Goal: Information Seeking & Learning: Learn about a topic

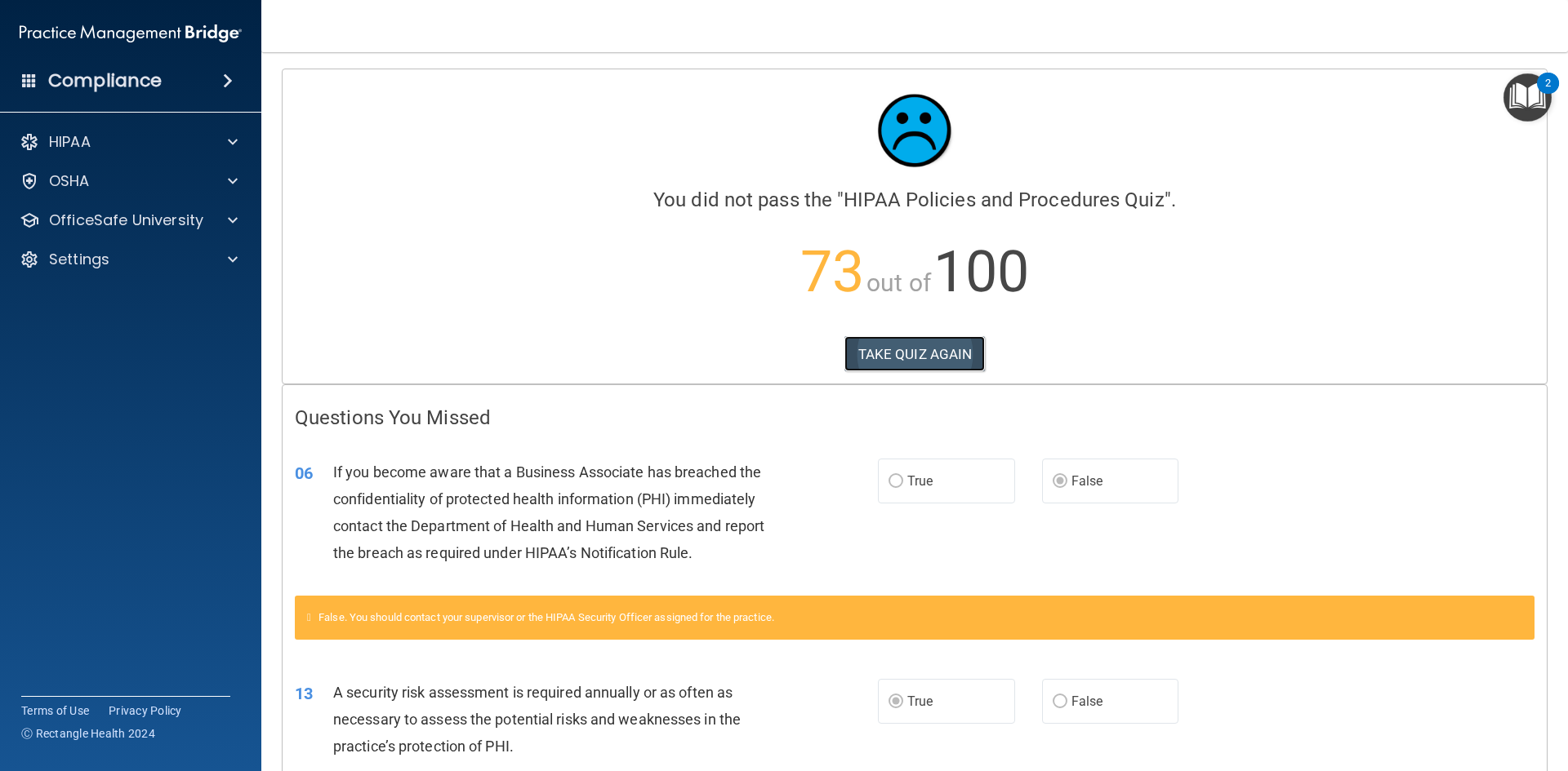
click at [911, 351] on button "TAKE QUIZ AGAIN" at bounding box center [914, 354] width 141 height 36
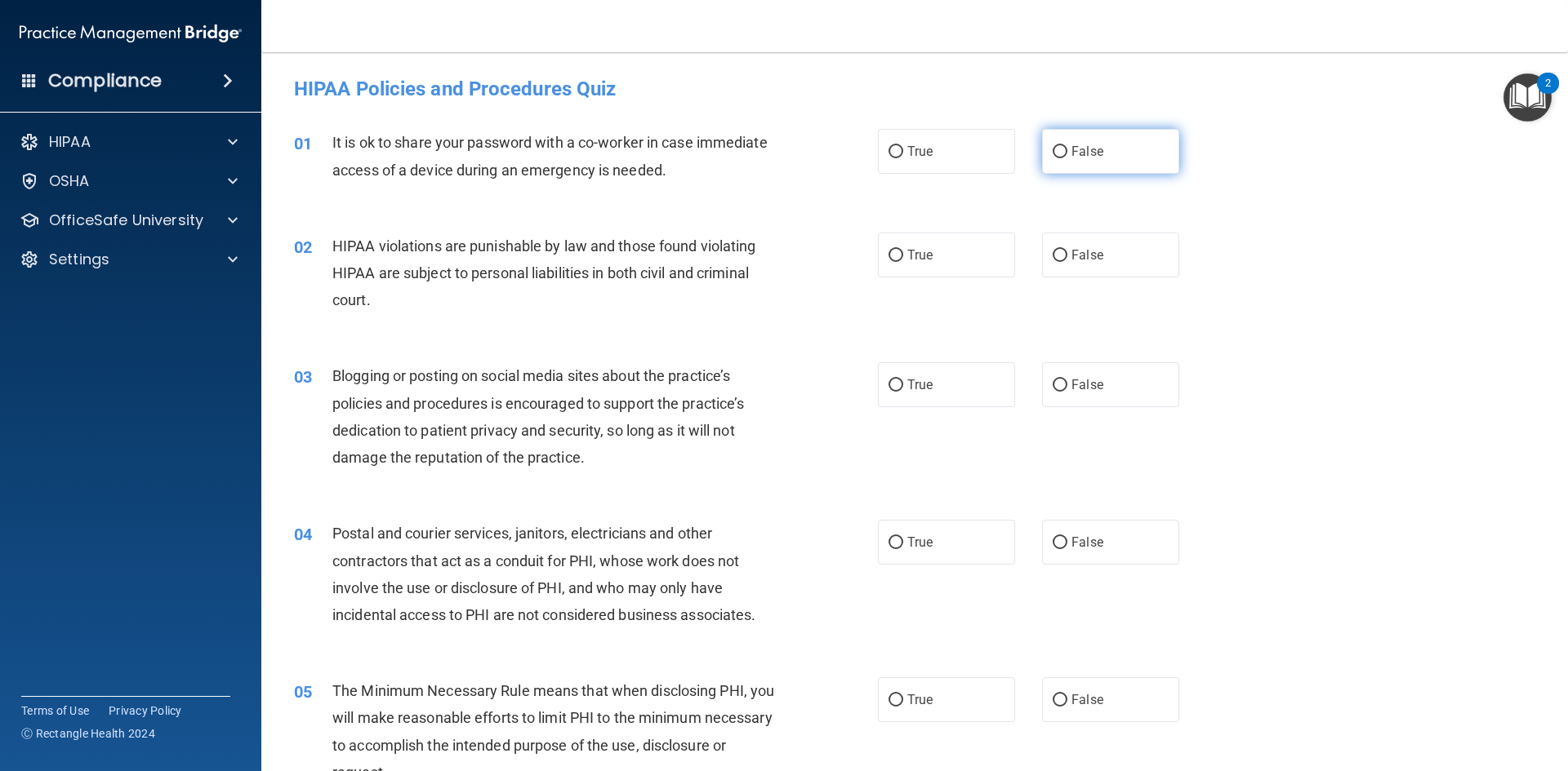
click at [1054, 151] on input "False" at bounding box center [1059, 152] width 15 height 12
radio input "true"
click at [914, 261] on span "True" at bounding box center [920, 256] width 26 height 16
click at [902, 261] on input "True" at bounding box center [896, 256] width 15 height 12
radio input "true"
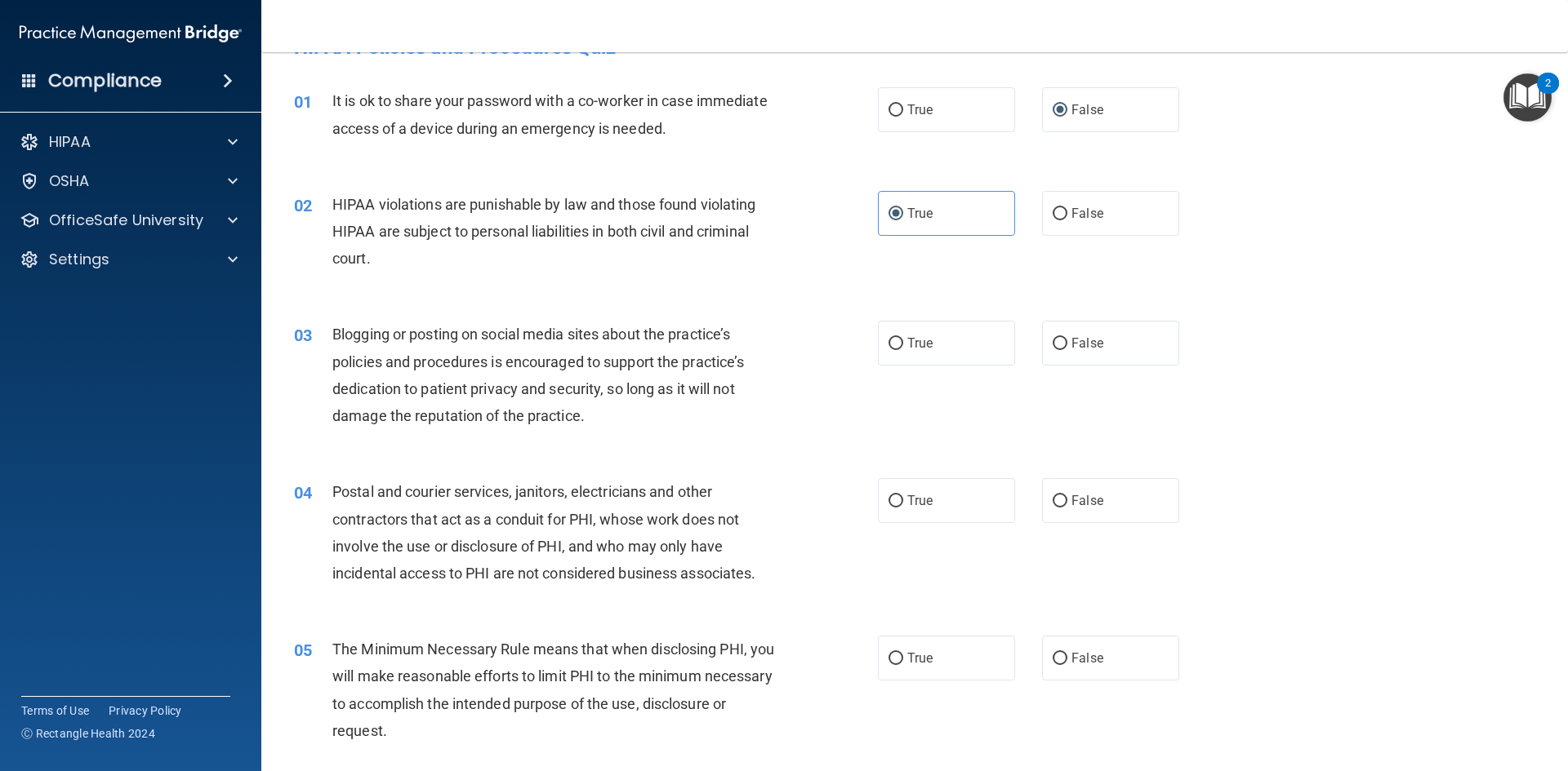
scroll to position [82, 0]
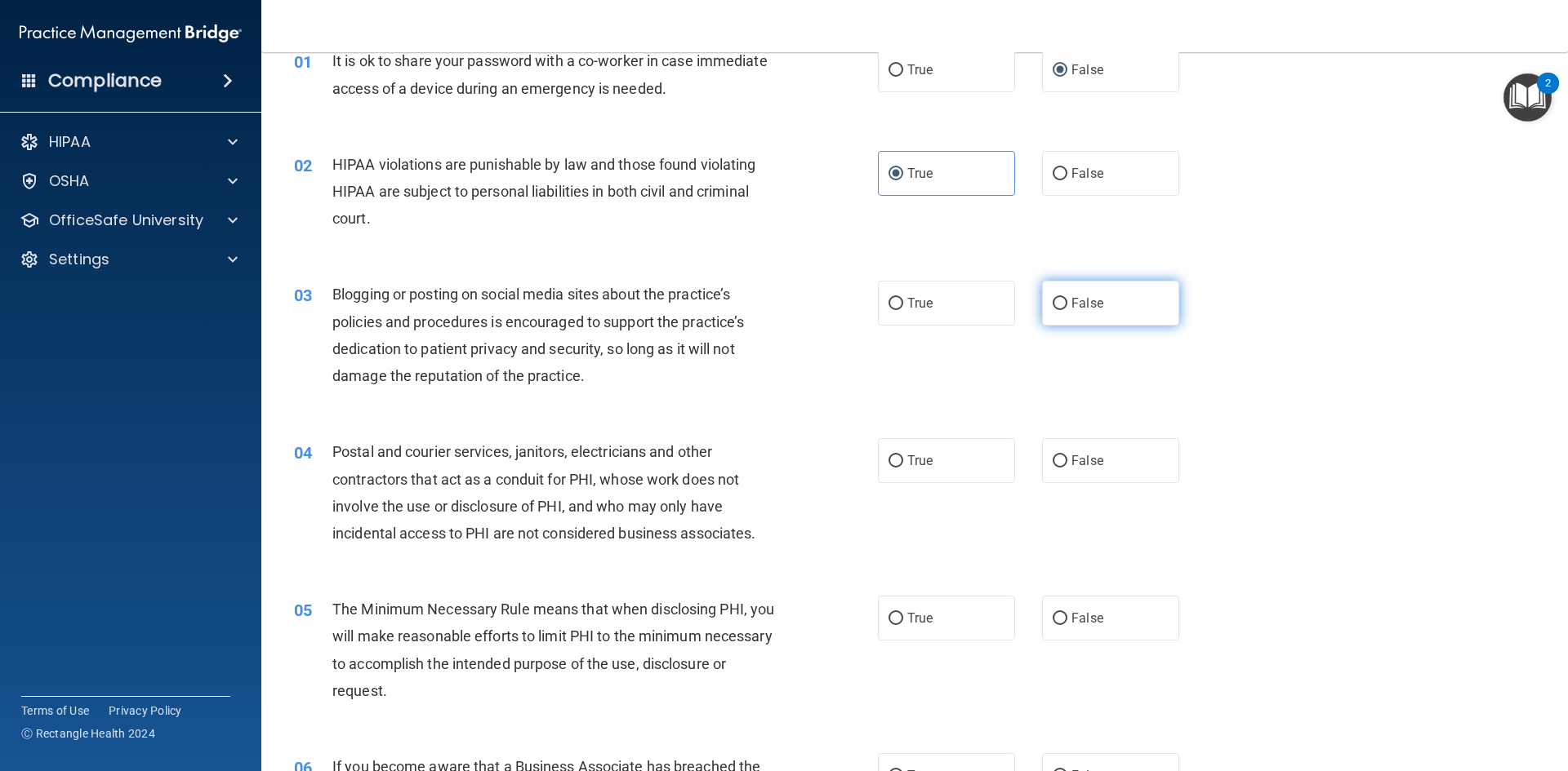
click at [1083, 308] on span "False" at bounding box center [1087, 303] width 32 height 16
click at [1067, 308] on input "False" at bounding box center [1059, 304] width 15 height 12
radio input "true"
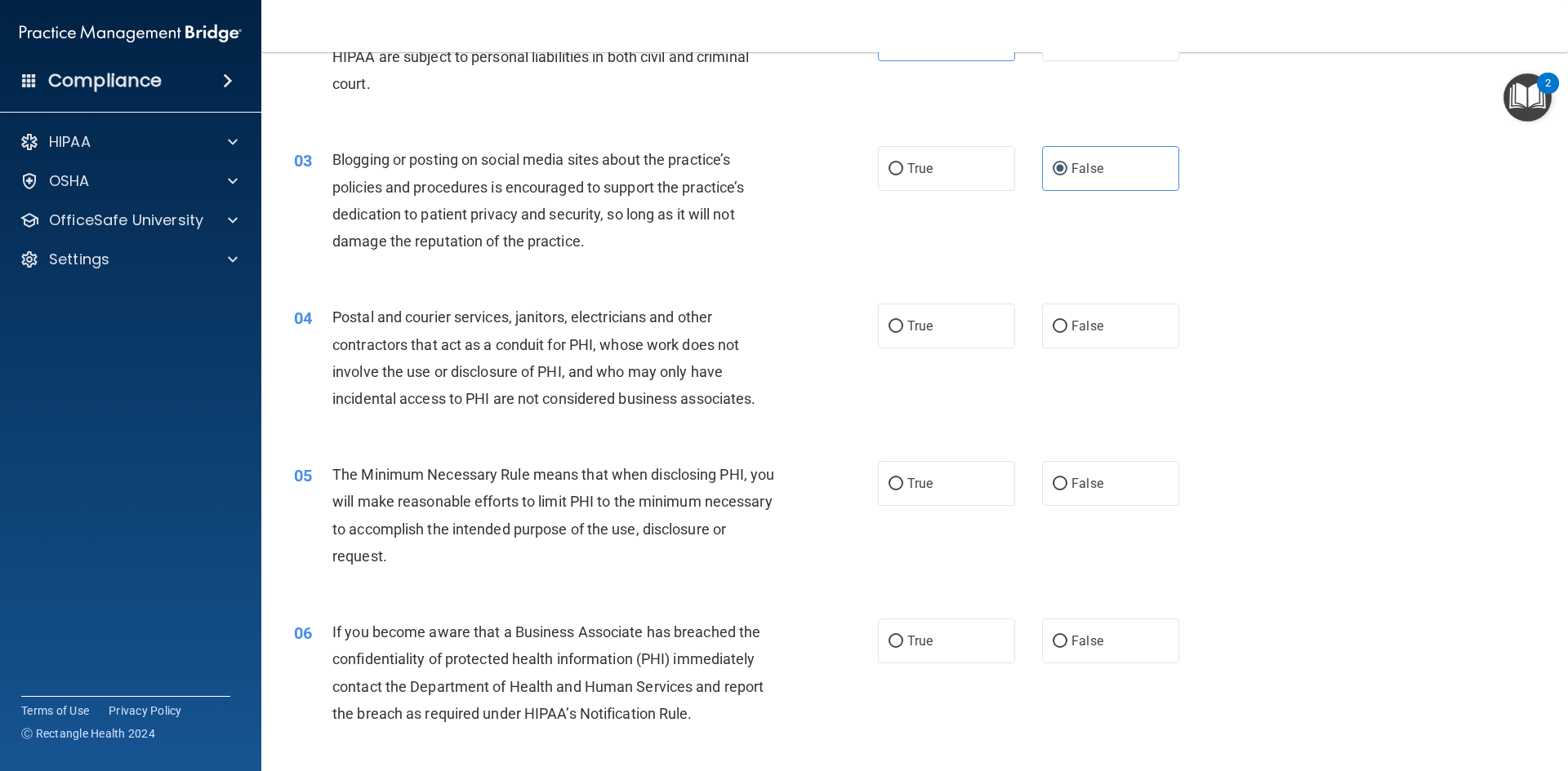
scroll to position [245, 0]
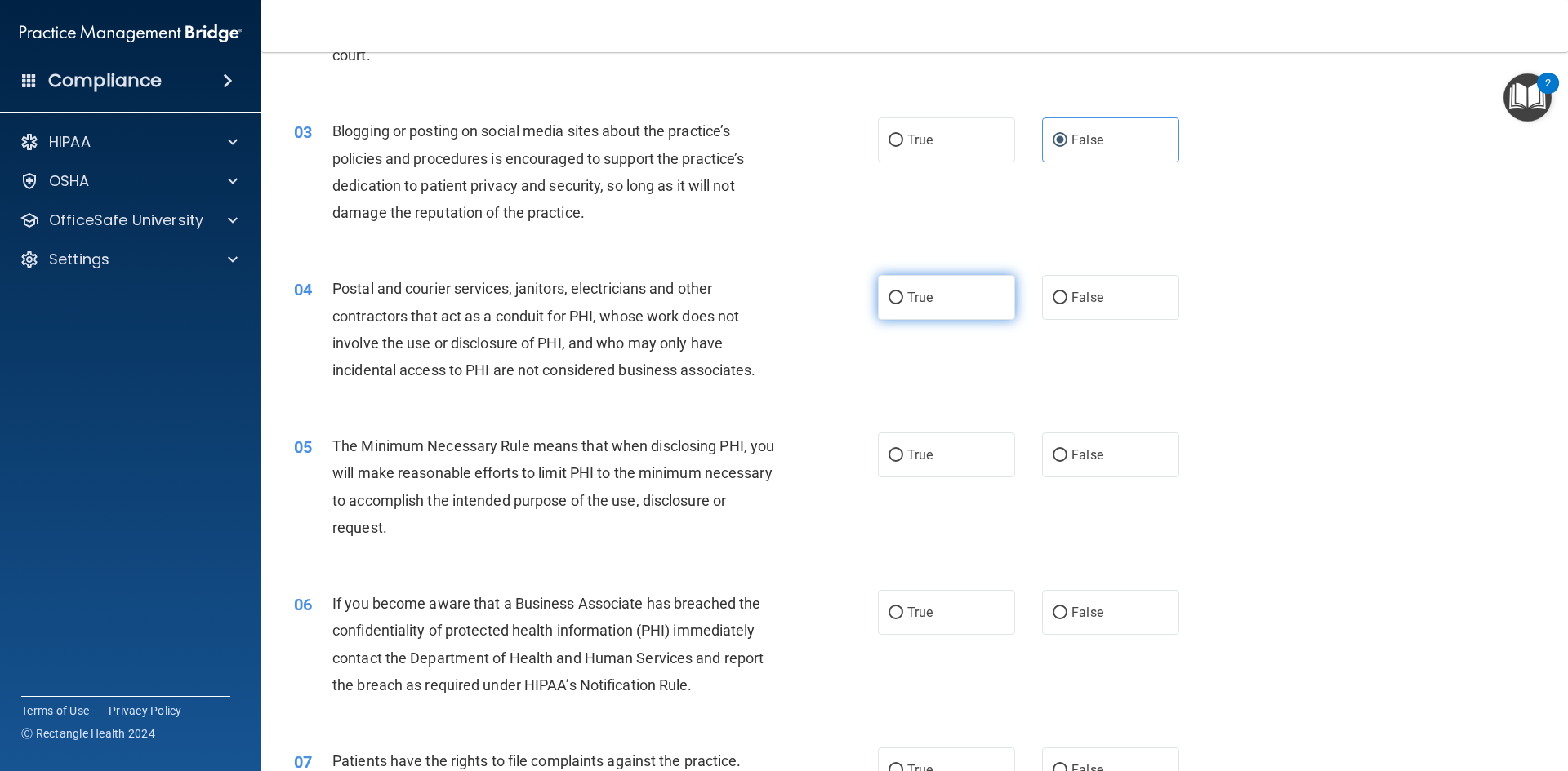
click at [907, 298] on span "True" at bounding box center [920, 298] width 26 height 16
click at [902, 298] on input "True" at bounding box center [896, 298] width 15 height 12
radio input "true"
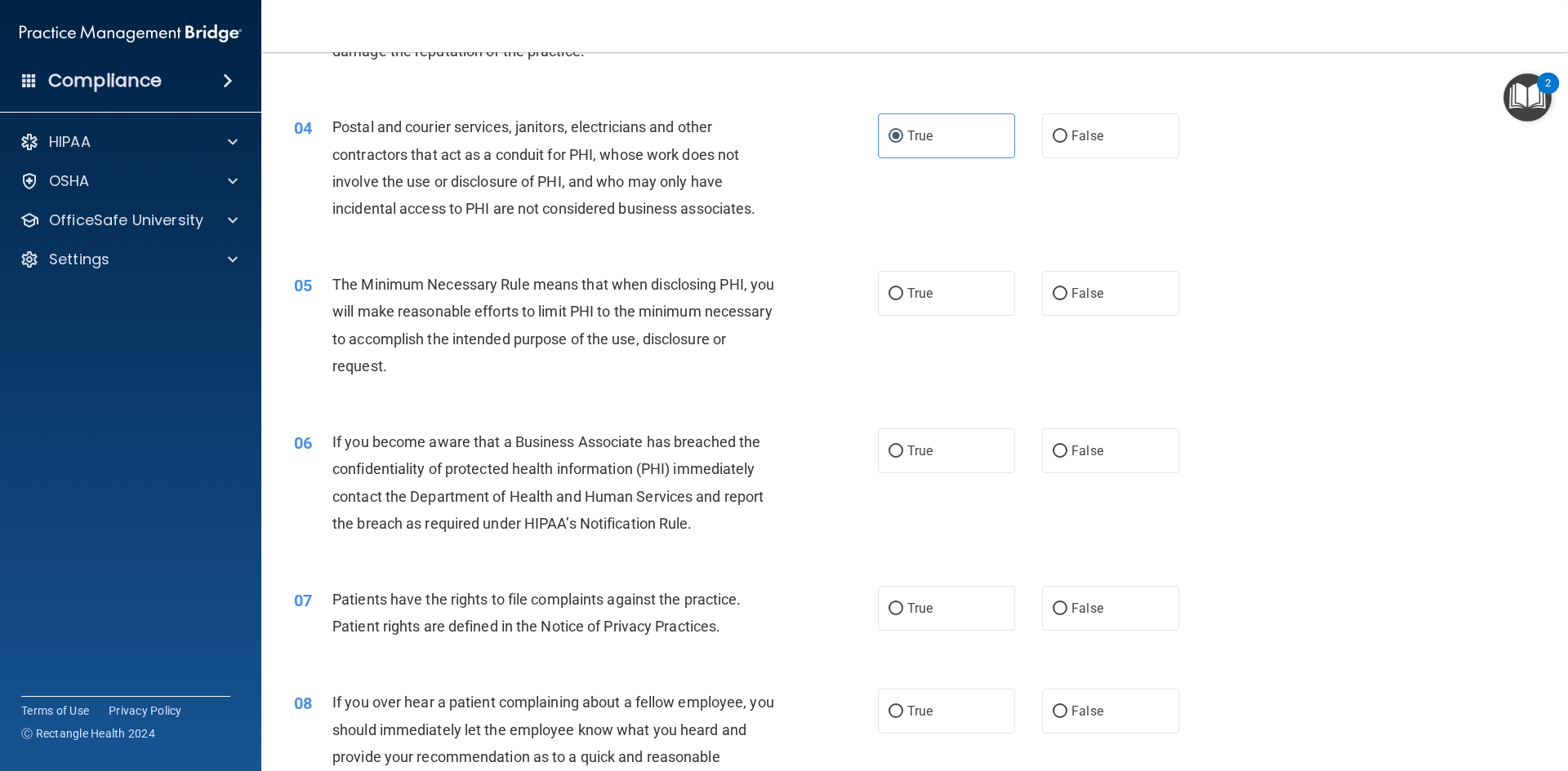
scroll to position [408, 0]
click at [898, 285] on label "True" at bounding box center [946, 291] width 137 height 44
click at [898, 286] on input "True" at bounding box center [896, 292] width 15 height 12
radio input "true"
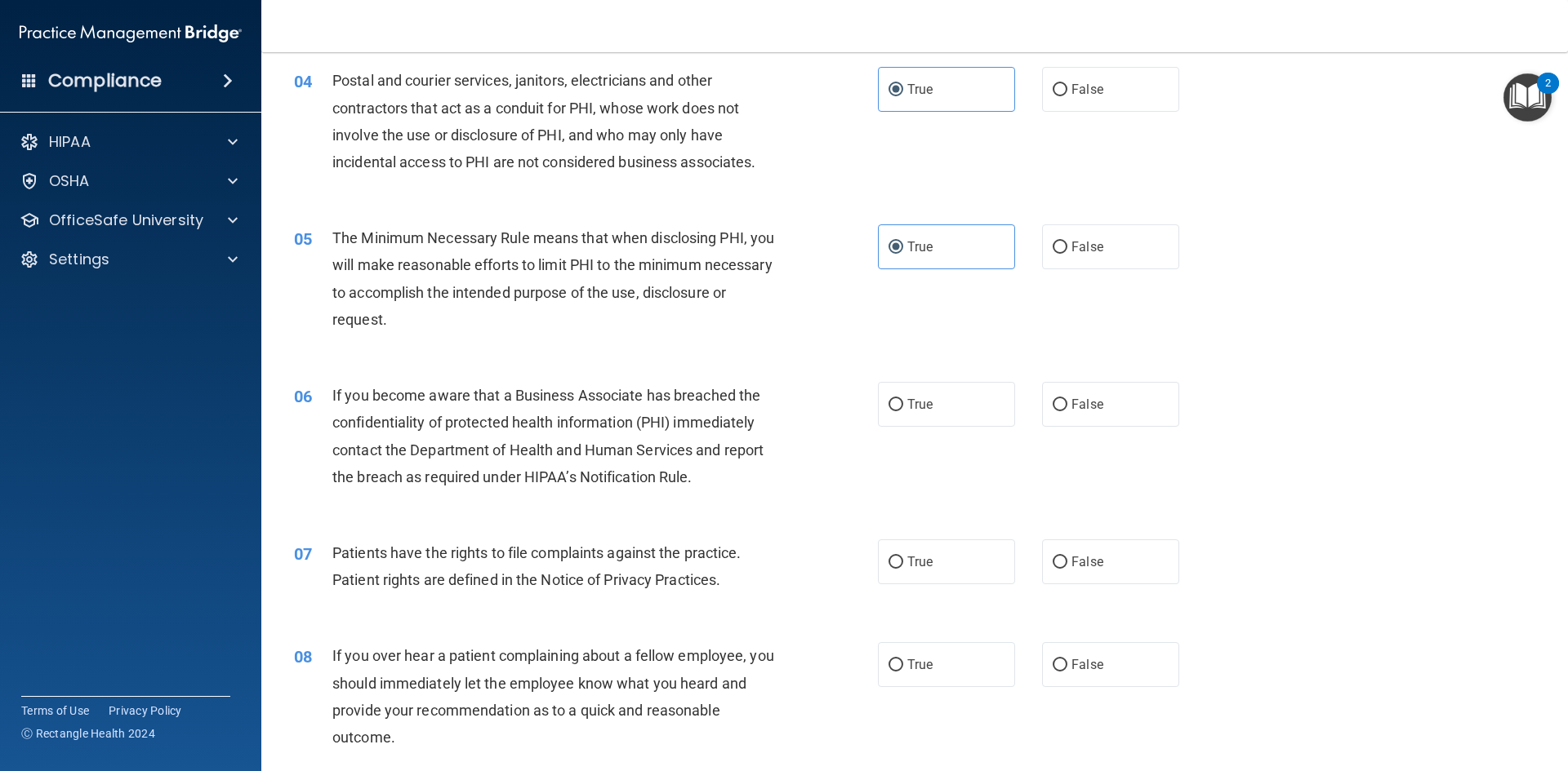
scroll to position [490, 0]
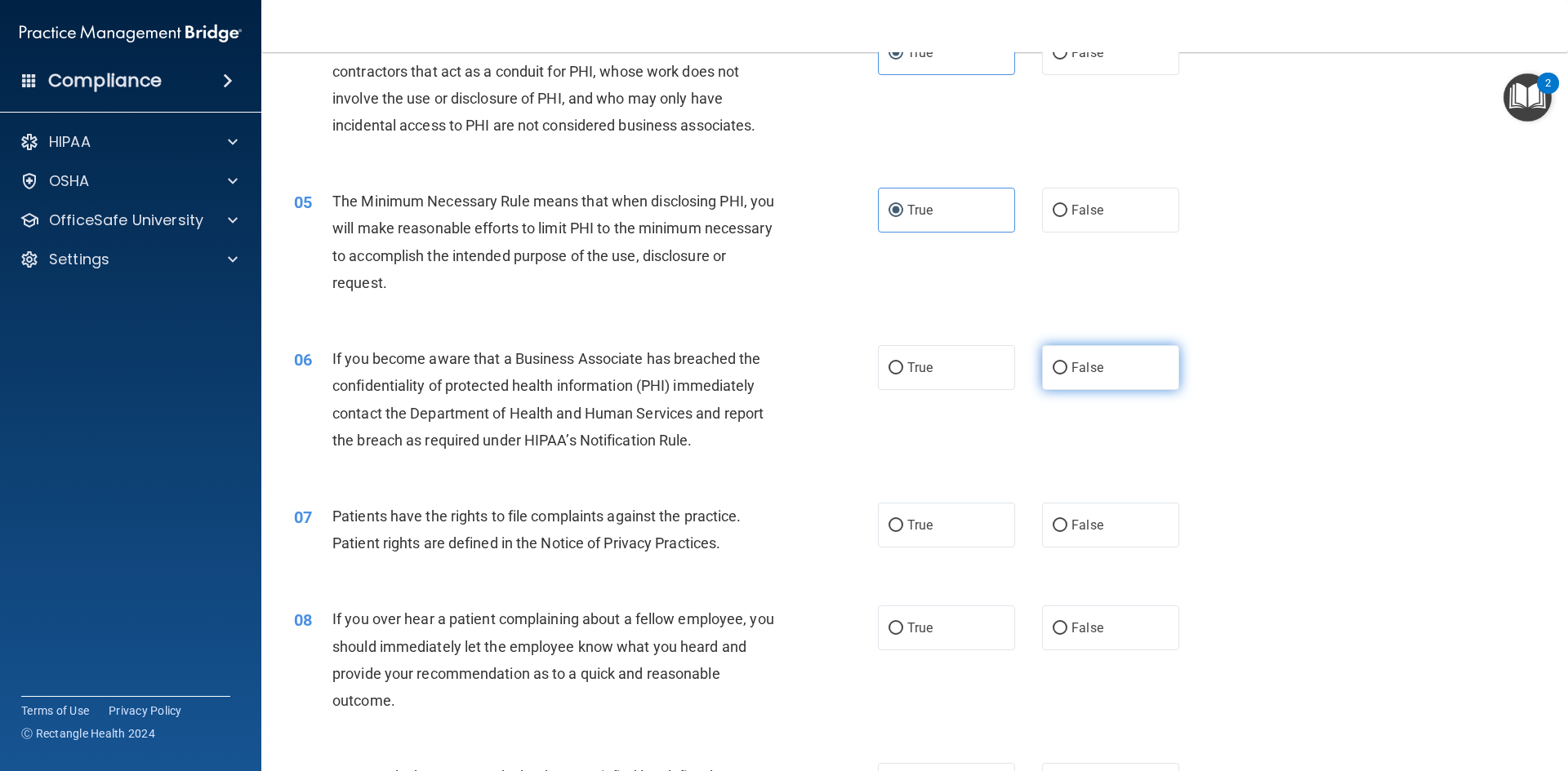
click at [1060, 363] on label "False" at bounding box center [1110, 367] width 137 height 44
click at [1060, 363] on input "False" at bounding box center [1059, 368] width 15 height 12
radio input "true"
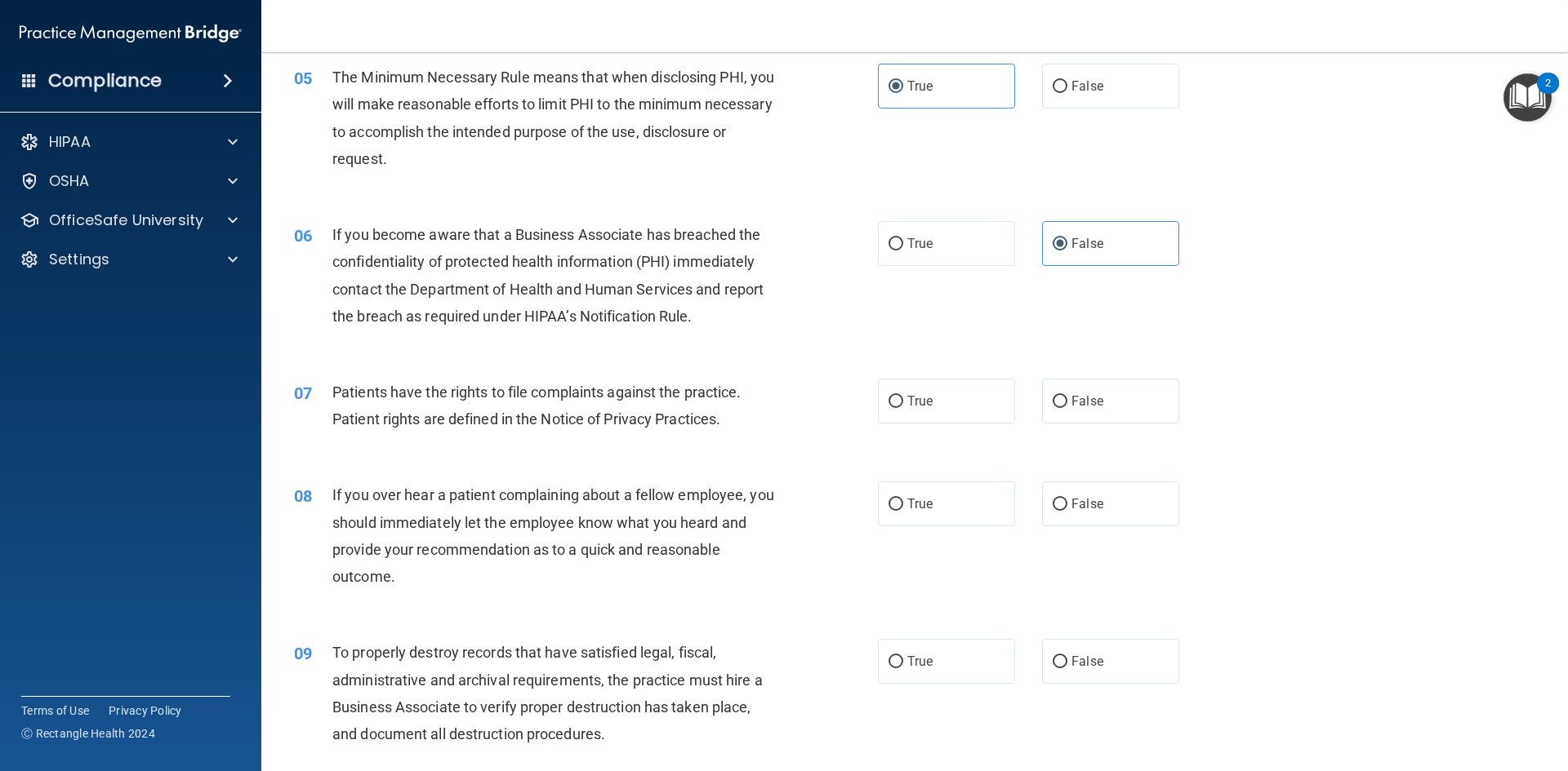
scroll to position [653, 0]
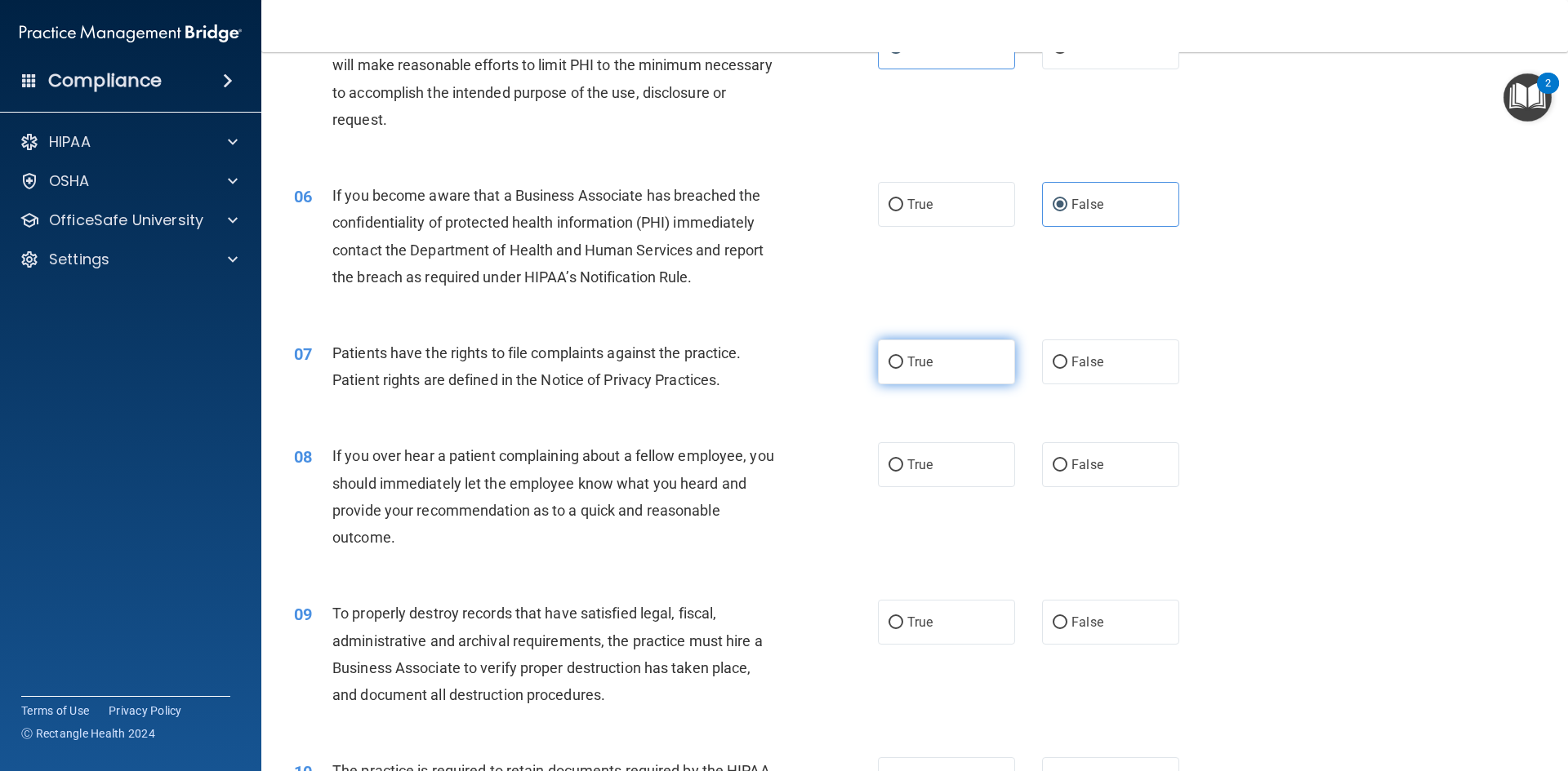
click at [911, 360] on span "True" at bounding box center [920, 362] width 26 height 16
click at [902, 360] on input "True" at bounding box center [896, 362] width 15 height 12
radio input "true"
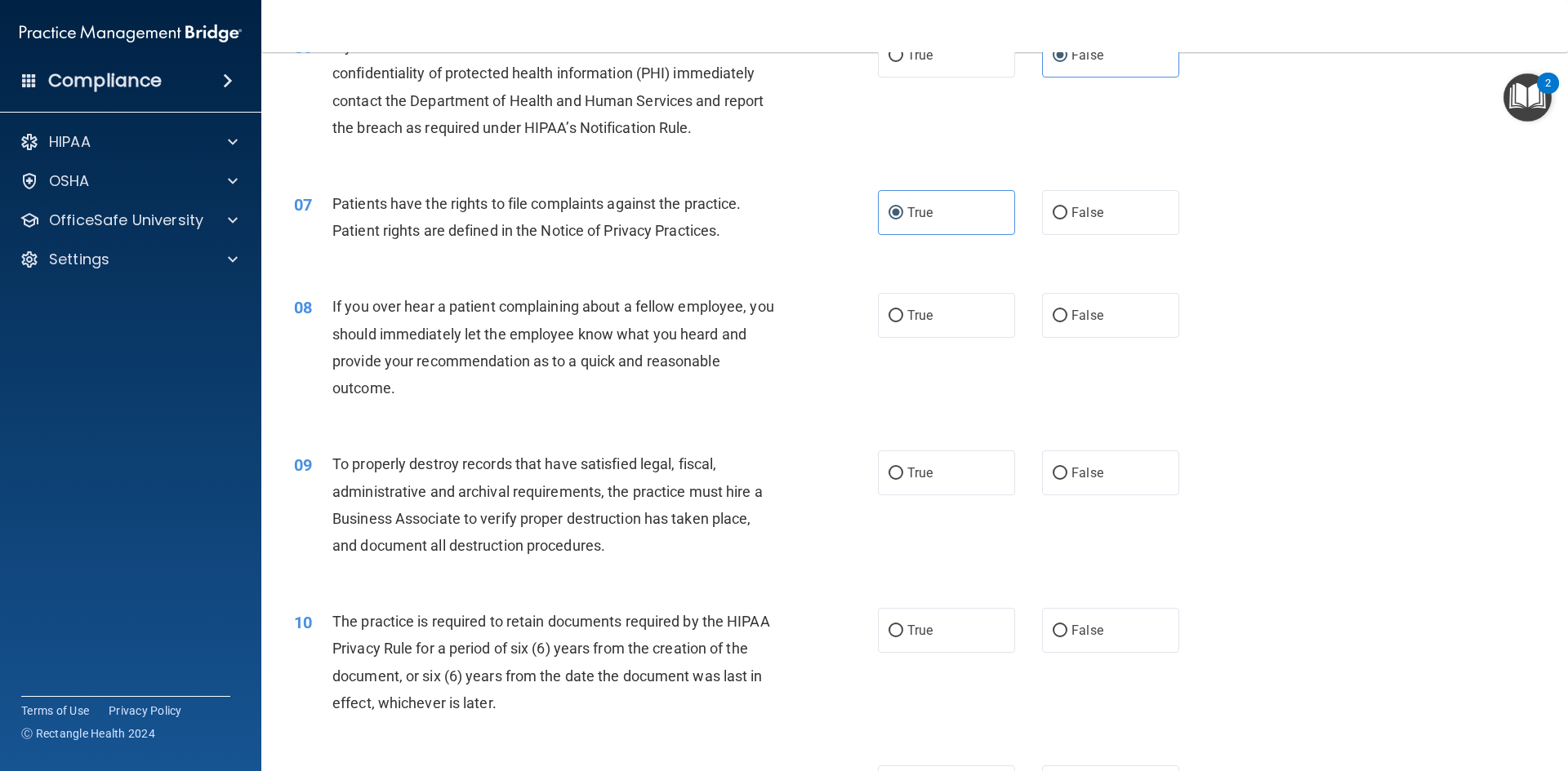
scroll to position [816, 0]
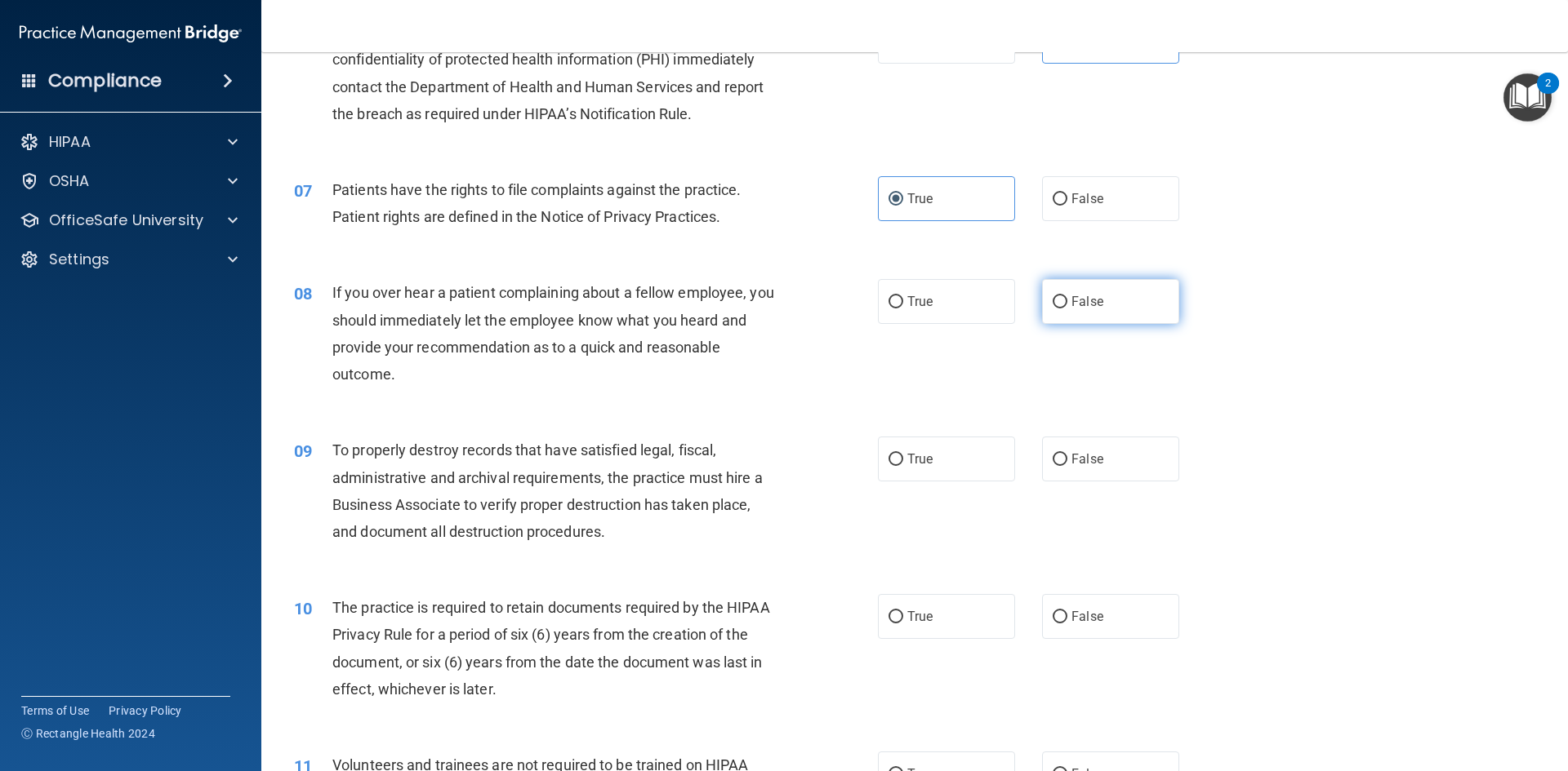
click at [1071, 306] on span "False" at bounding box center [1087, 302] width 32 height 16
click at [1064, 306] on input "False" at bounding box center [1059, 302] width 15 height 12
radio input "true"
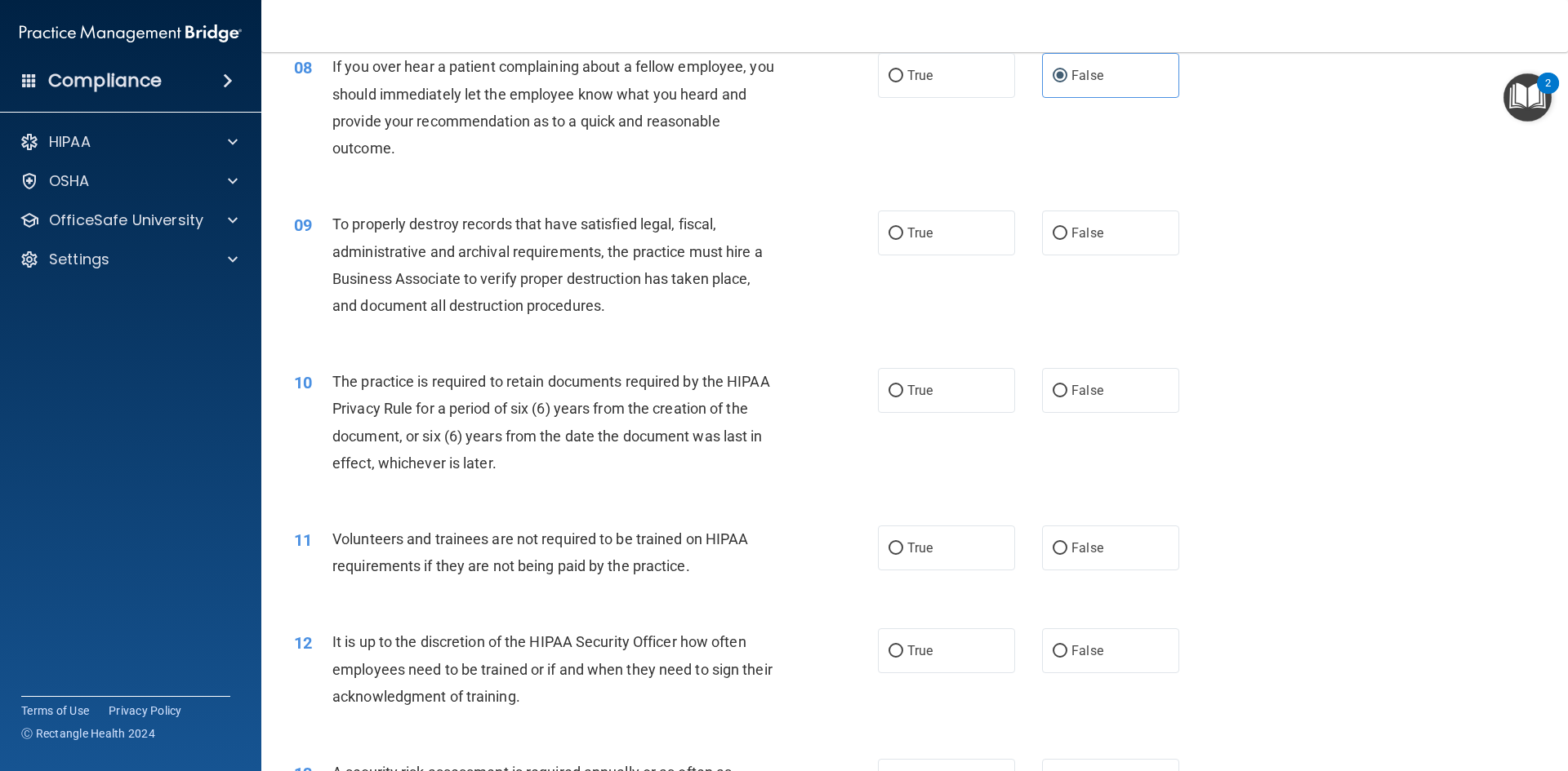
scroll to position [1061, 0]
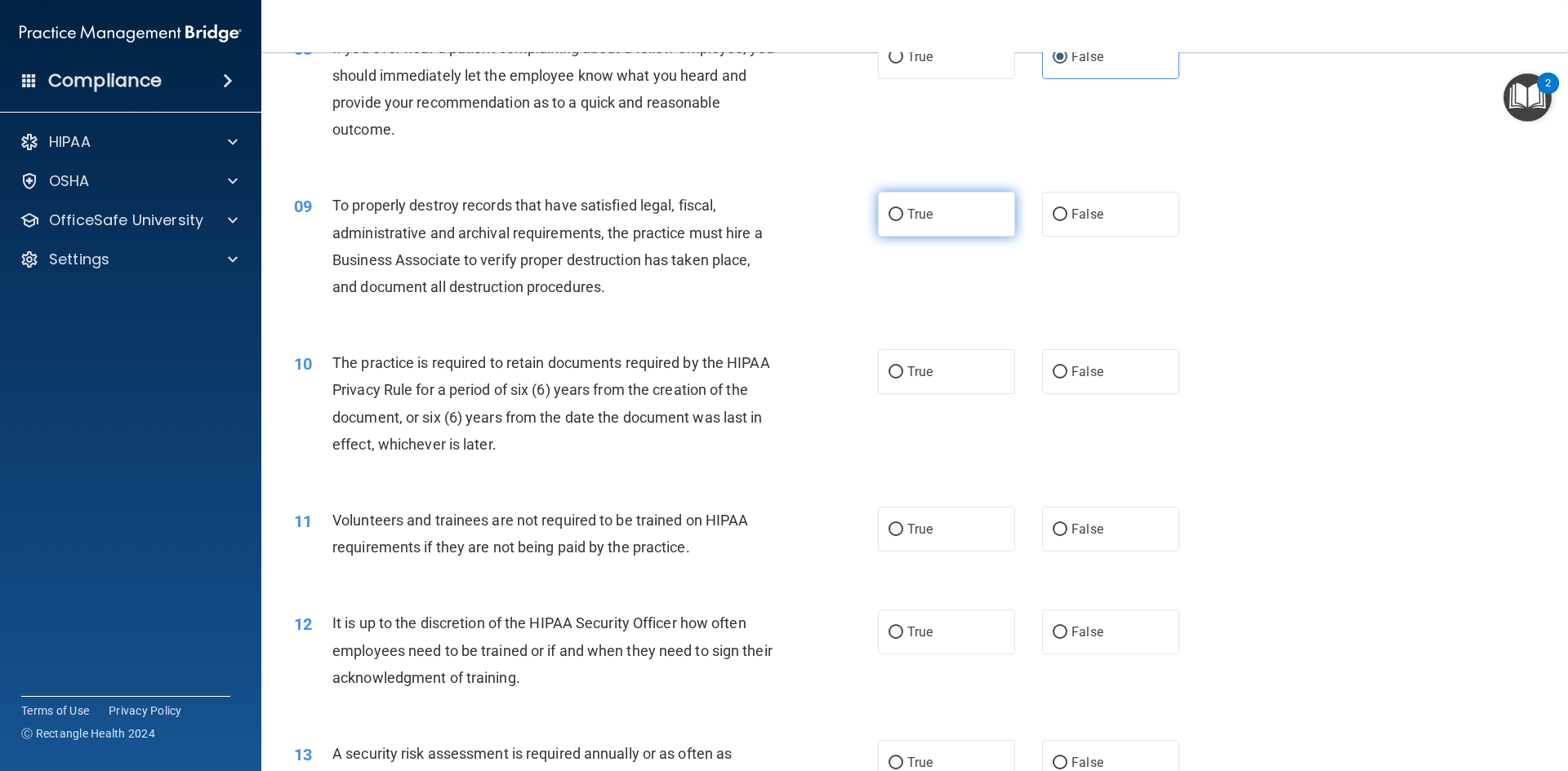
click at [912, 209] on span "True" at bounding box center [920, 214] width 26 height 16
click at [902, 209] on input "True" at bounding box center [896, 215] width 15 height 12
radio input "true"
click at [911, 376] on span "True" at bounding box center [920, 372] width 26 height 16
click at [902, 376] on input "True" at bounding box center [896, 372] width 15 height 12
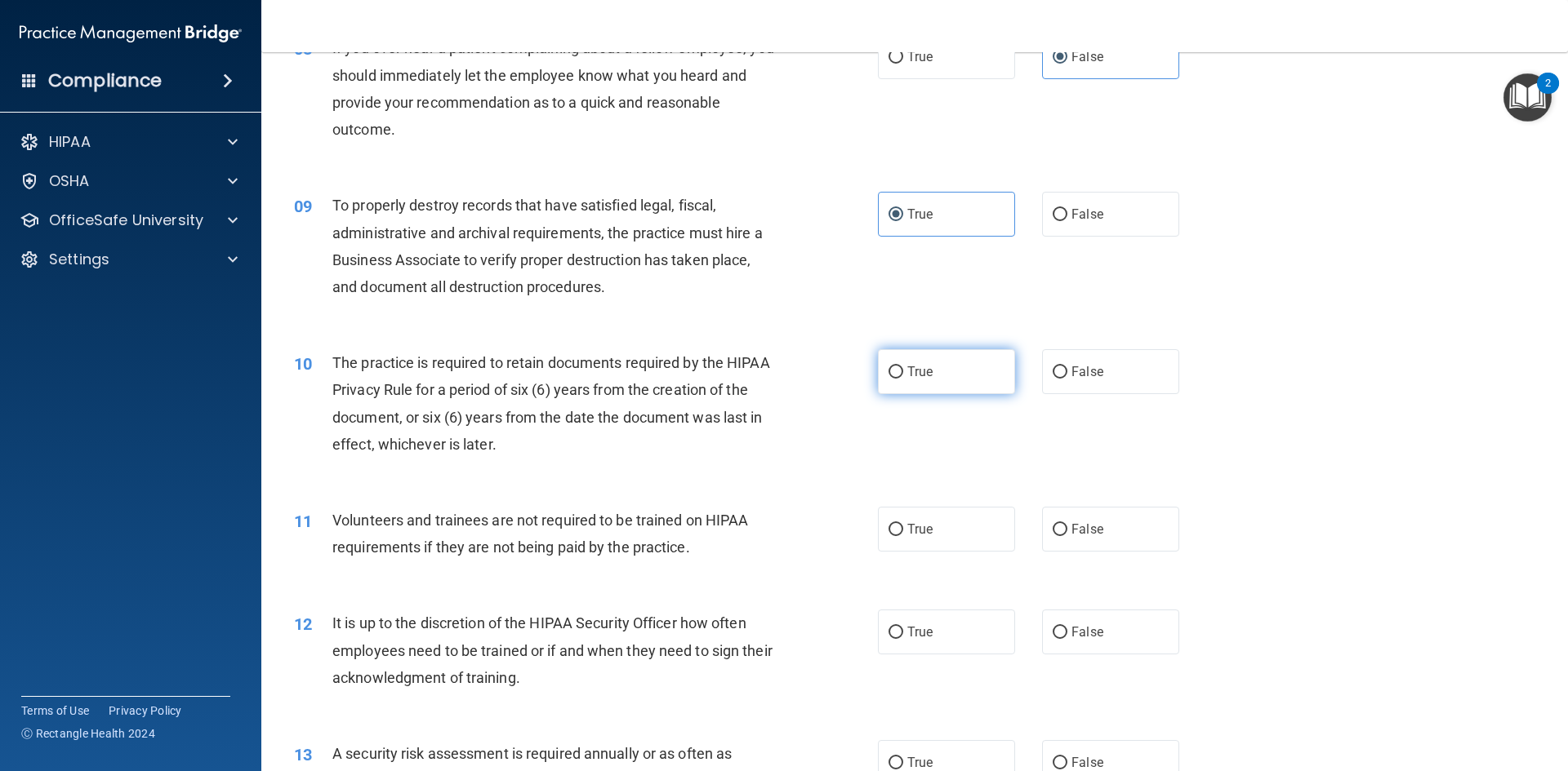
radio input "true"
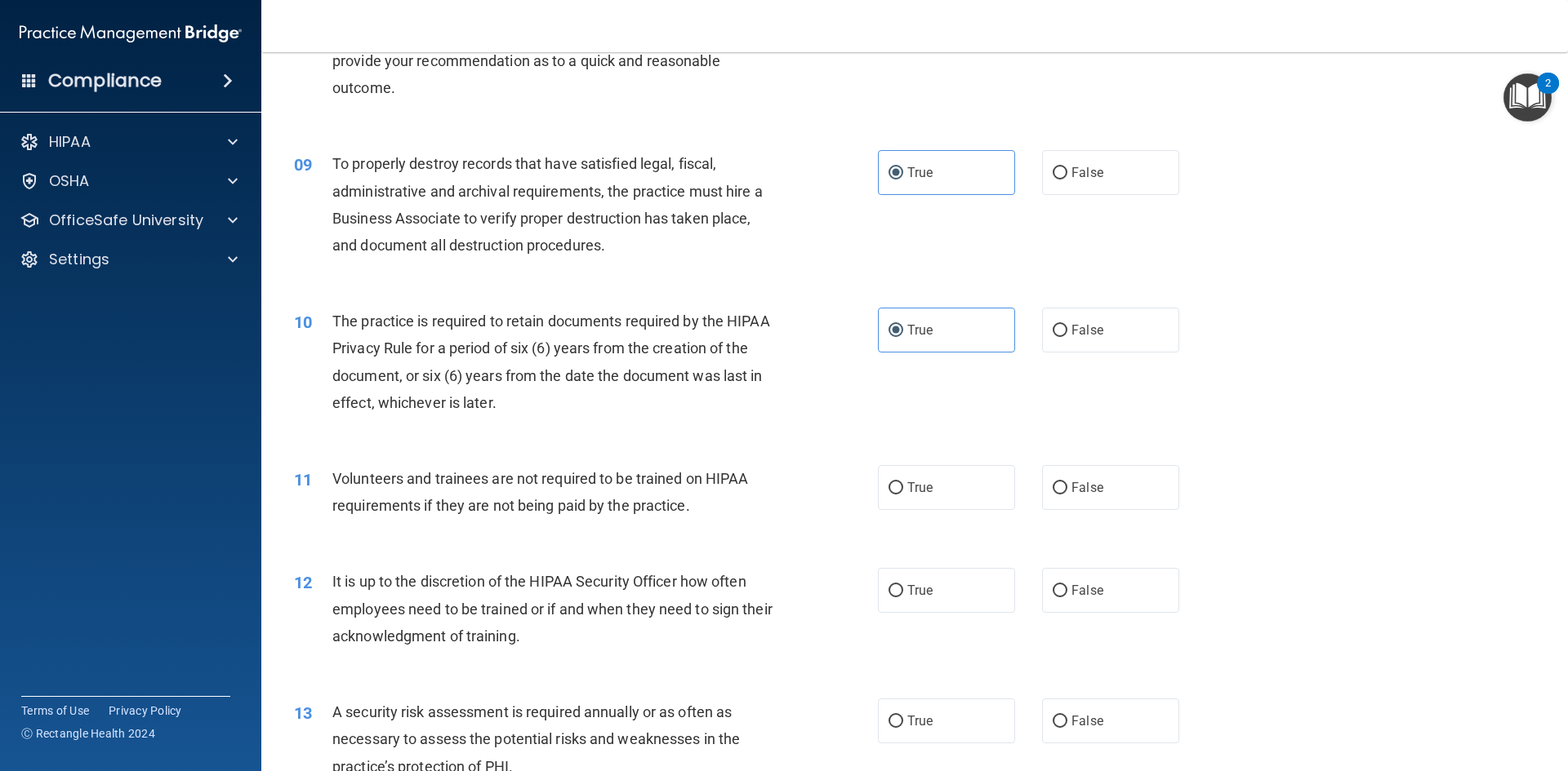
scroll to position [1224, 0]
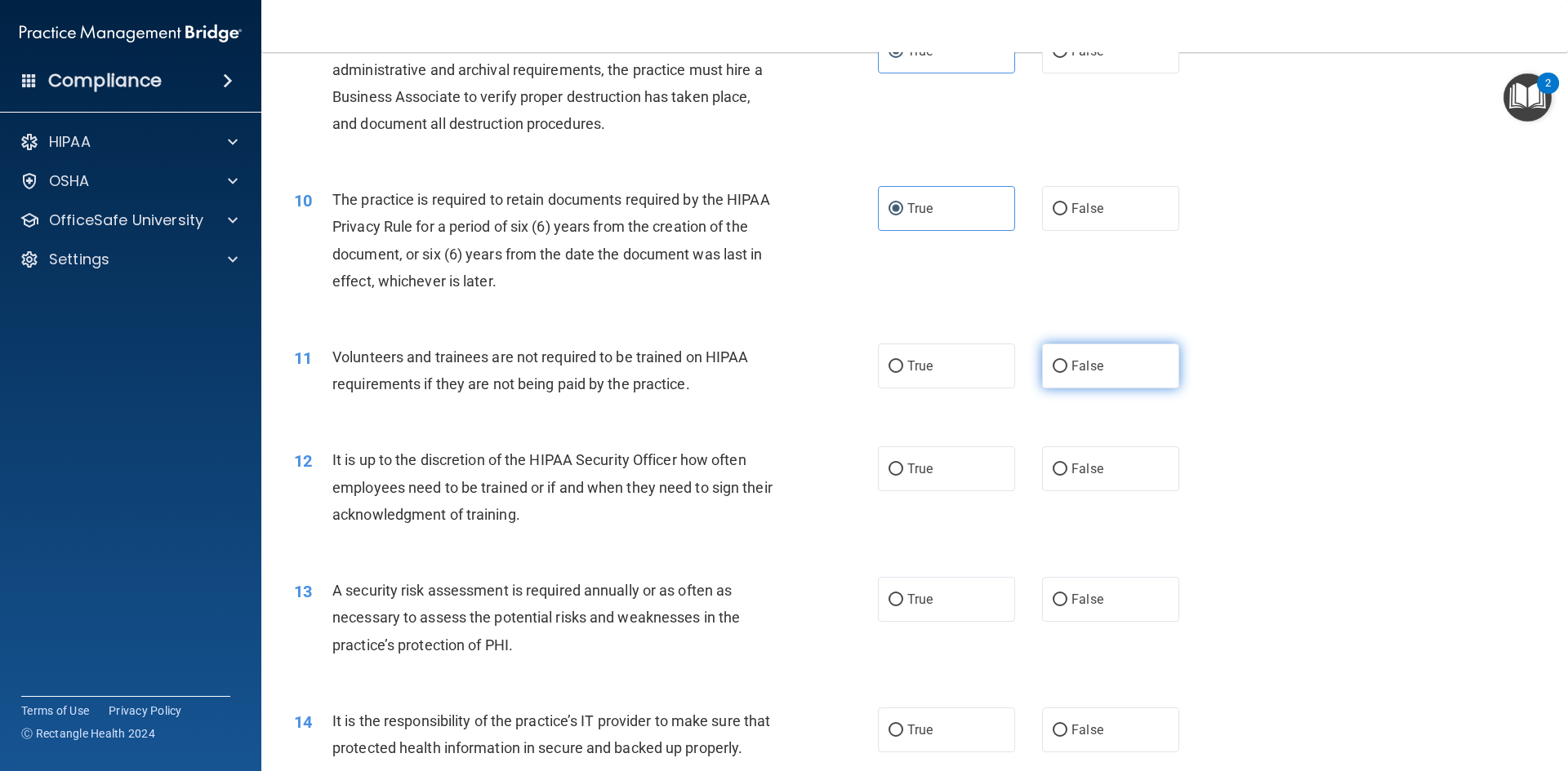
click at [1058, 363] on input "False" at bounding box center [1059, 366] width 15 height 12
radio input "true"
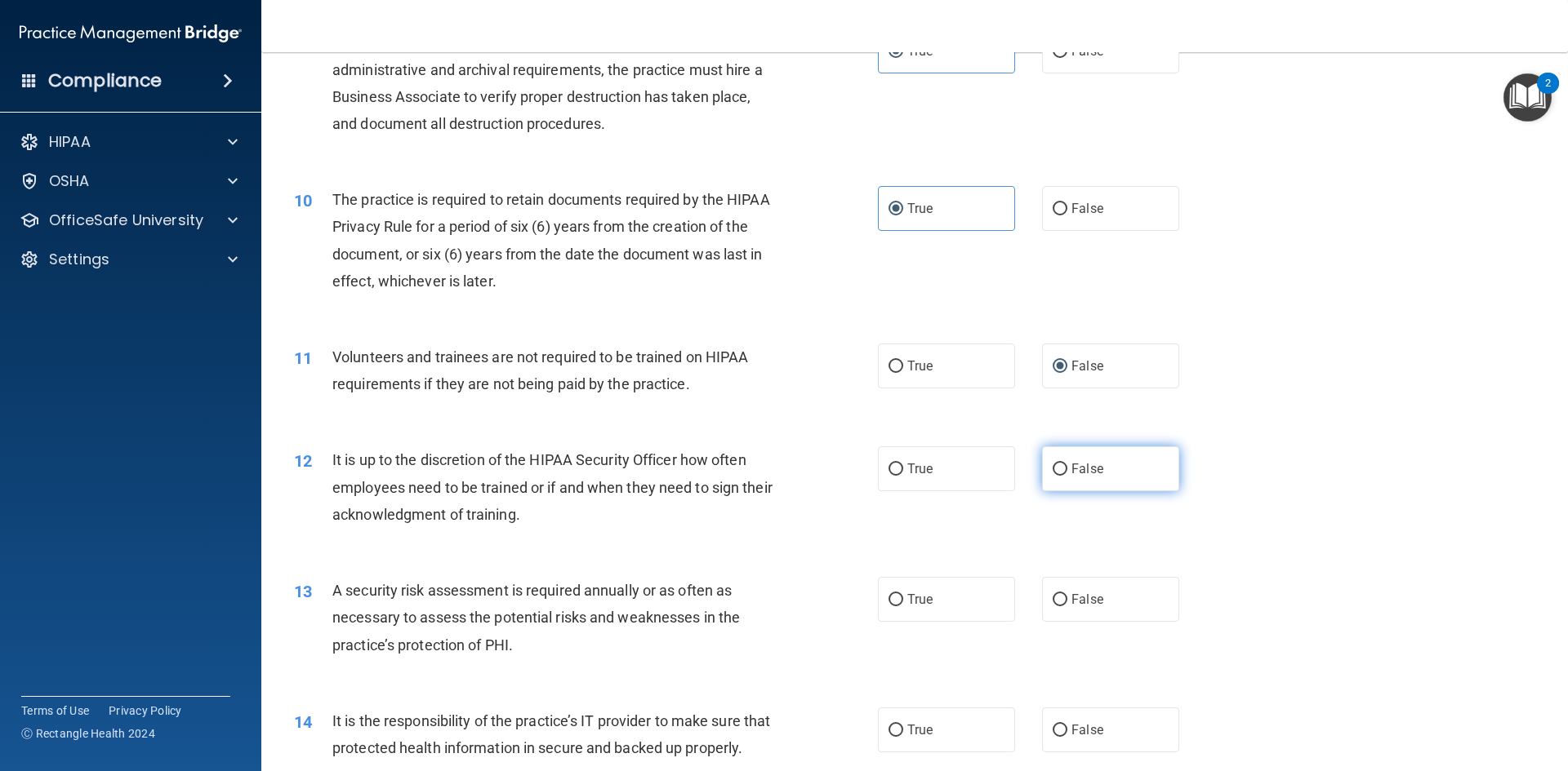
click at [1071, 475] on span "False" at bounding box center [1087, 469] width 32 height 16
click at [1066, 475] on input "False" at bounding box center [1059, 470] width 15 height 12
radio input "true"
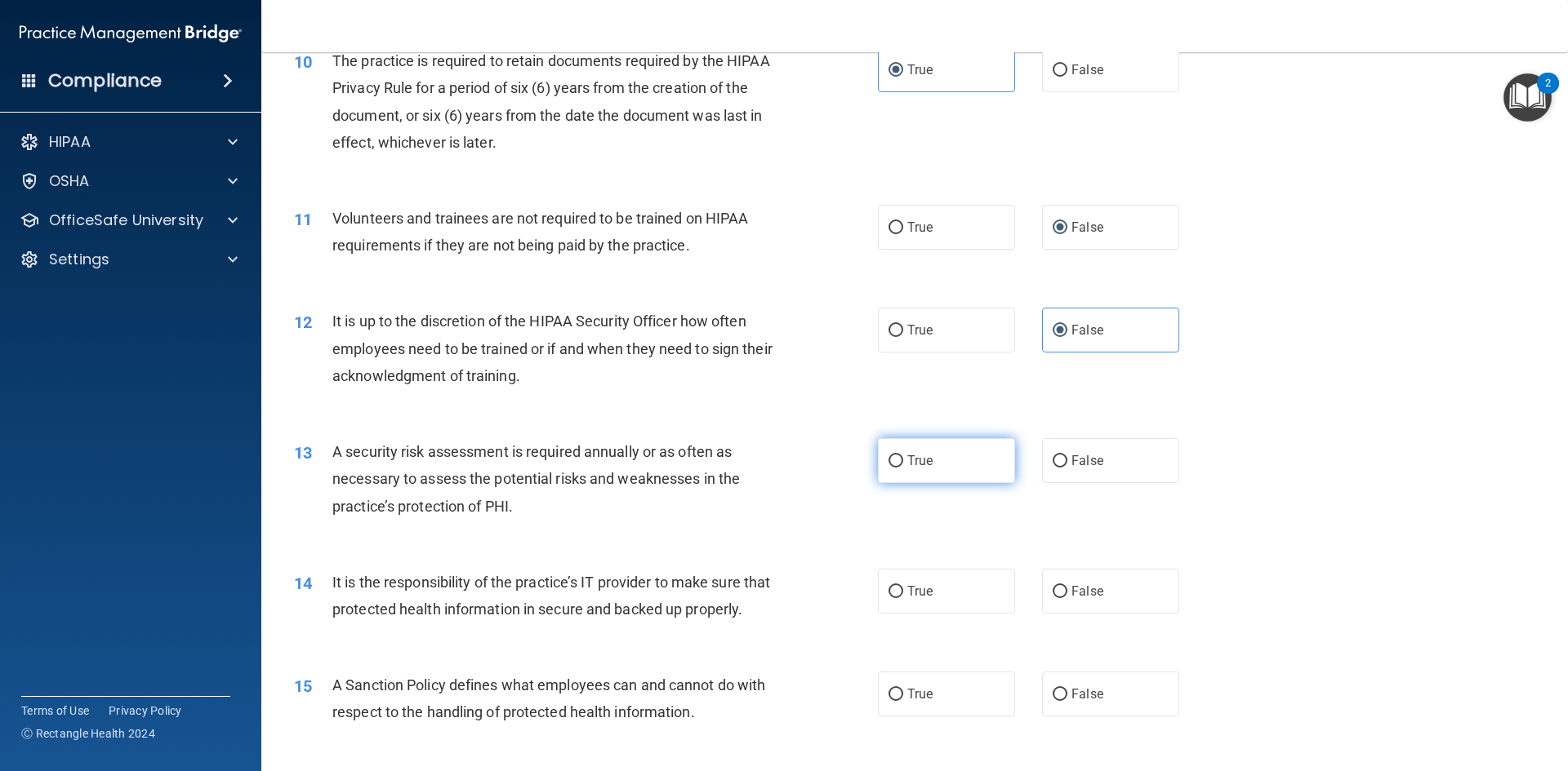
scroll to position [1388, 0]
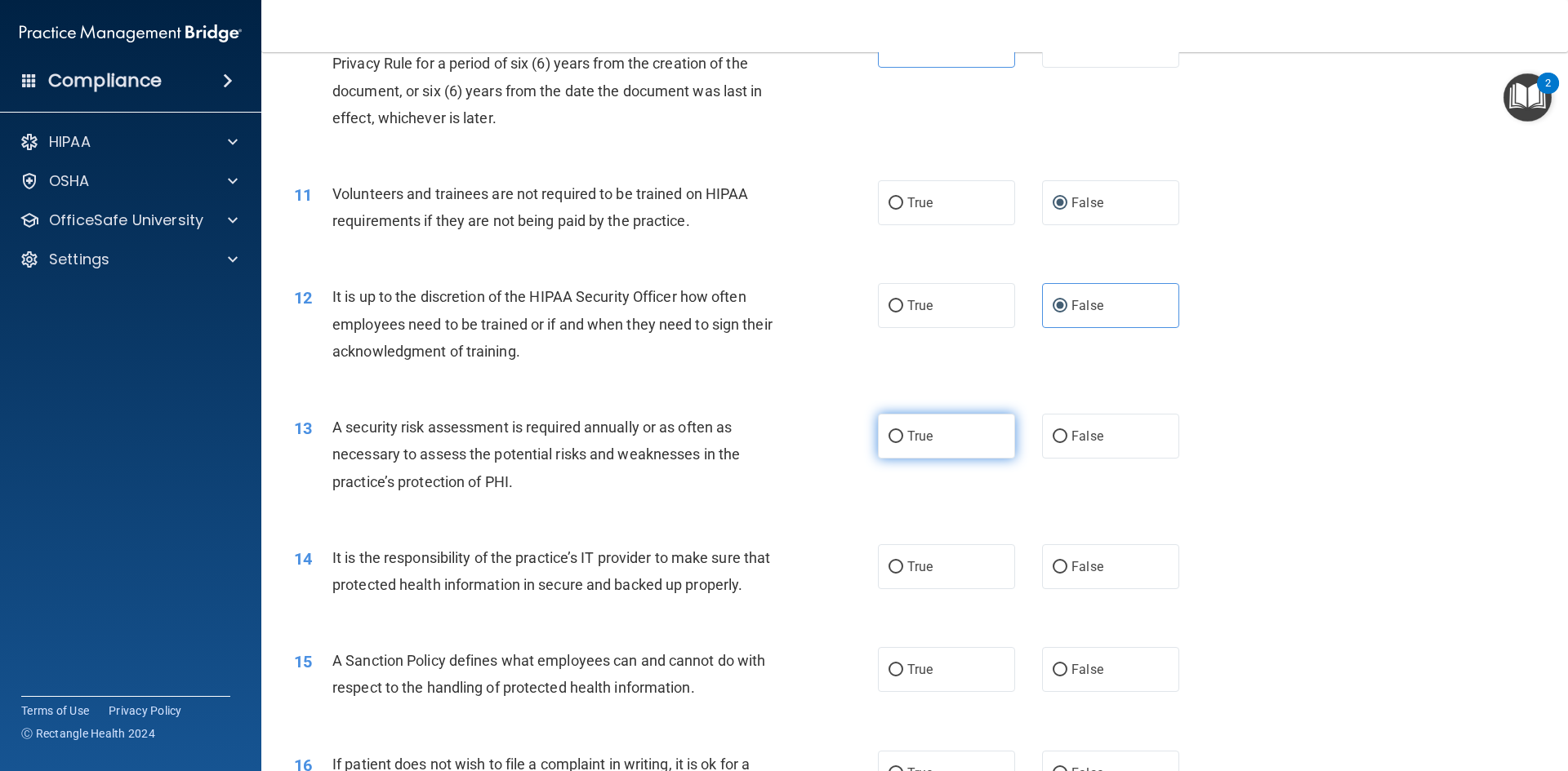
click at [926, 437] on span "True" at bounding box center [920, 436] width 26 height 16
click at [902, 437] on input "True" at bounding box center [896, 437] width 15 height 12
radio input "true"
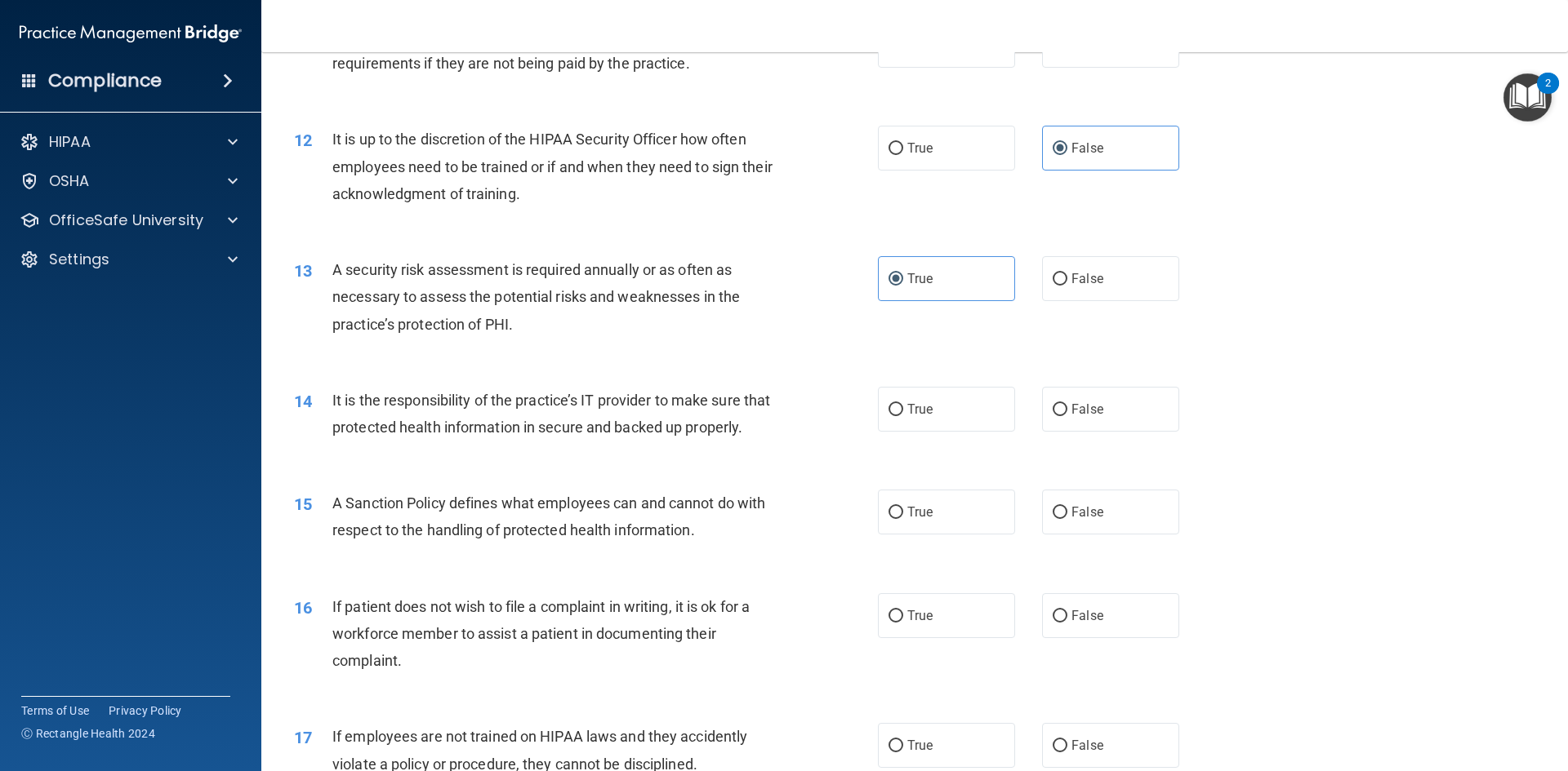
scroll to position [1551, 0]
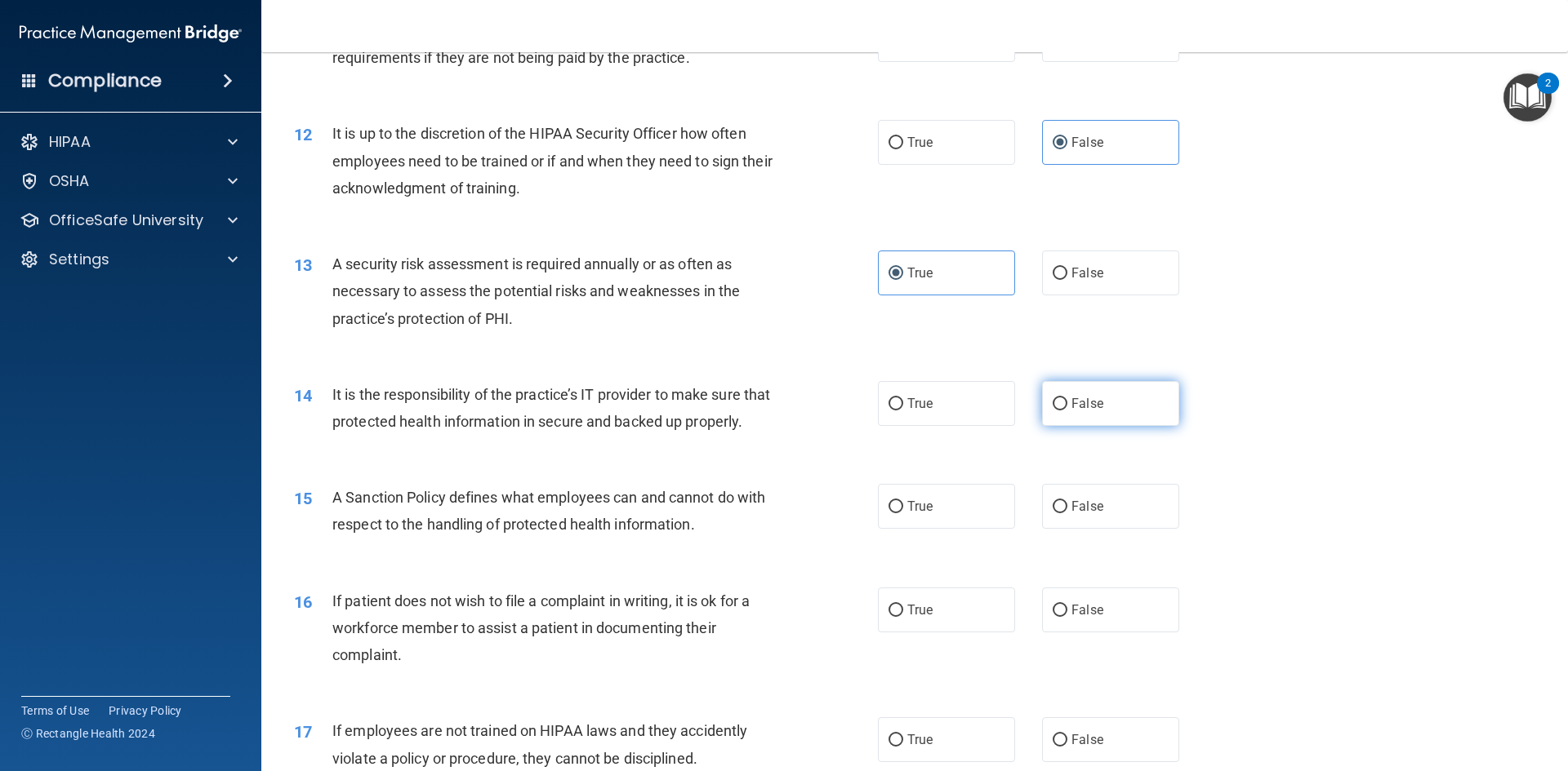
click at [1053, 400] on input "False" at bounding box center [1059, 404] width 15 height 12
radio input "true"
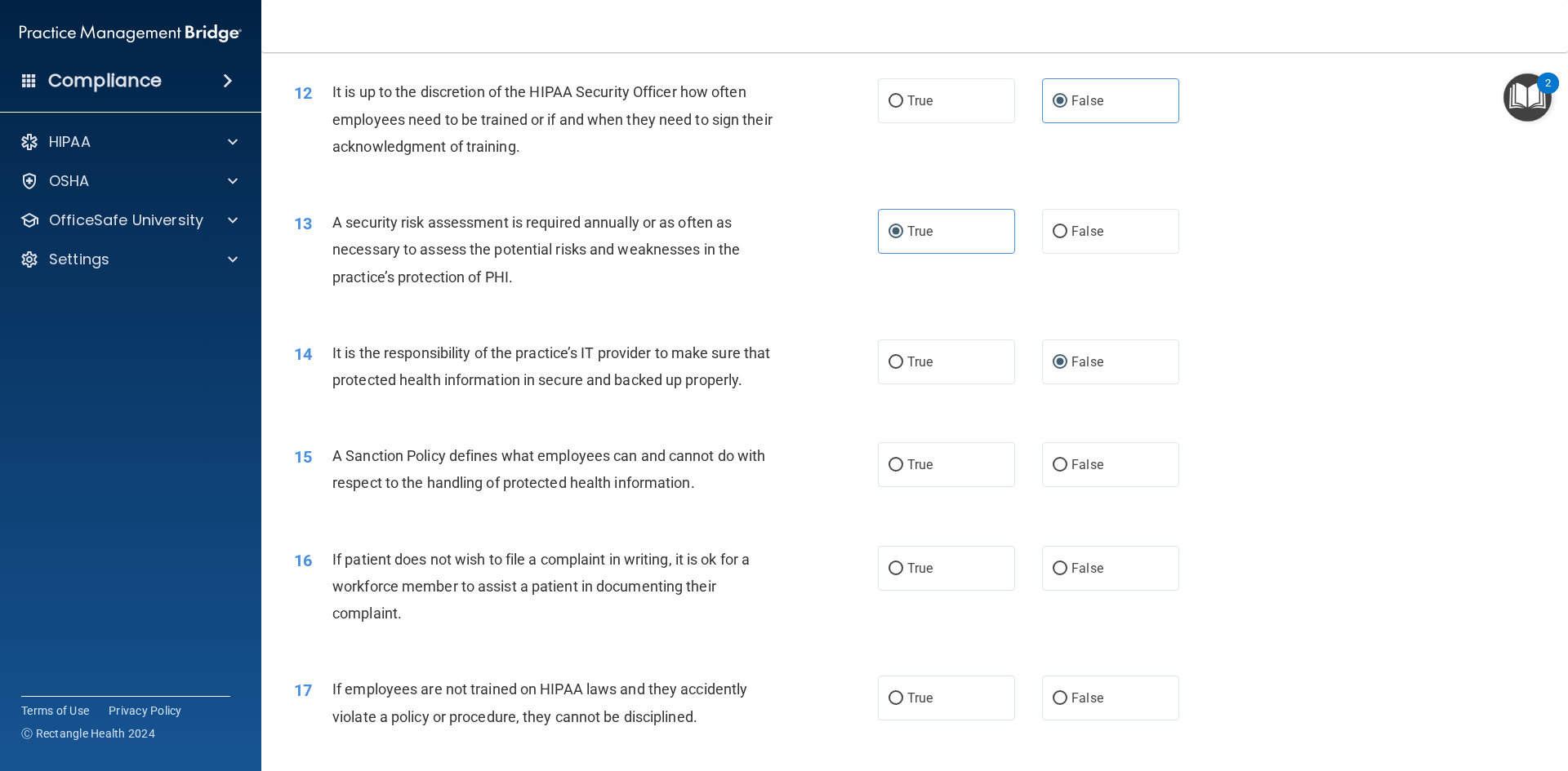
scroll to position [1714, 0]
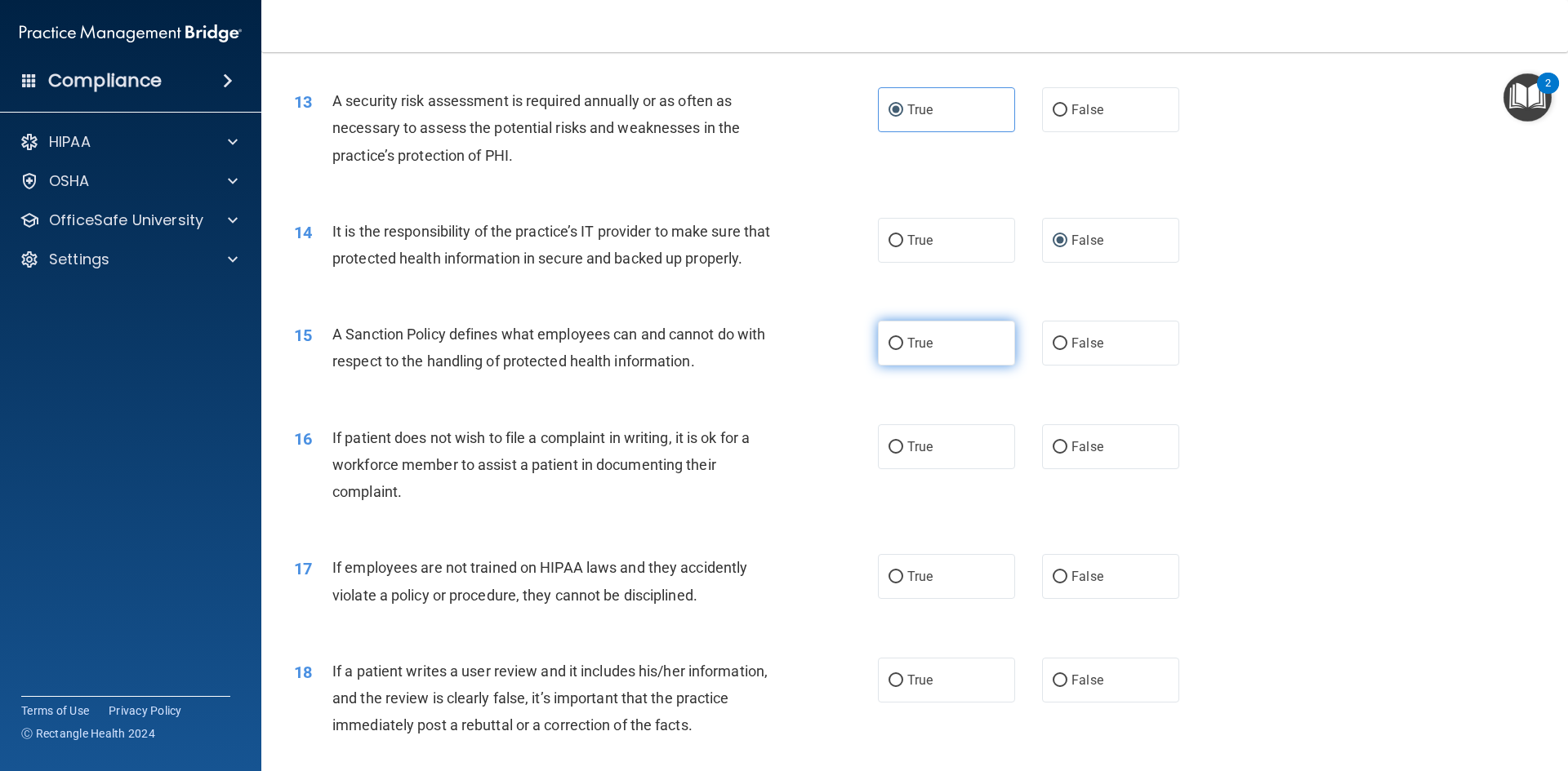
click at [907, 351] on span "True" at bounding box center [920, 344] width 26 height 16
click at [902, 350] on input "True" at bounding box center [896, 344] width 15 height 12
radio input "true"
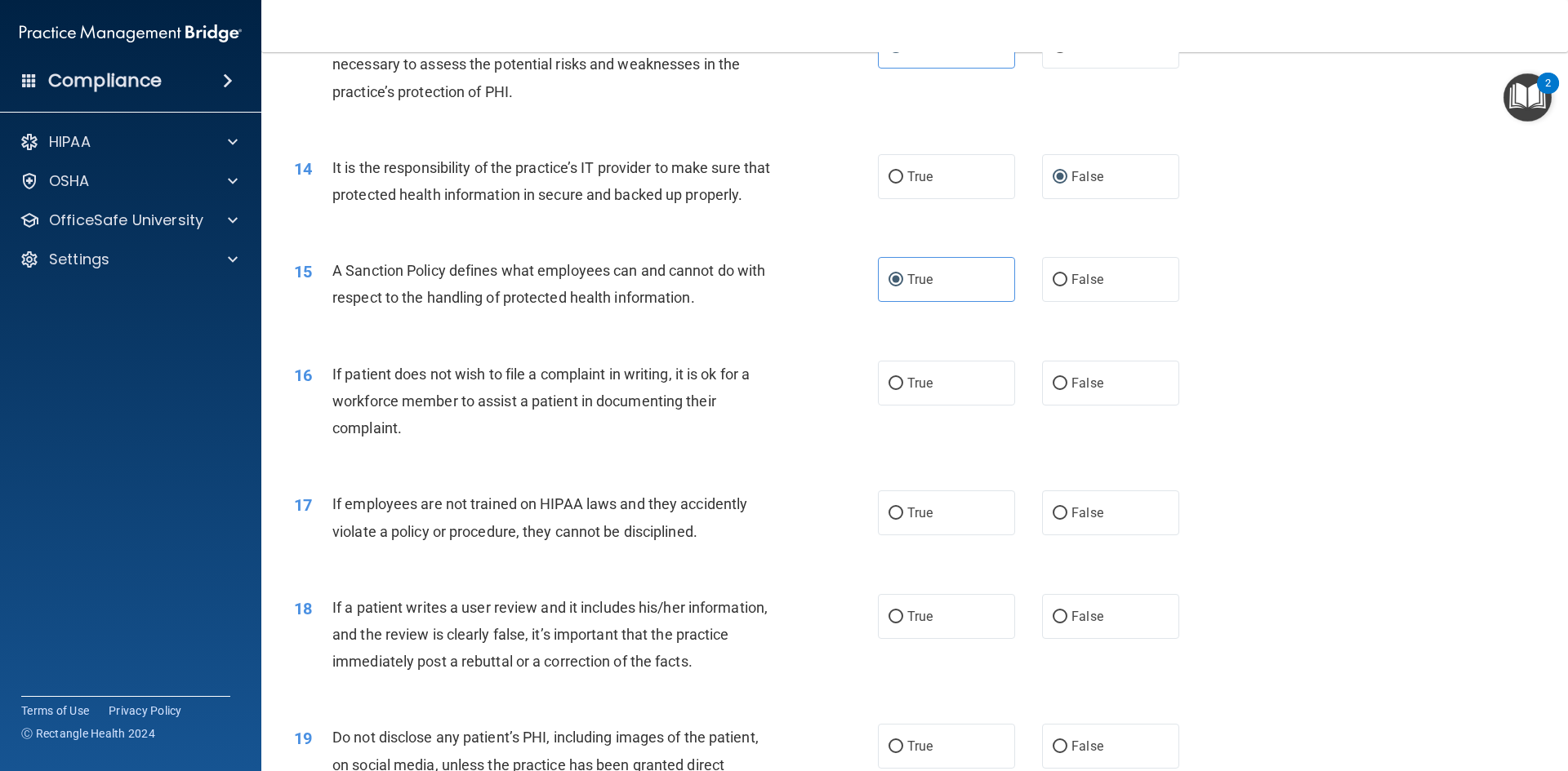
scroll to position [1878, 0]
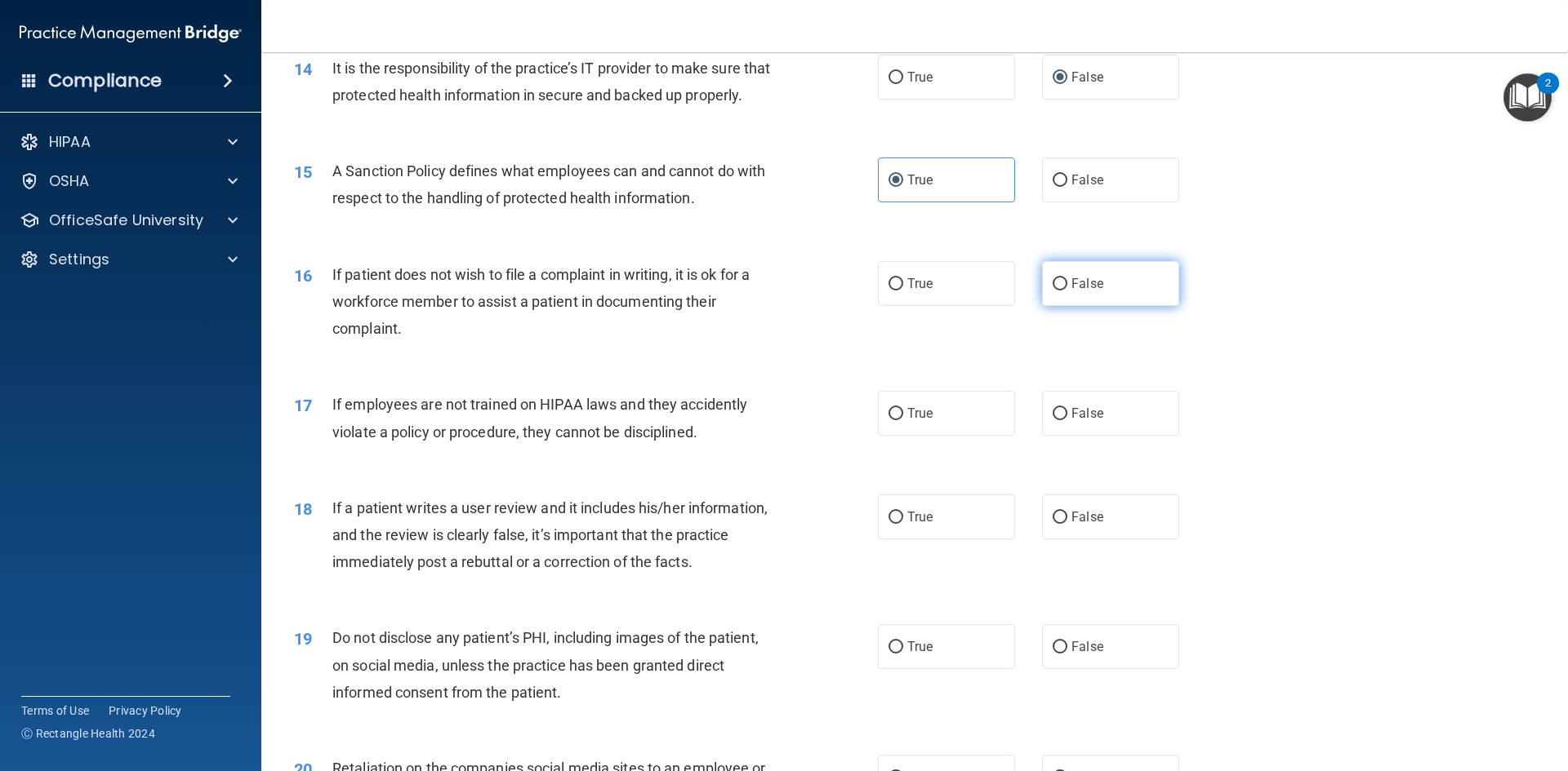
click at [1053, 290] on input "False" at bounding box center [1059, 284] width 15 height 12
radio input "true"
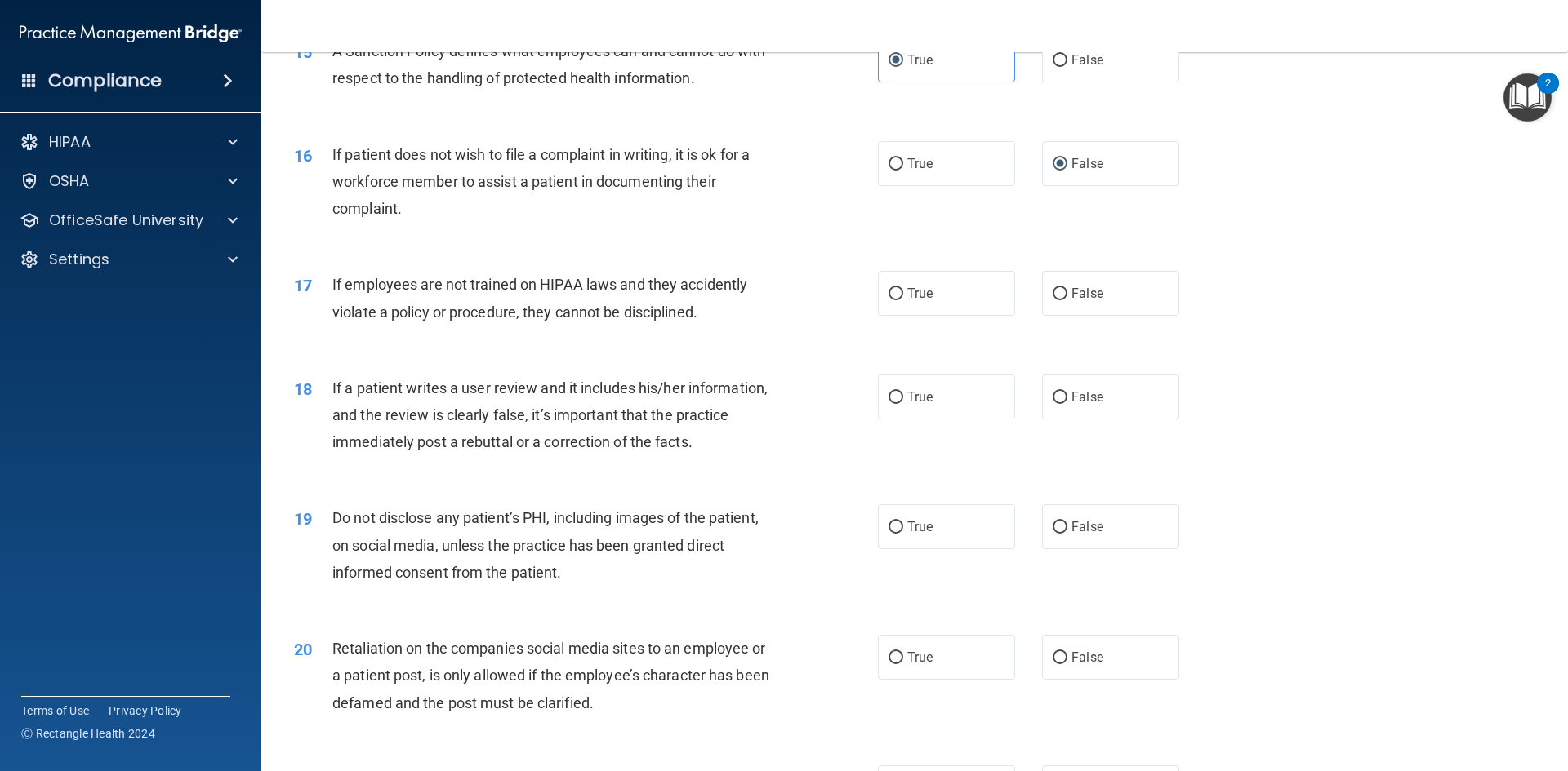
scroll to position [2041, 0]
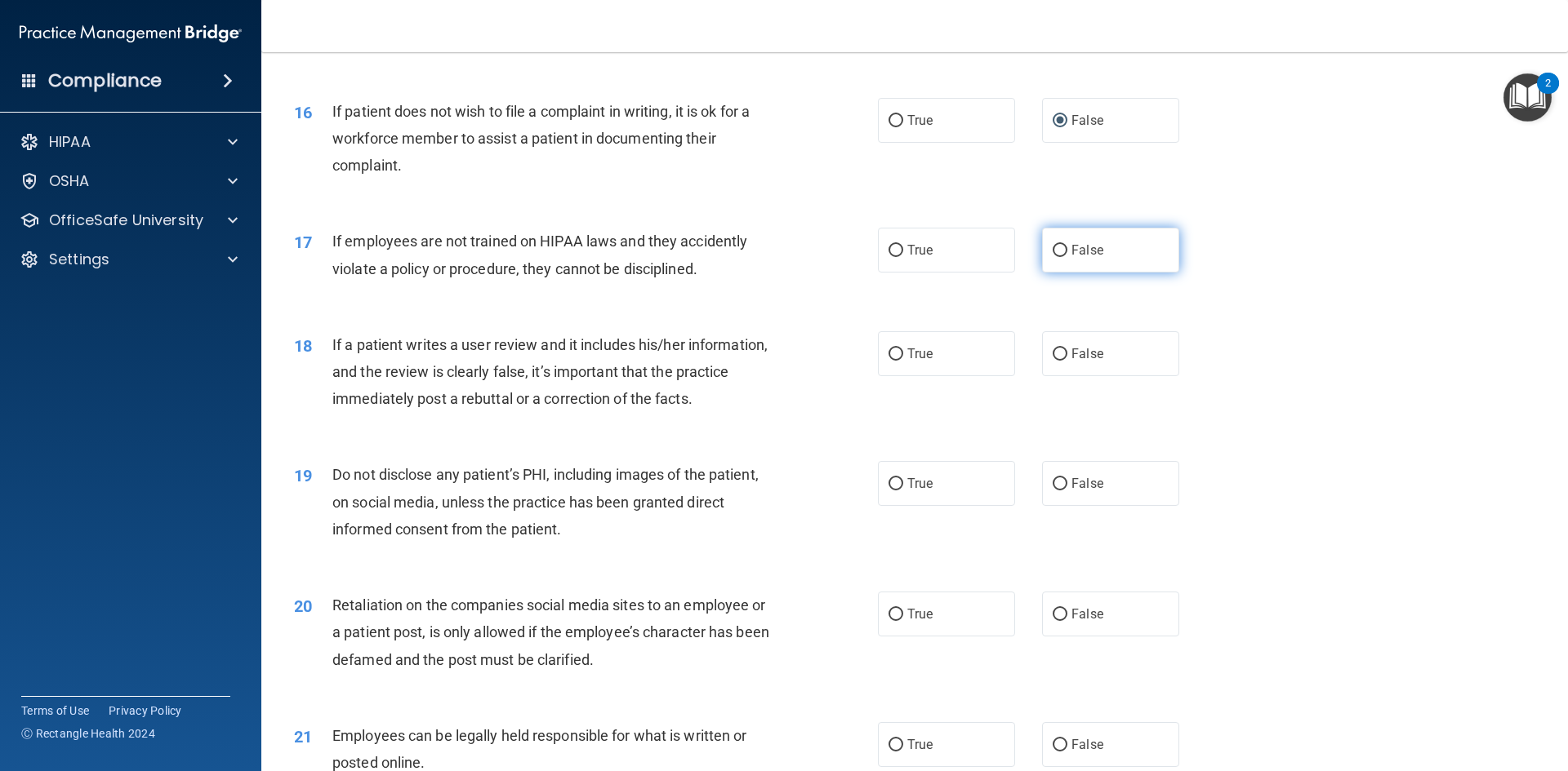
click at [1071, 258] on span "False" at bounding box center [1087, 251] width 32 height 16
click at [1067, 257] on input "False" at bounding box center [1059, 251] width 15 height 12
radio input "true"
click at [1054, 360] on input "False" at bounding box center [1059, 354] width 15 height 12
radio input "true"
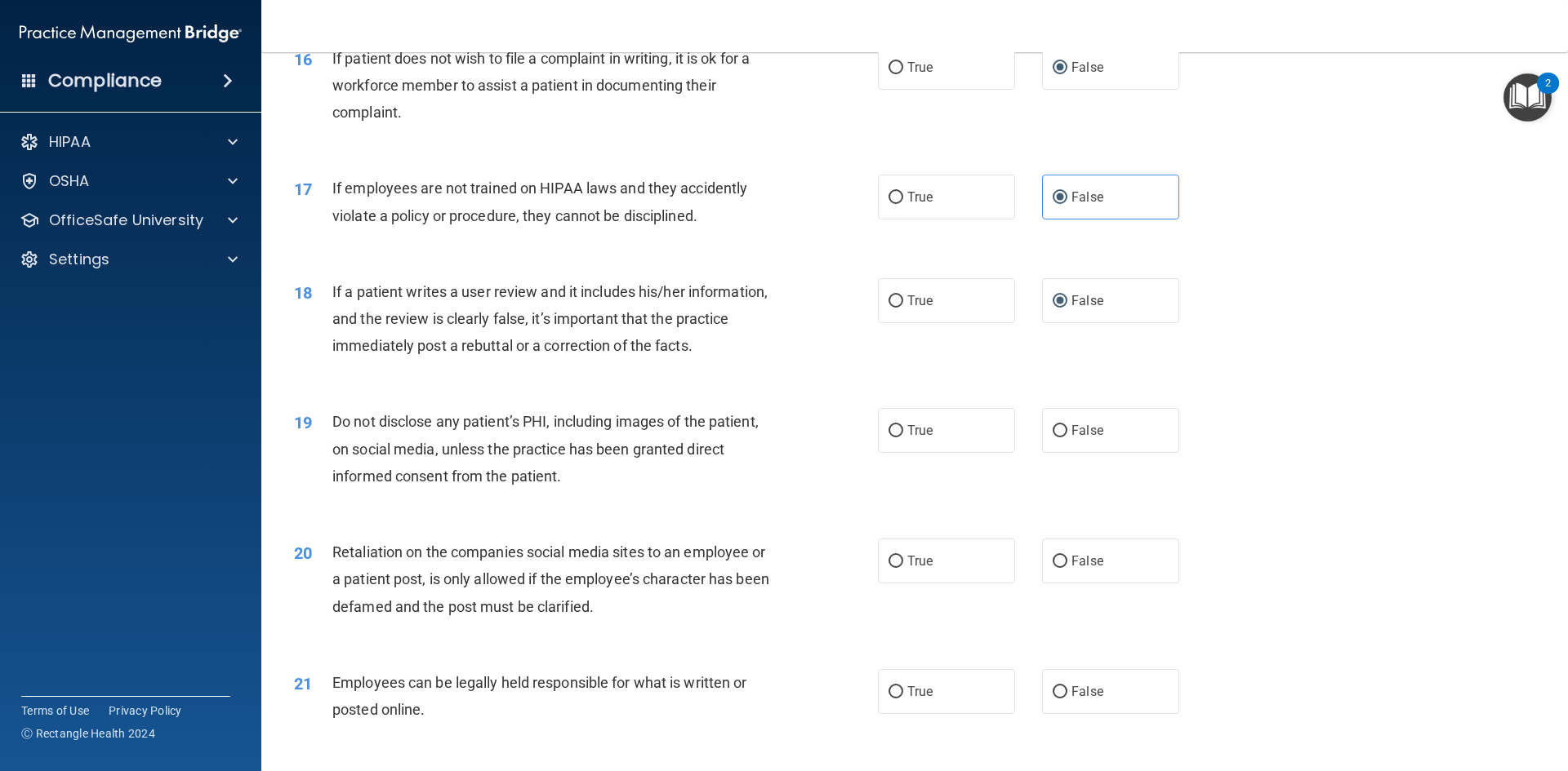
scroll to position [2203, 0]
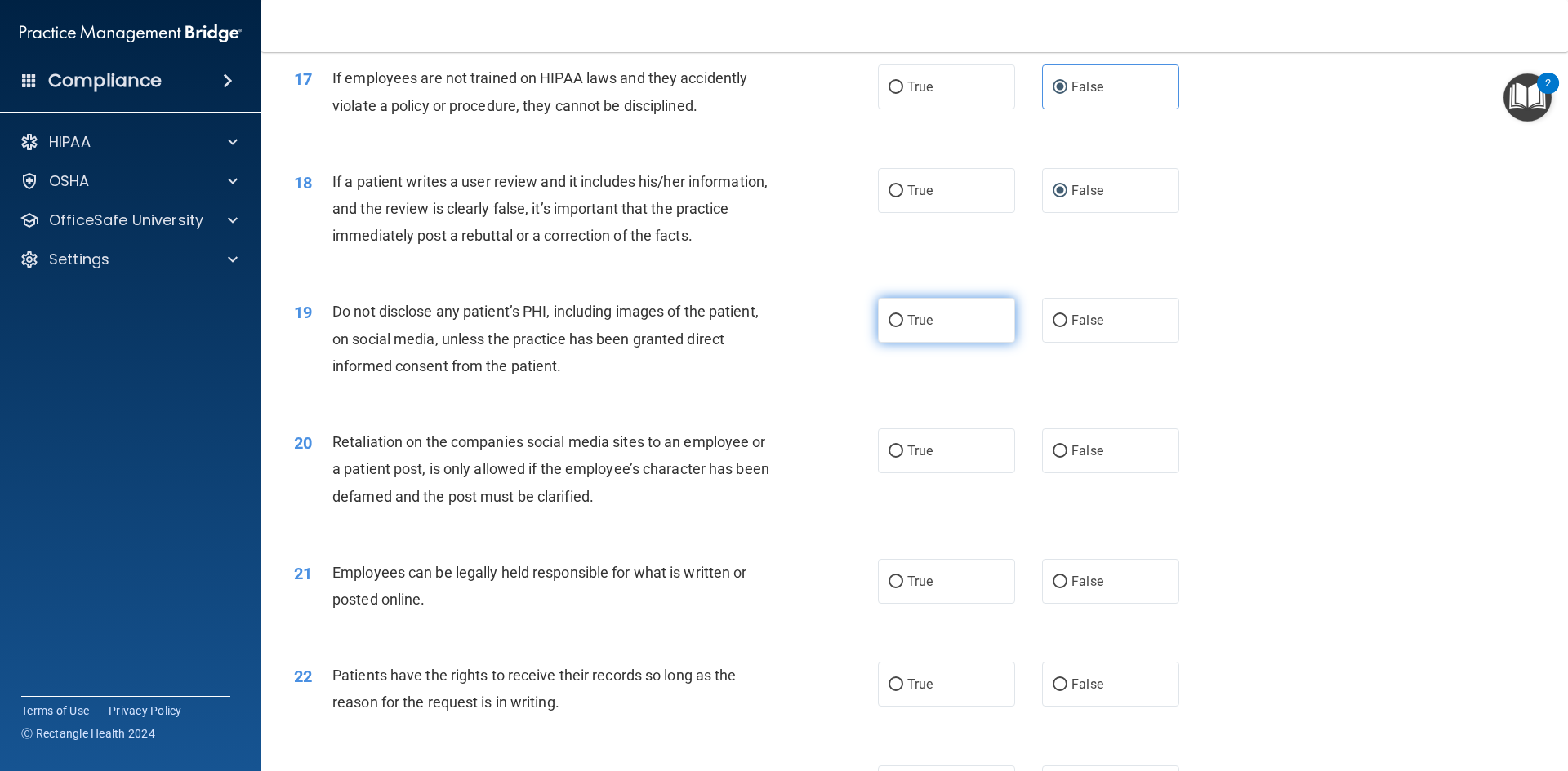
click at [917, 328] on span "True" at bounding box center [920, 321] width 26 height 16
click at [902, 328] on input "True" at bounding box center [896, 321] width 15 height 12
radio input "true"
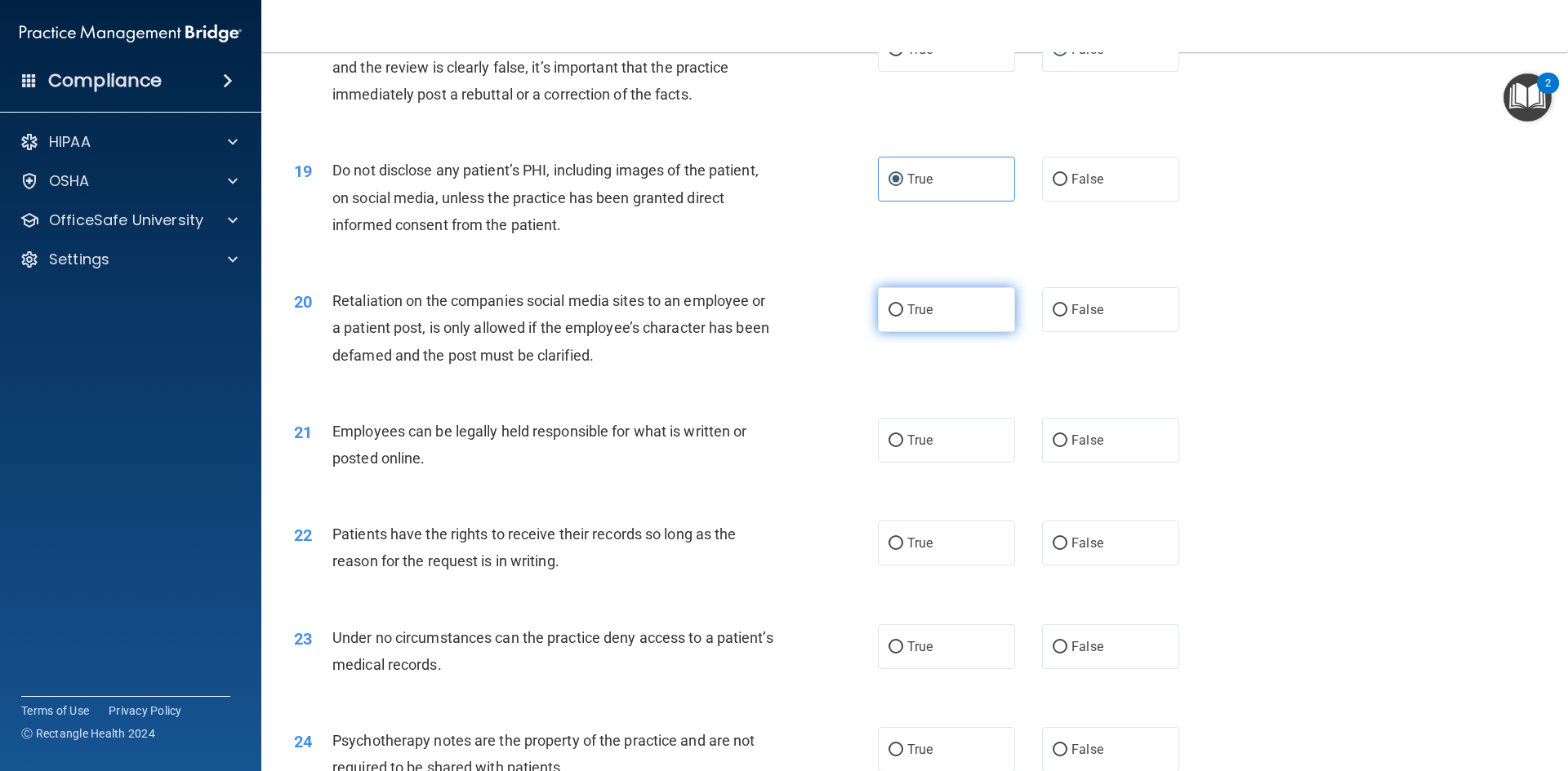
scroll to position [2367, 0]
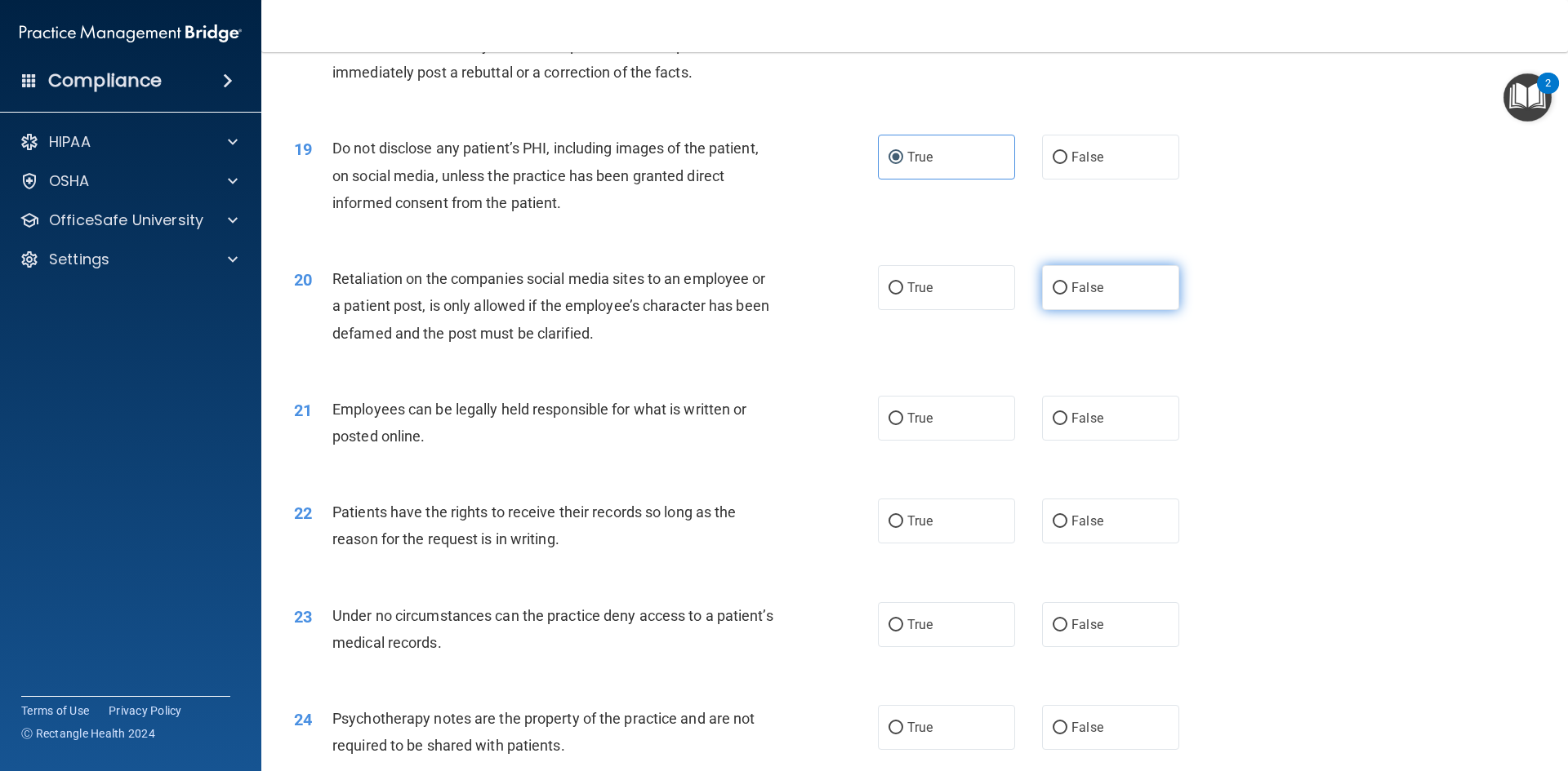
click at [1073, 295] on span "False" at bounding box center [1087, 288] width 32 height 16
click at [1067, 294] on input "False" at bounding box center [1059, 288] width 15 height 12
radio input "true"
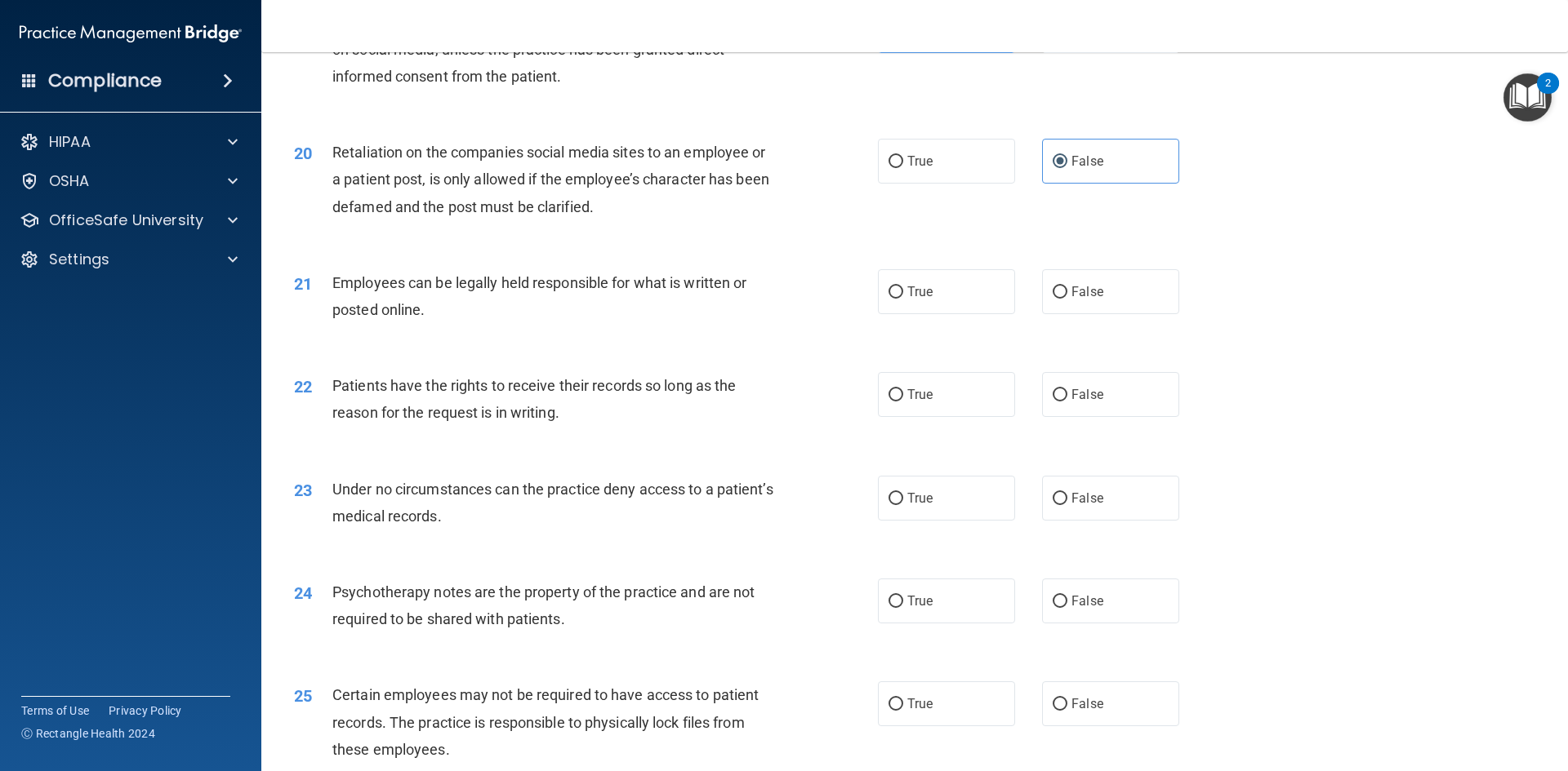
scroll to position [2530, 0]
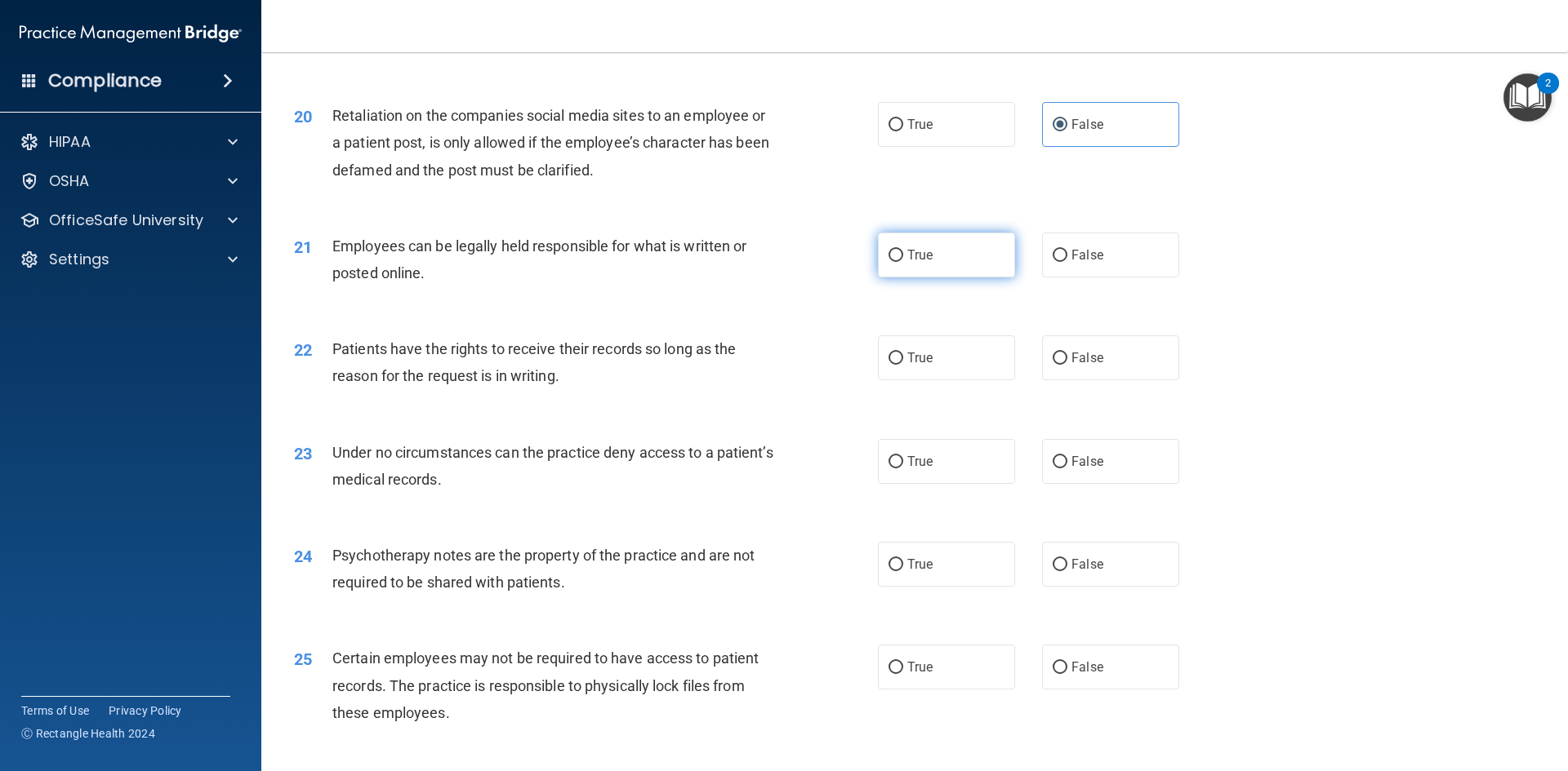
click at [931, 277] on label "True" at bounding box center [946, 255] width 137 height 44
click at [902, 262] on input "True" at bounding box center [896, 256] width 15 height 12
radio input "true"
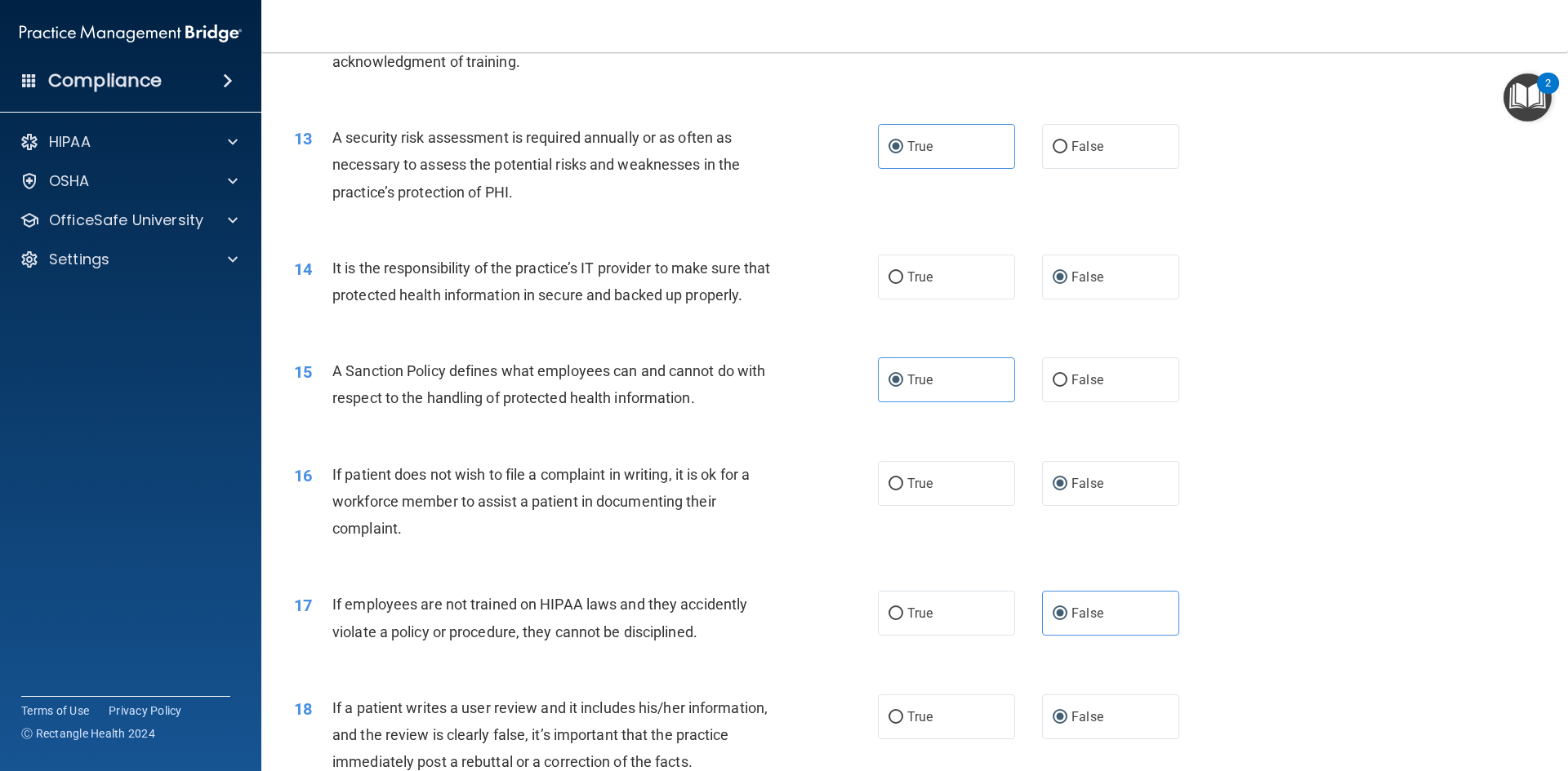
scroll to position [1714, 0]
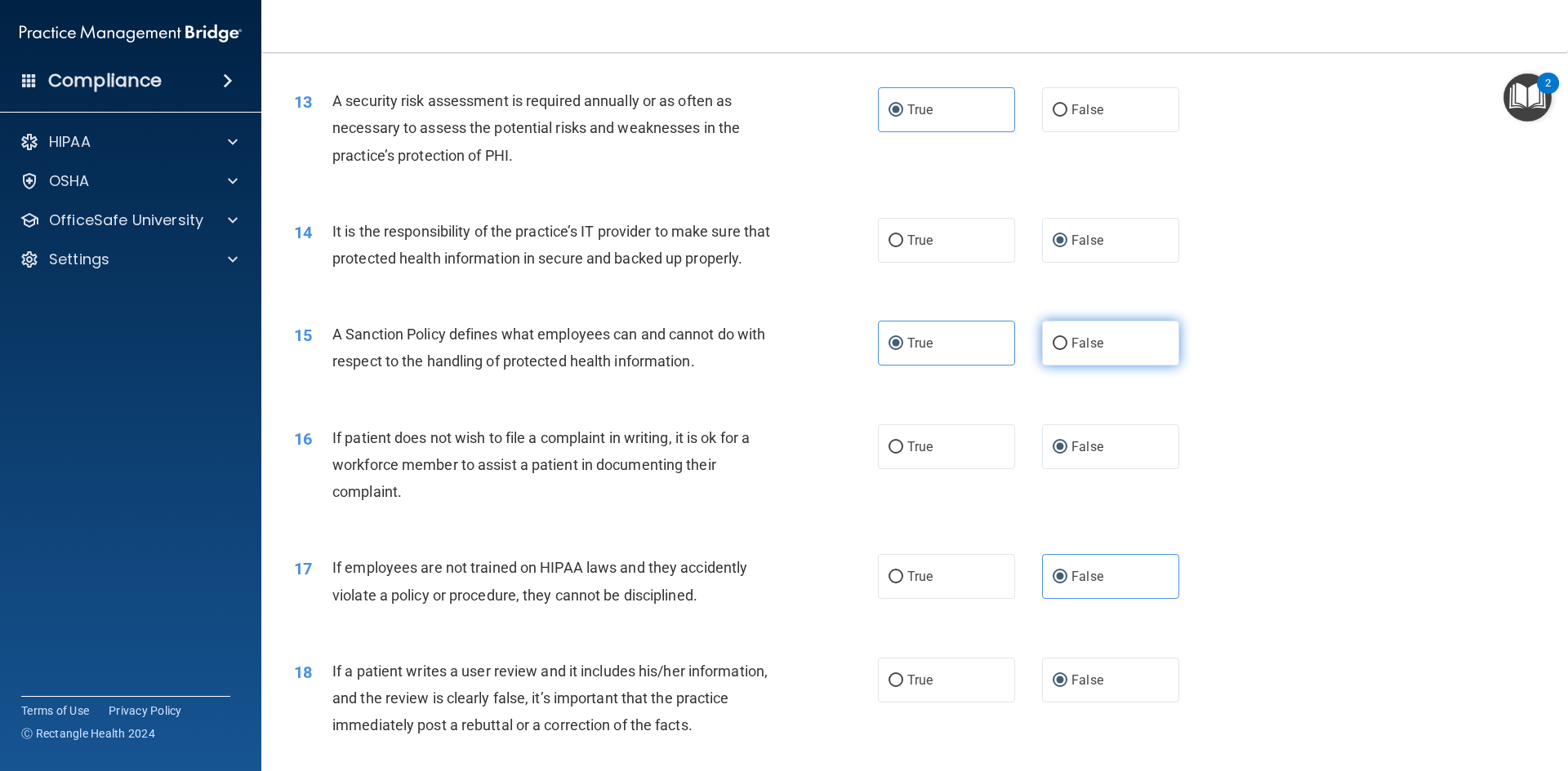
click at [1054, 350] on input "False" at bounding box center [1059, 344] width 15 height 12
radio input "true"
radio input "false"
click at [900, 469] on label "True" at bounding box center [946, 446] width 137 height 44
click at [900, 454] on input "True" at bounding box center [896, 447] width 15 height 12
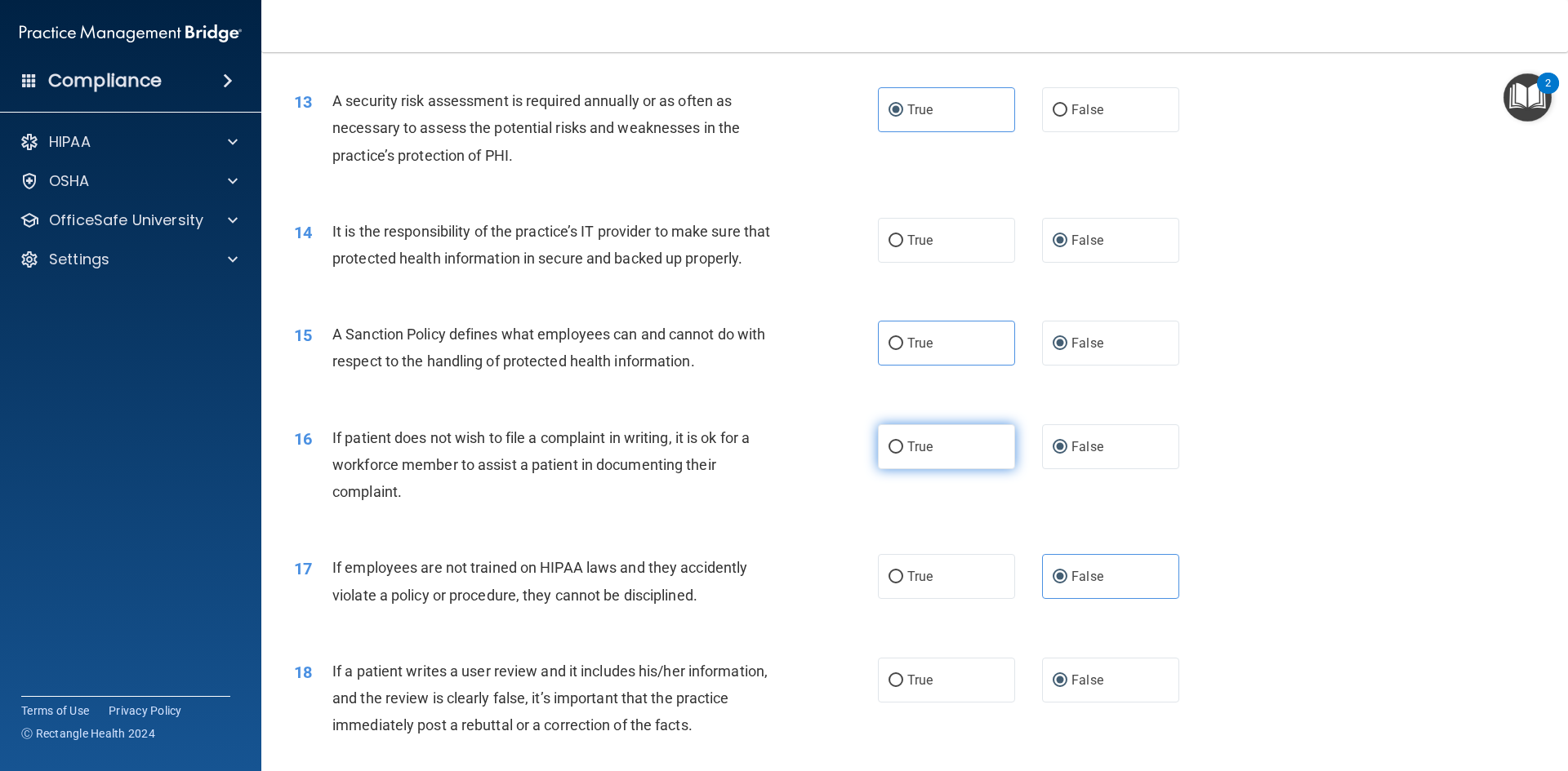
radio input "true"
radio input "false"
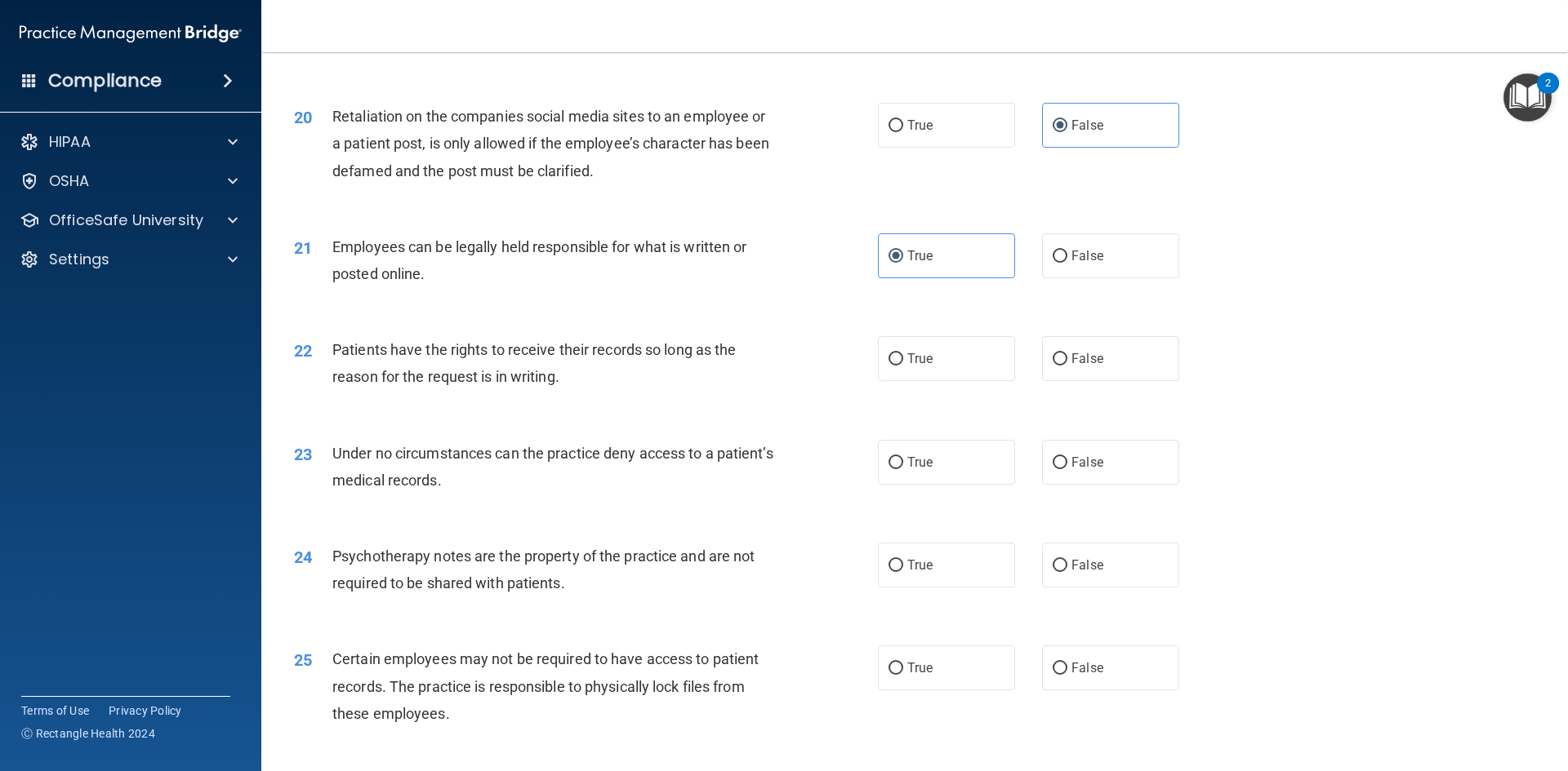
scroll to position [2530, 0]
click at [1061, 380] on label "False" at bounding box center [1110, 357] width 137 height 44
click at [1061, 365] on input "False" at bounding box center [1059, 358] width 15 height 12
radio input "true"
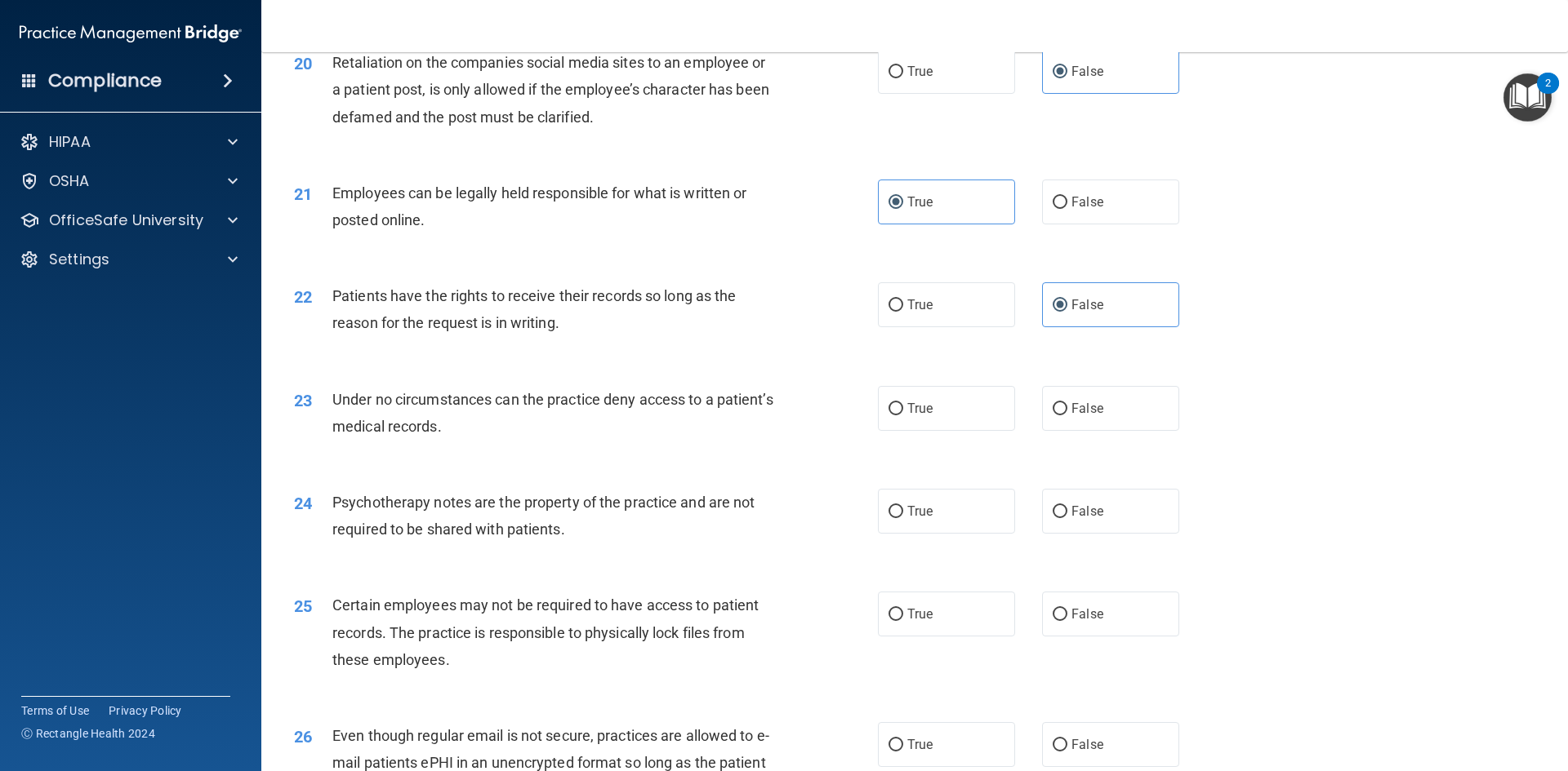
scroll to position [2612, 0]
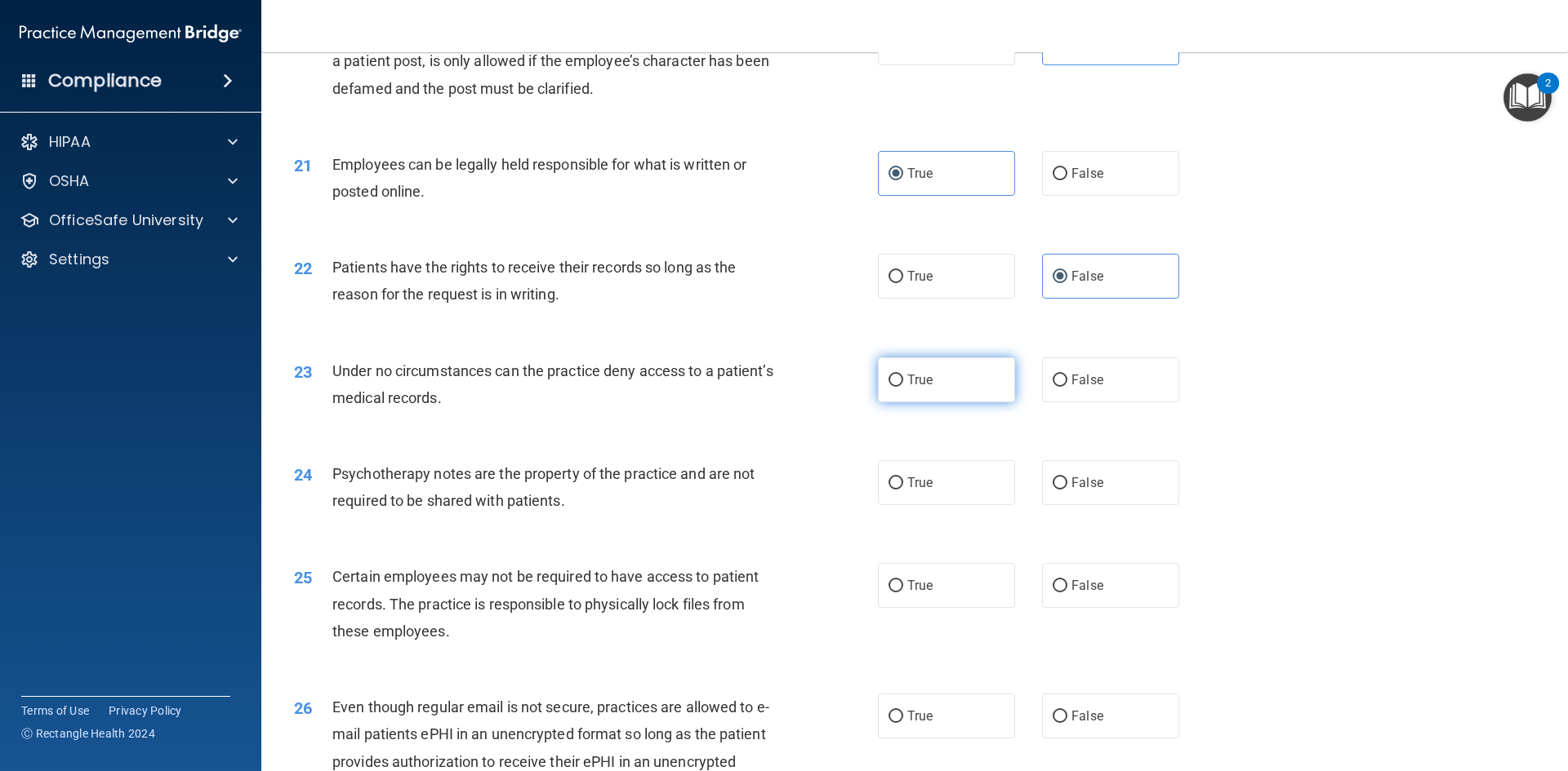
click at [896, 387] on input "True" at bounding box center [896, 381] width 15 height 12
radio input "true"
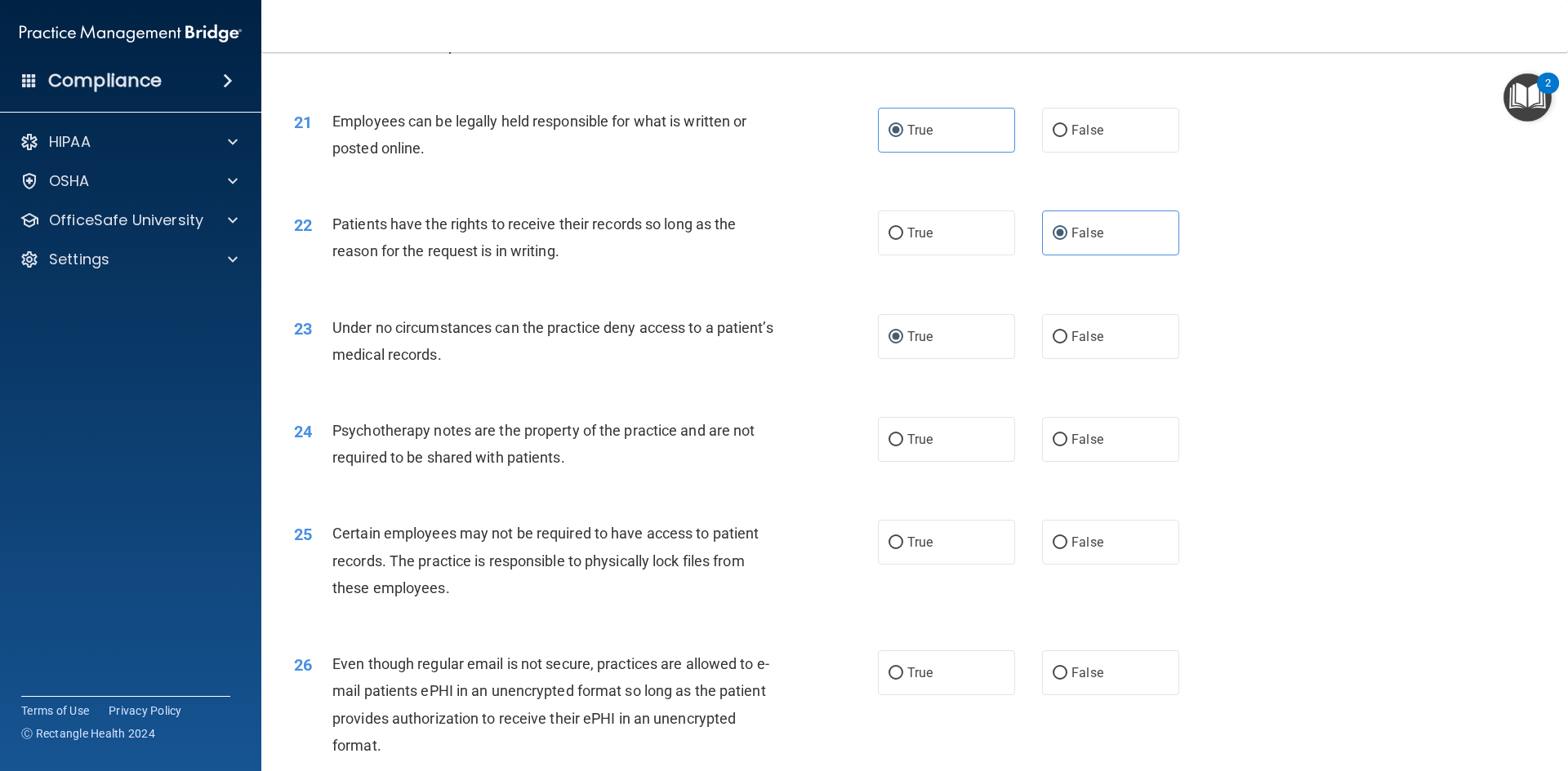
scroll to position [2694, 0]
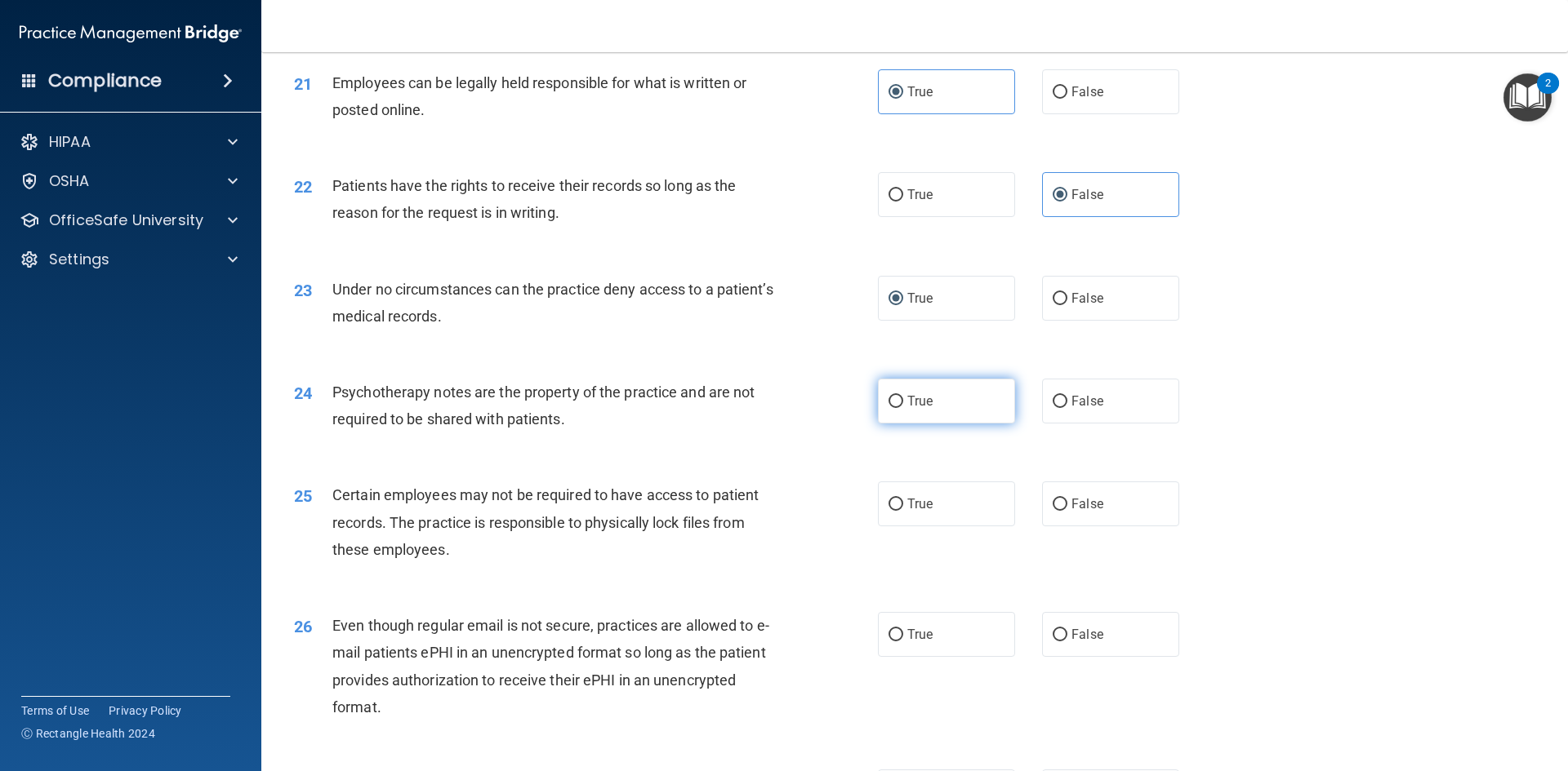
click at [912, 409] on span "True" at bounding box center [920, 402] width 26 height 16
click at [902, 408] on input "True" at bounding box center [896, 402] width 15 height 12
radio input "true"
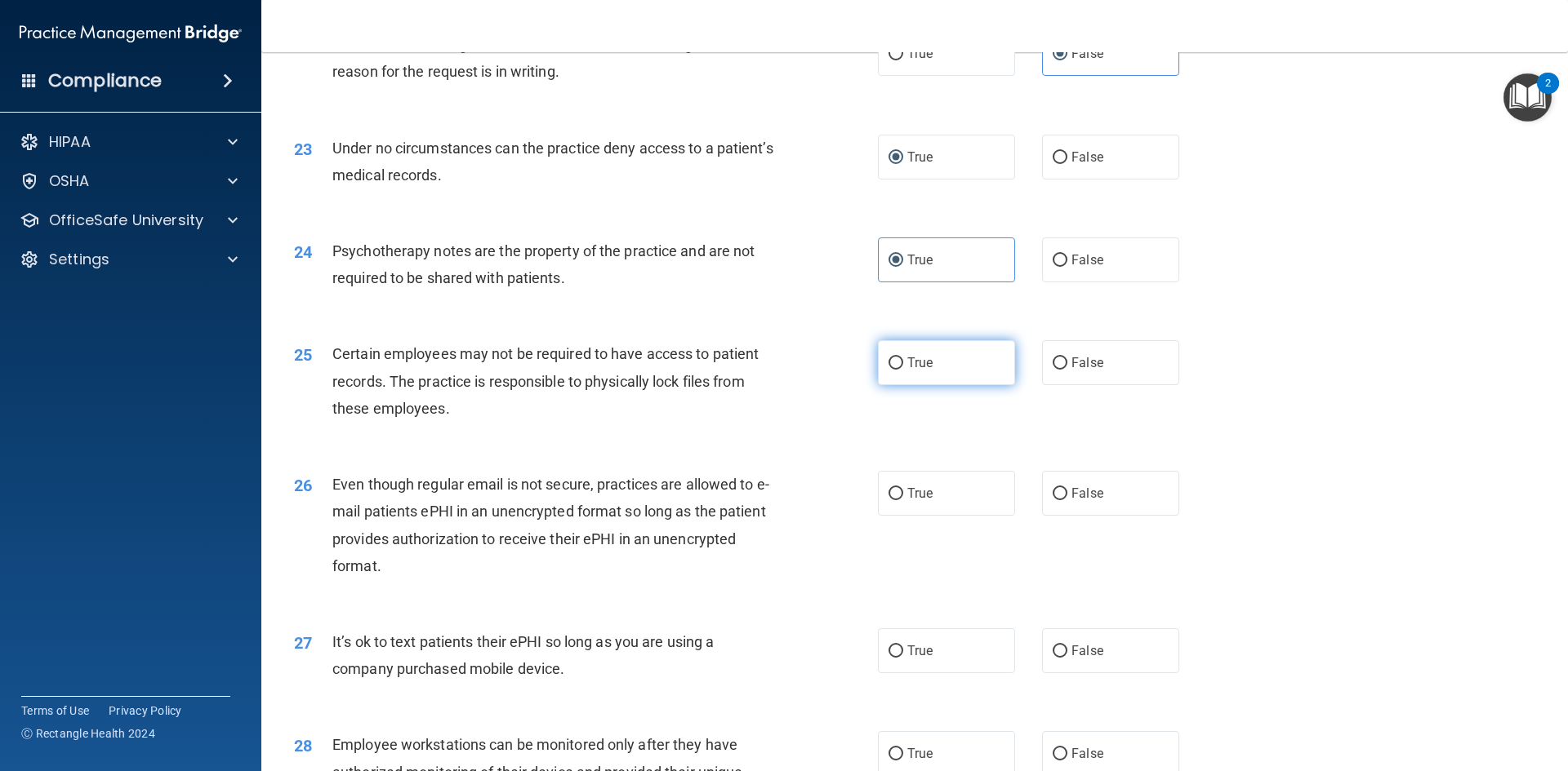
scroll to position [2857, 0]
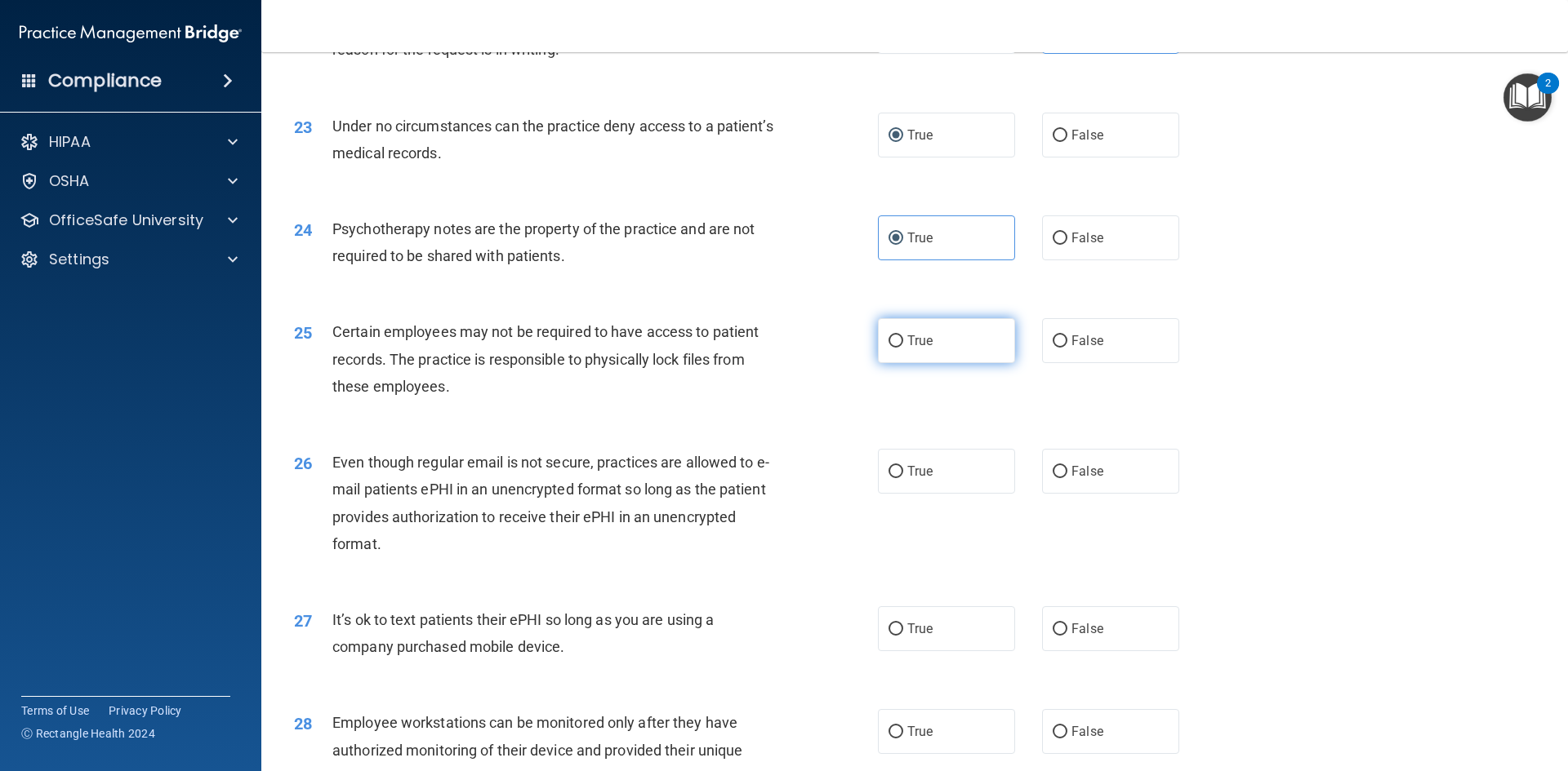
click at [913, 363] on label "True" at bounding box center [946, 340] width 137 height 44
click at [902, 347] on input "True" at bounding box center [896, 342] width 15 height 12
radio input "true"
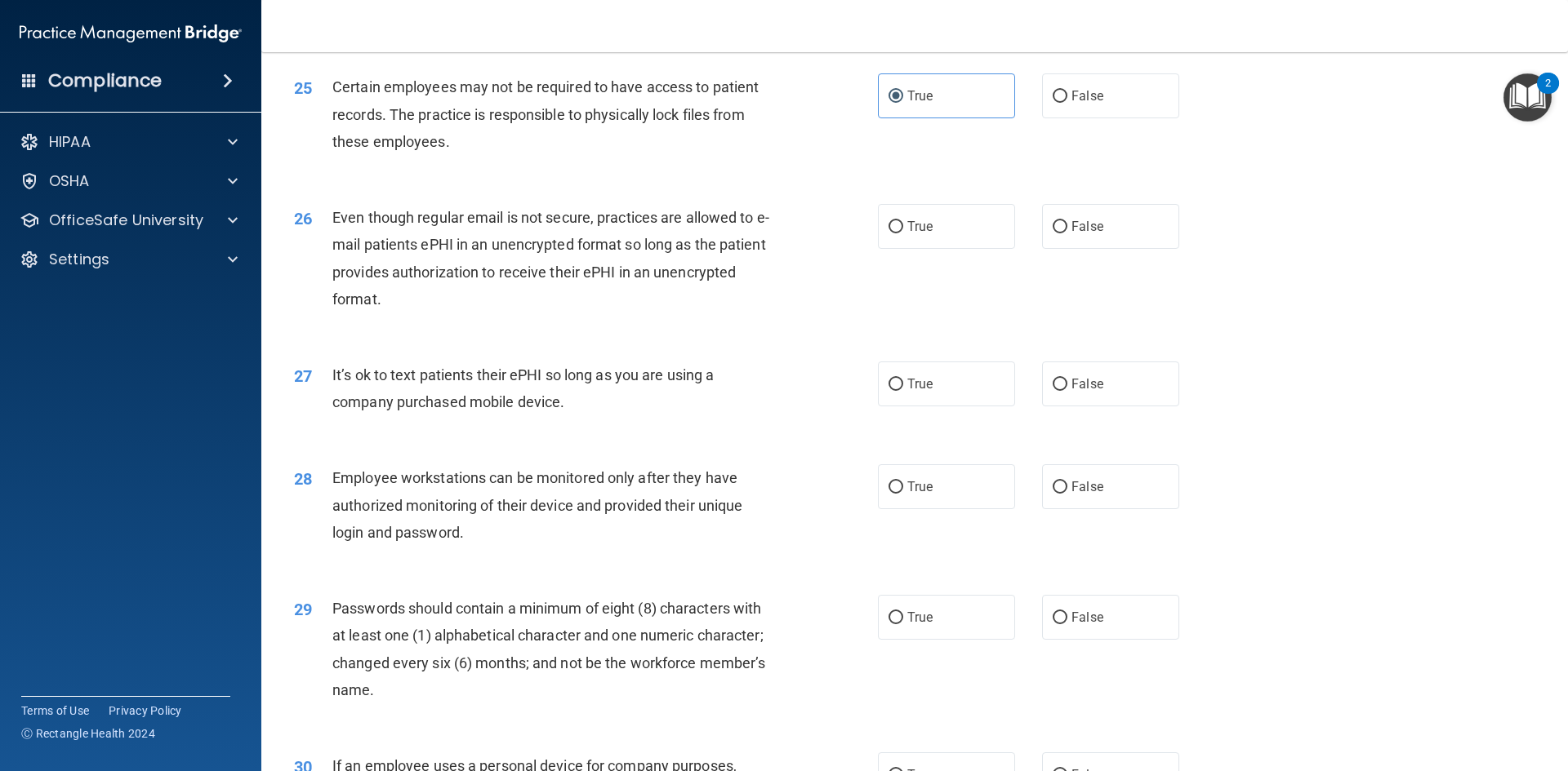
scroll to position [3020, 0]
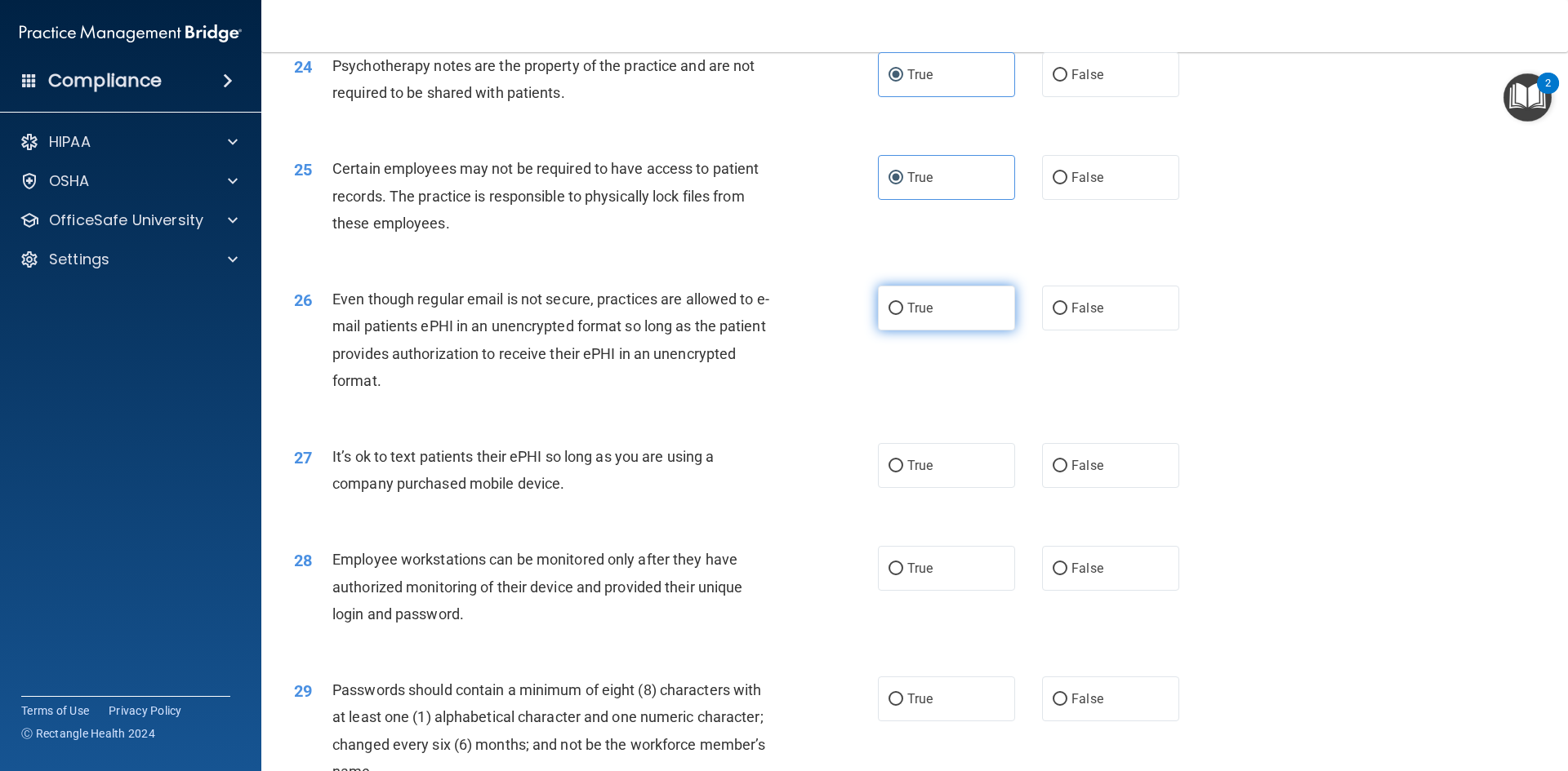
click at [895, 315] on input "True" at bounding box center [896, 309] width 15 height 12
radio input "true"
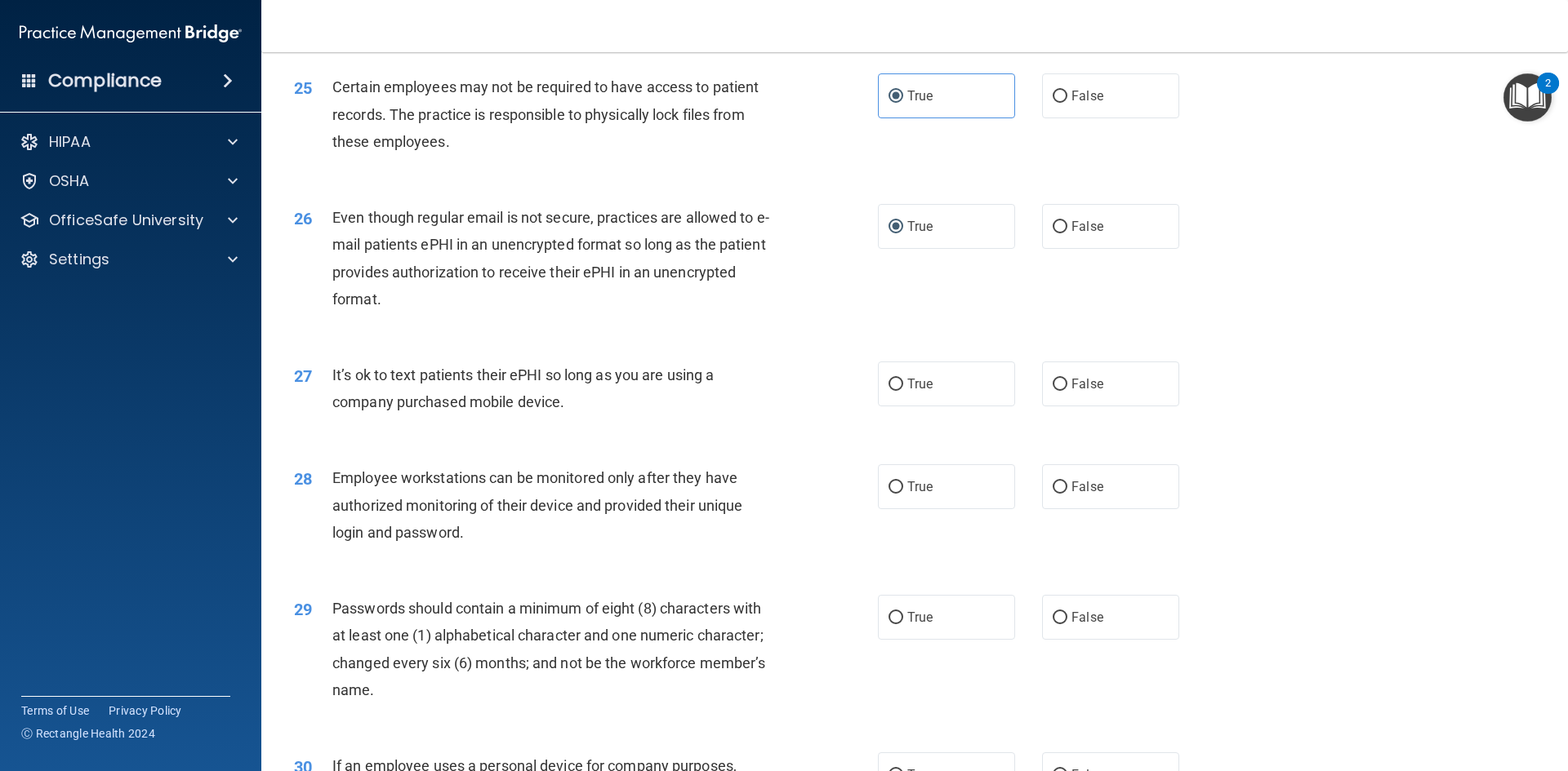
scroll to position [3184, 0]
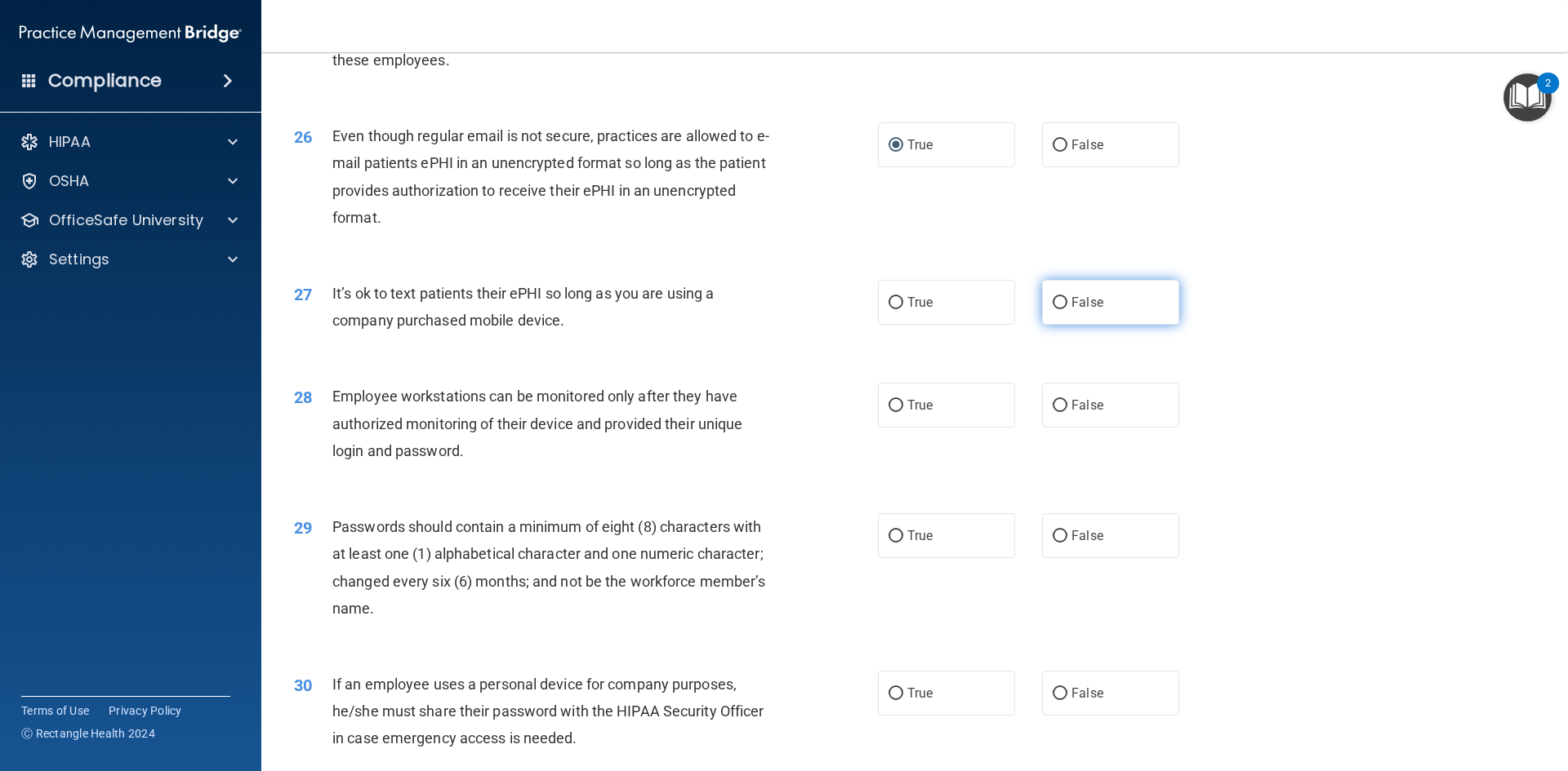
click at [1075, 310] on span "False" at bounding box center [1087, 302] width 32 height 16
click at [1067, 309] on input "False" at bounding box center [1059, 303] width 15 height 12
radio input "true"
click at [1071, 413] on span "False" at bounding box center [1087, 406] width 32 height 16
click at [1066, 413] on input "False" at bounding box center [1059, 406] width 15 height 12
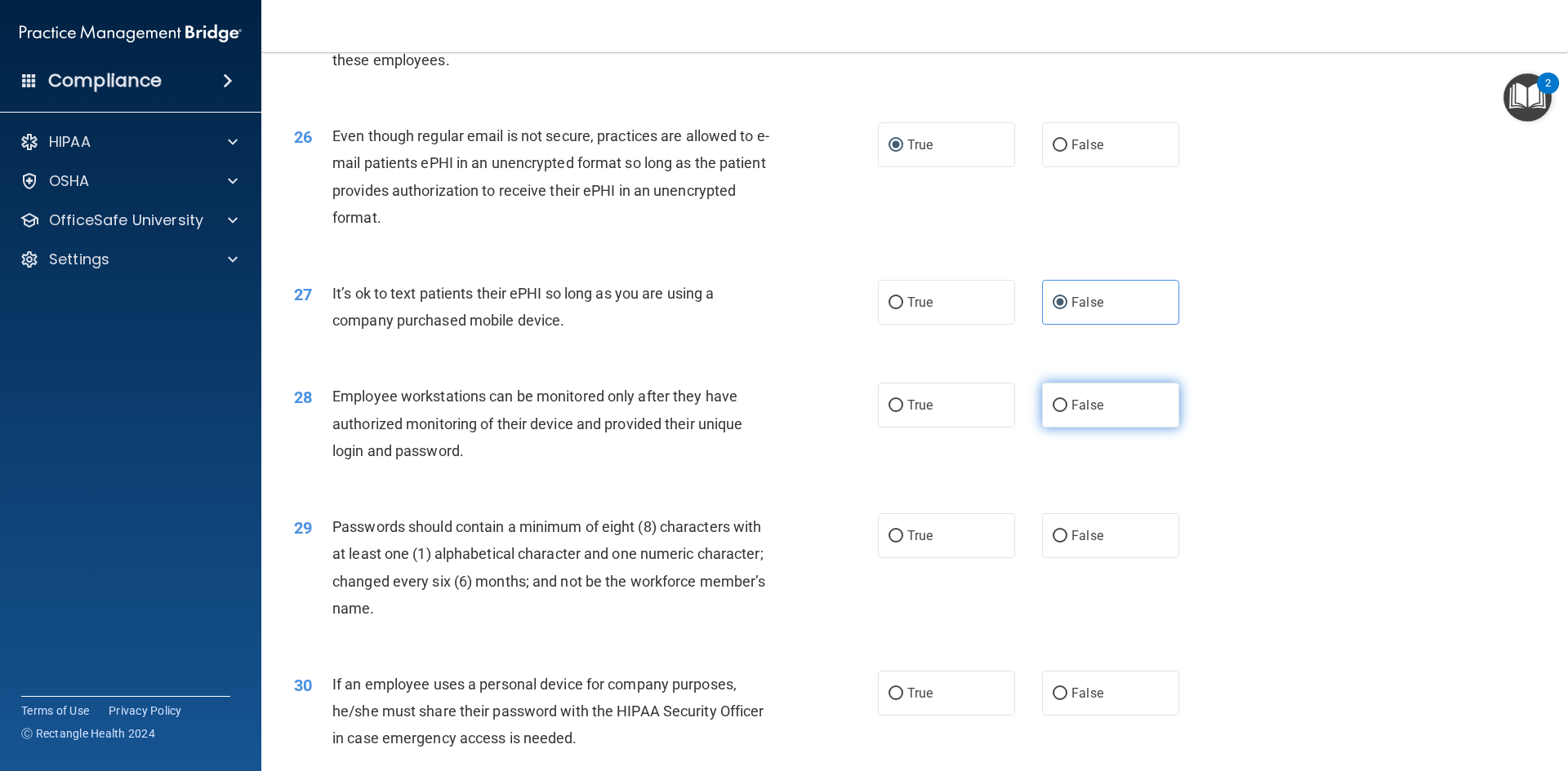
radio input "true"
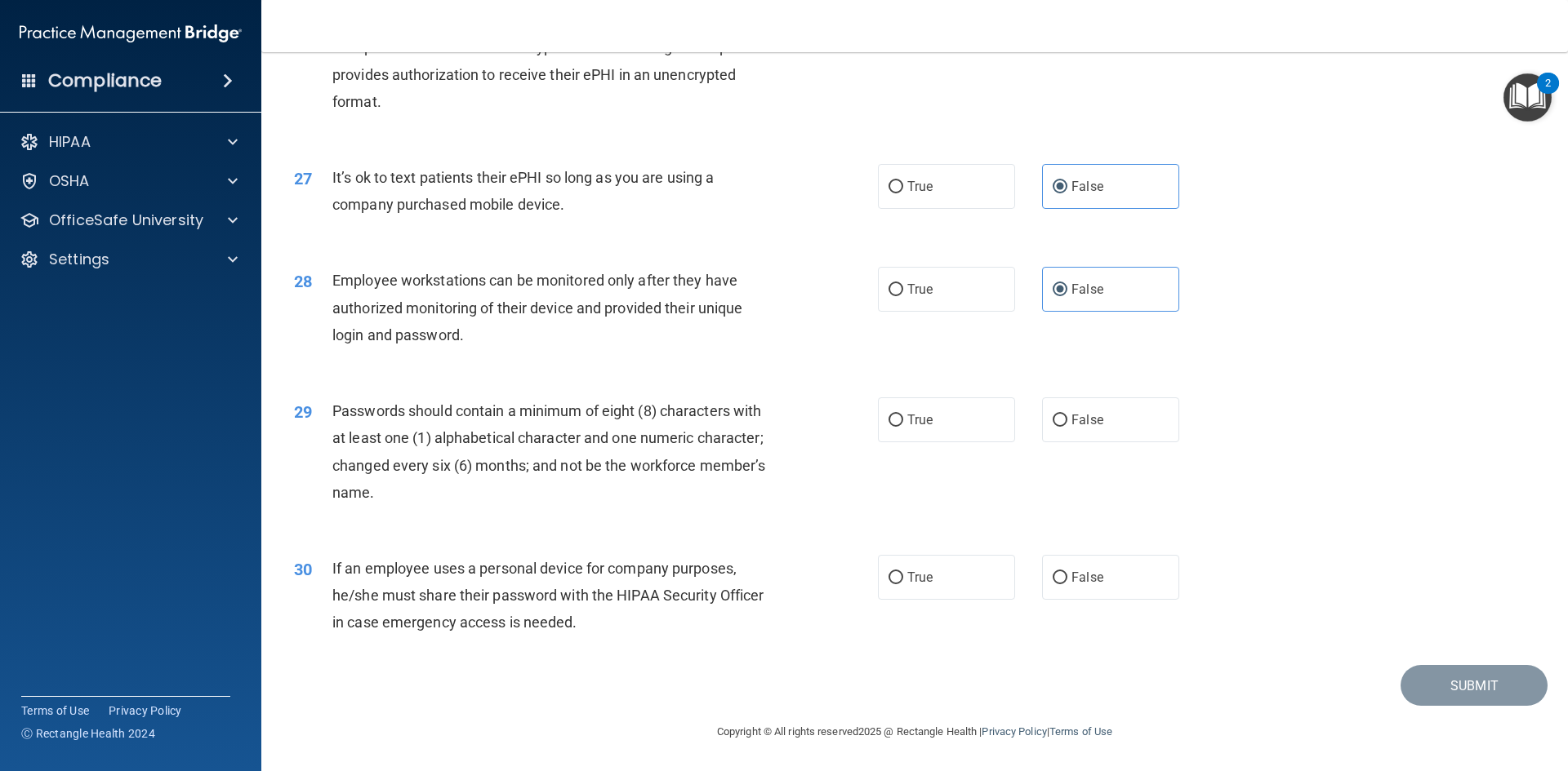
scroll to position [3326, 0]
click at [908, 414] on span "True" at bounding box center [920, 421] width 26 height 16
click at [902, 415] on input "True" at bounding box center [896, 421] width 15 height 12
radio input "true"
click at [1058, 573] on input "False" at bounding box center [1059, 578] width 15 height 12
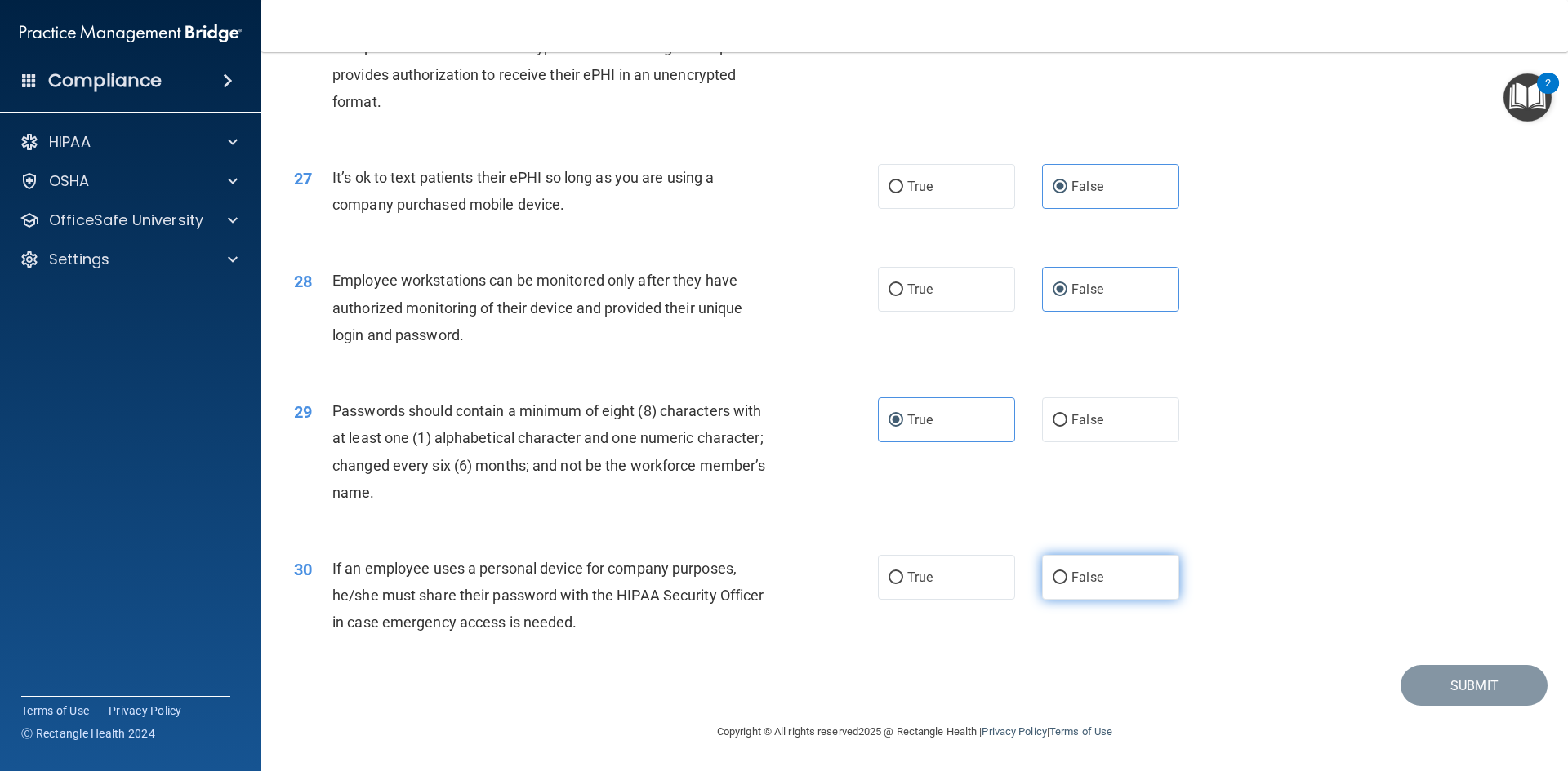
radio input "true"
click at [1455, 685] on button "Submit" at bounding box center [1473, 686] width 147 height 41
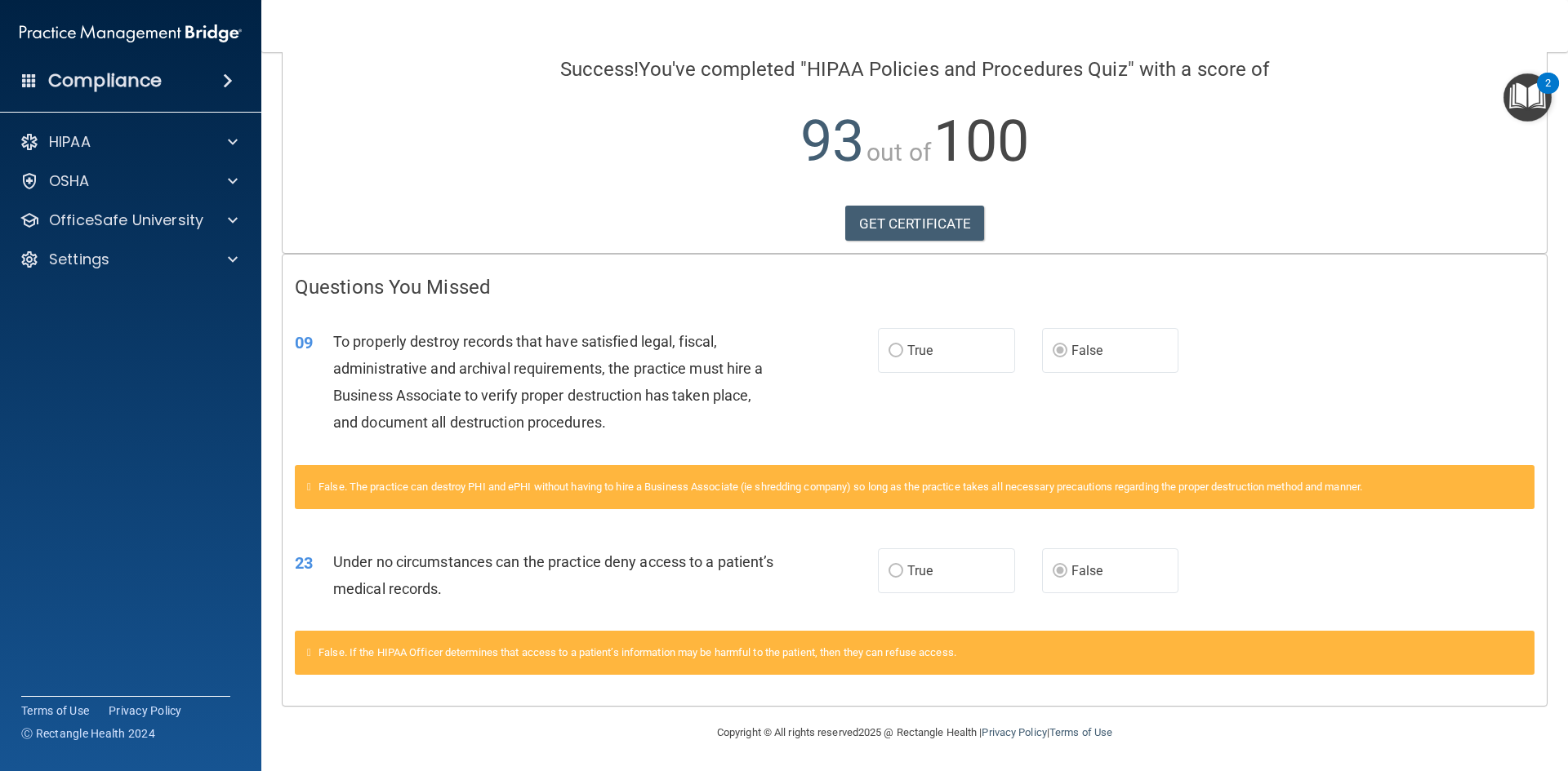
scroll to position [131, 0]
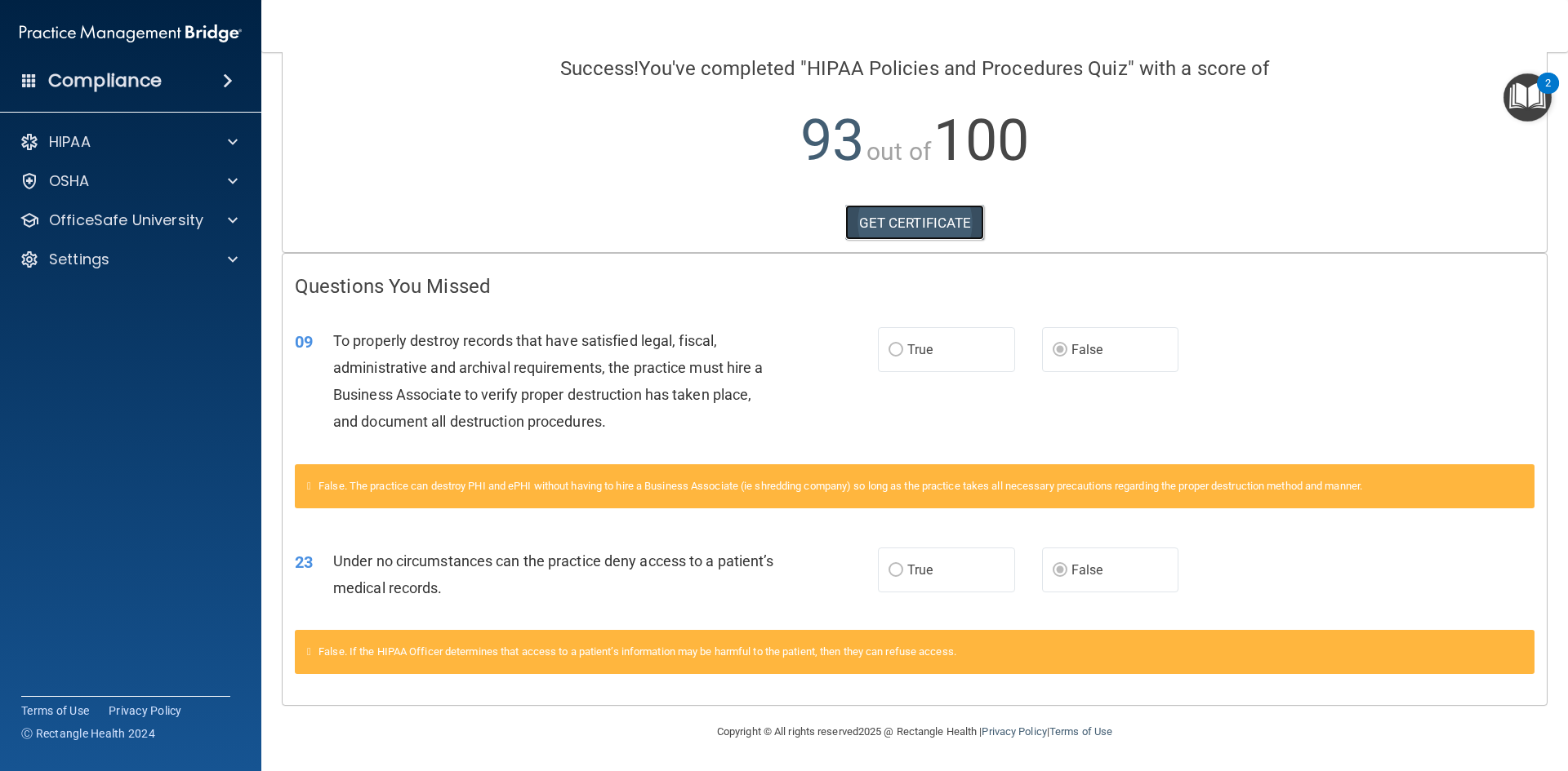
click at [917, 220] on link "GET CERTIFICATE" at bounding box center [914, 223] width 139 height 36
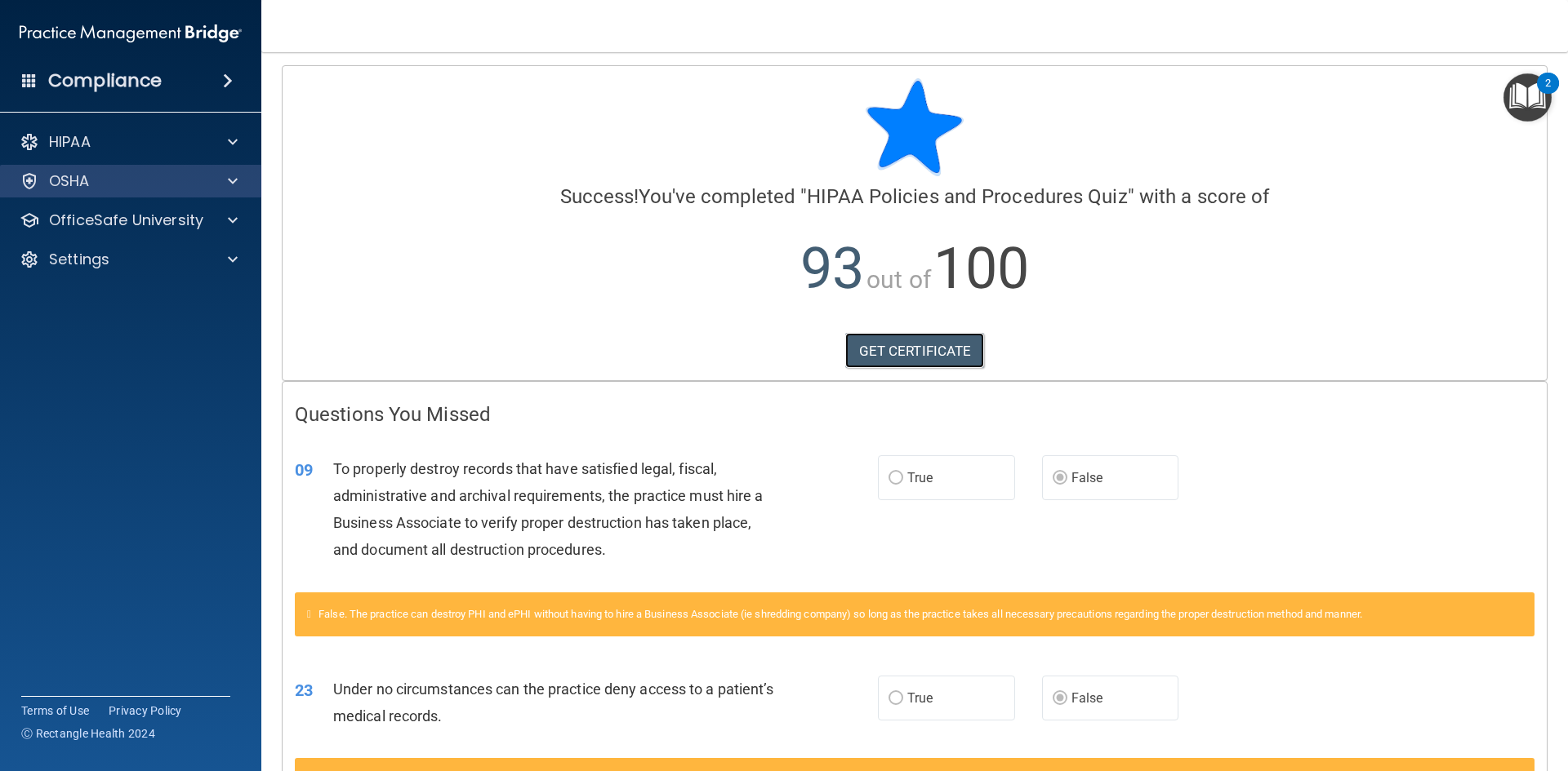
scroll to position [0, 0]
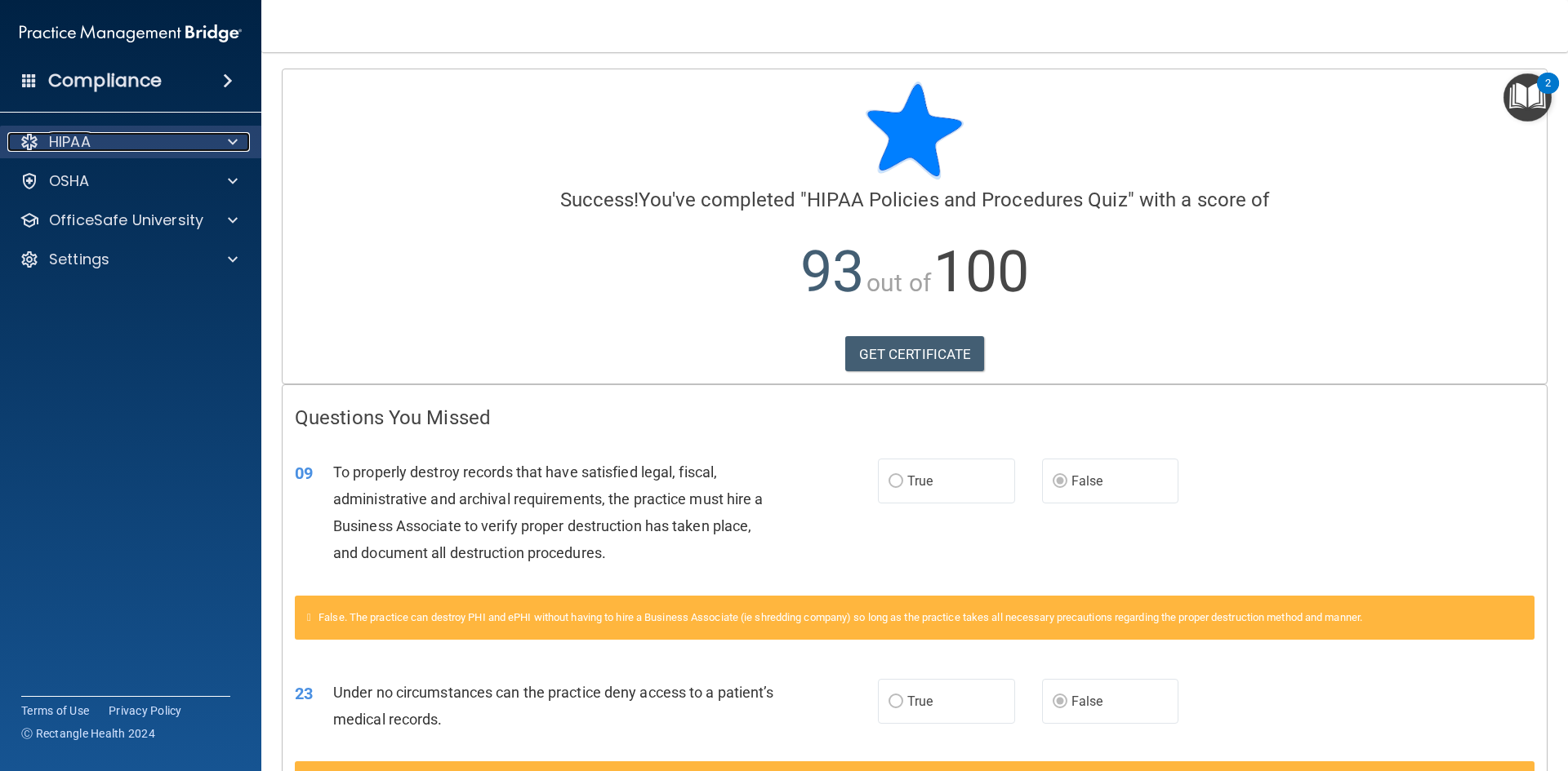
click at [176, 138] on div "HIPAA" at bounding box center [108, 142] width 202 height 20
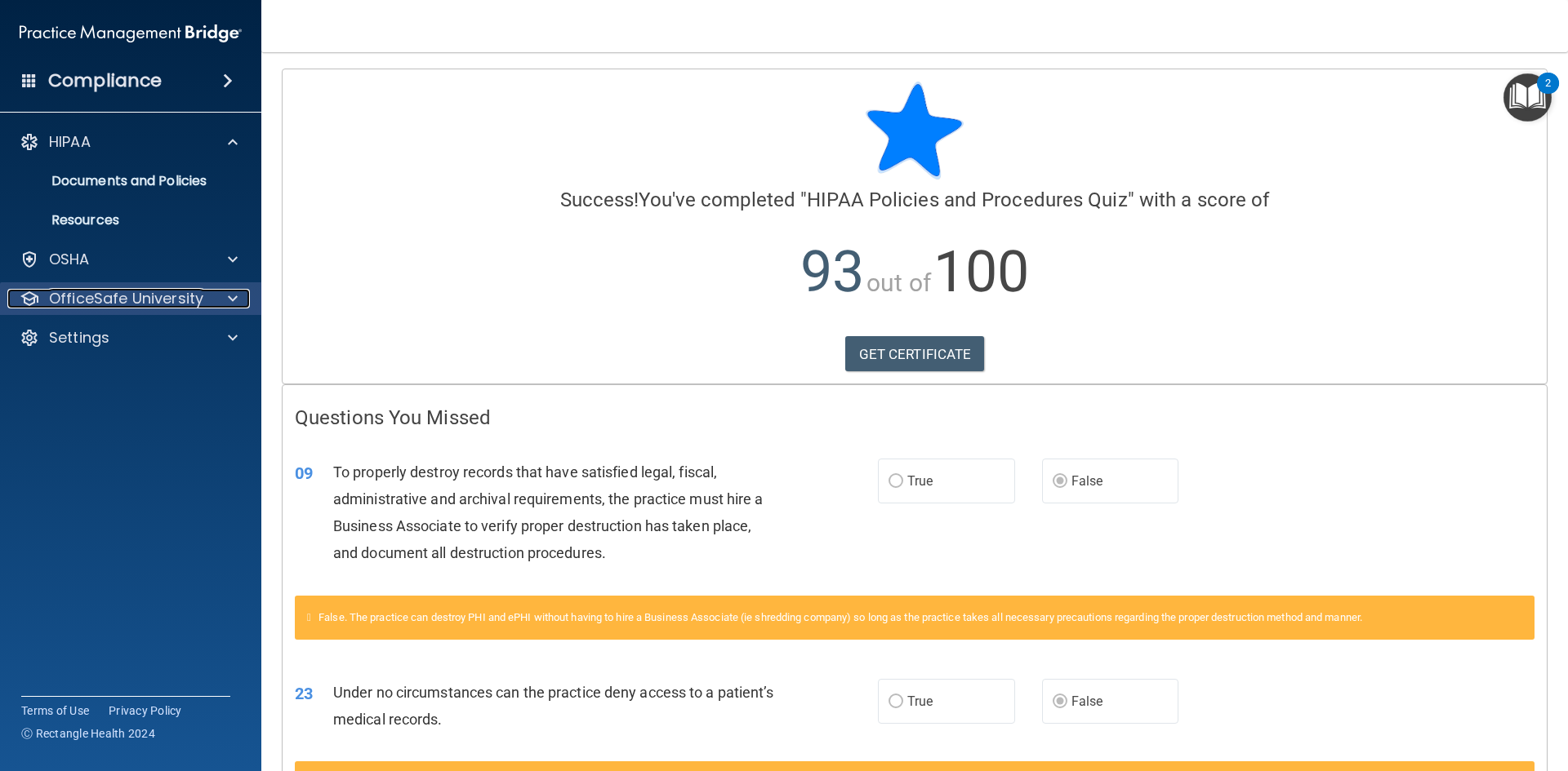
click at [205, 301] on div "OfficeSafe University" at bounding box center [108, 299] width 202 height 20
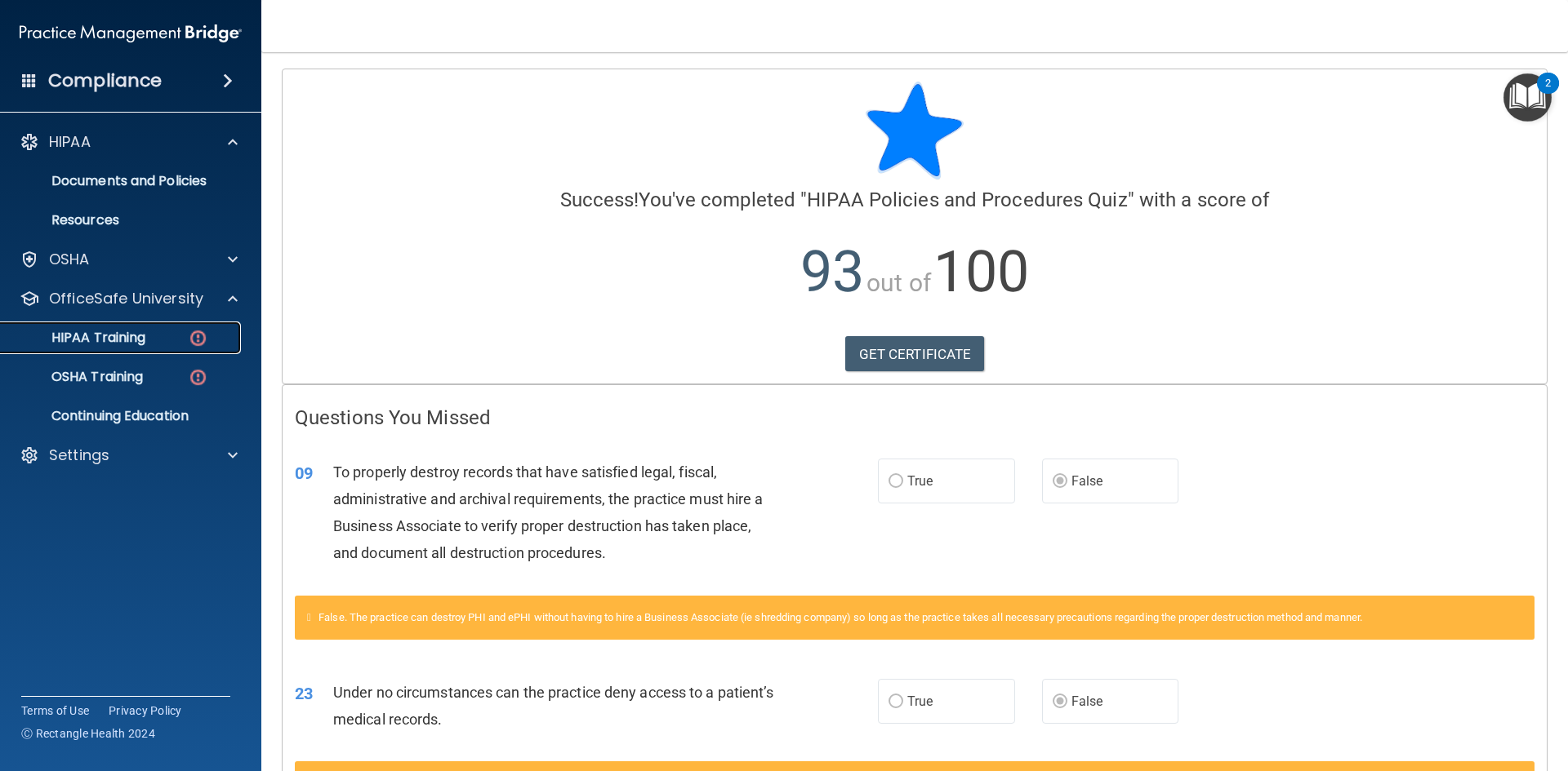
click at [131, 344] on p "HIPAA Training" at bounding box center [78, 338] width 134 height 17
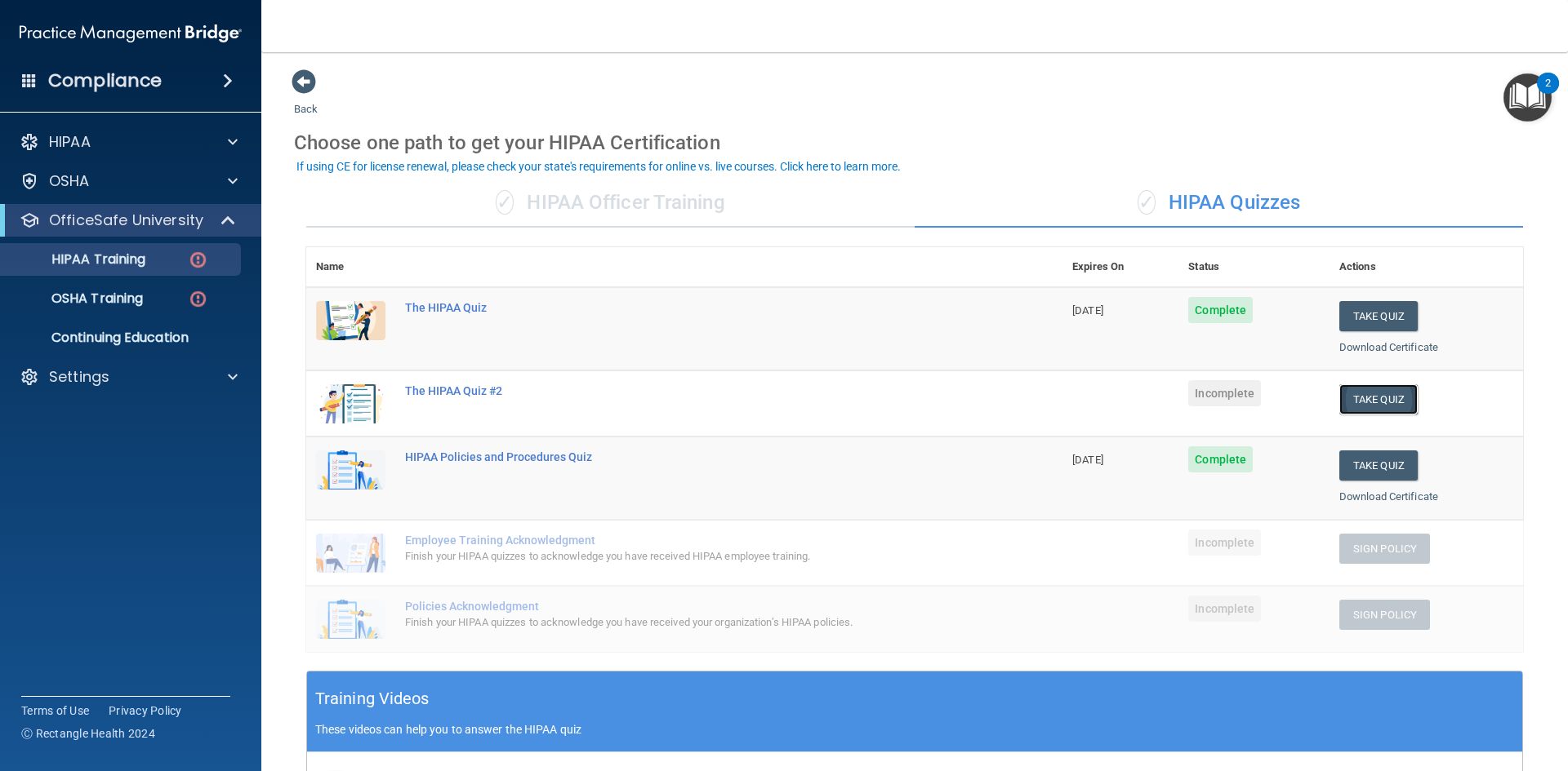
click at [1346, 400] on button "Take Quiz" at bounding box center [1377, 399] width 78 height 31
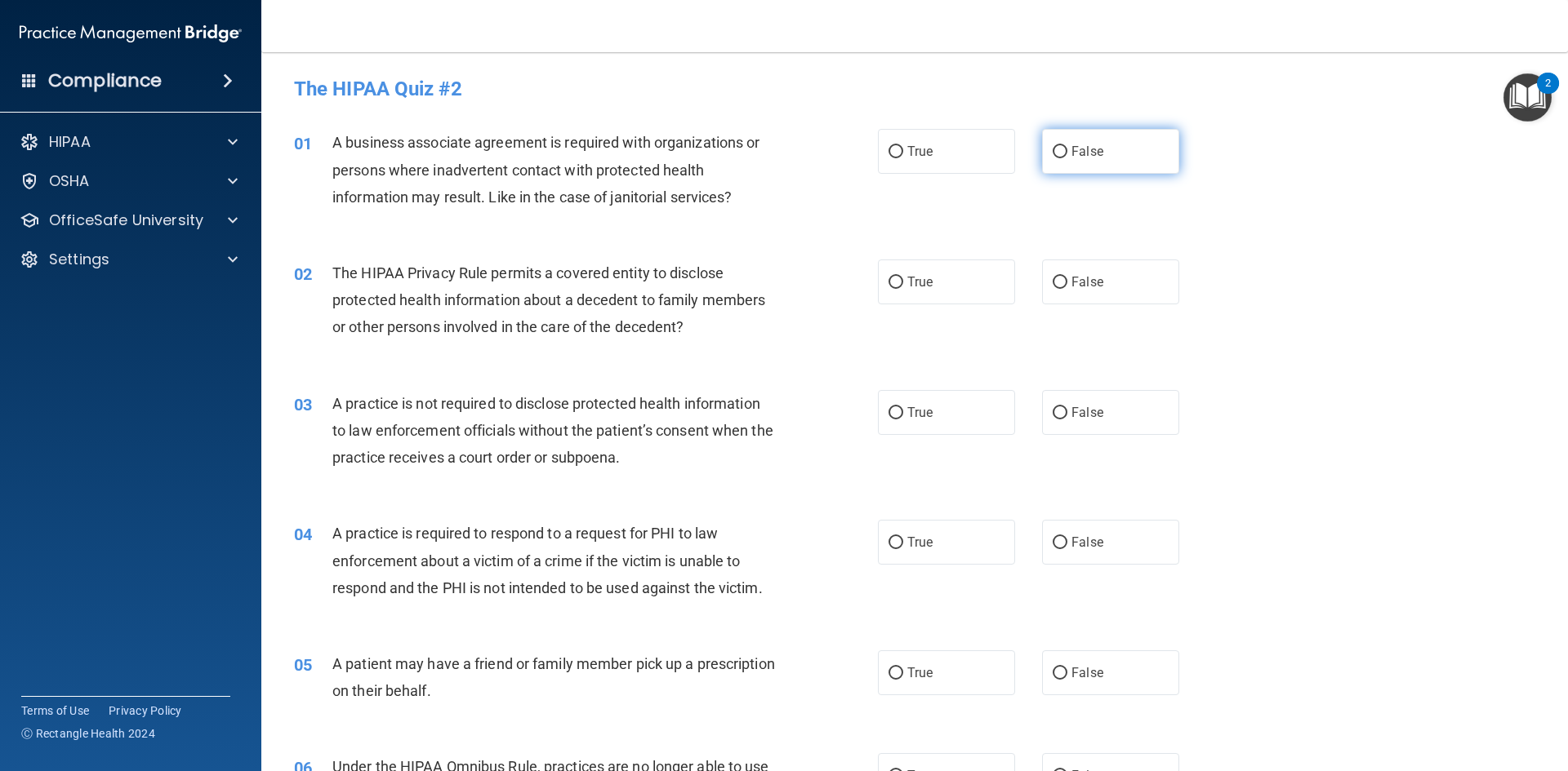
click at [1079, 158] on span "False" at bounding box center [1087, 152] width 32 height 16
click at [1067, 158] on input "False" at bounding box center [1059, 152] width 15 height 12
radio input "true"
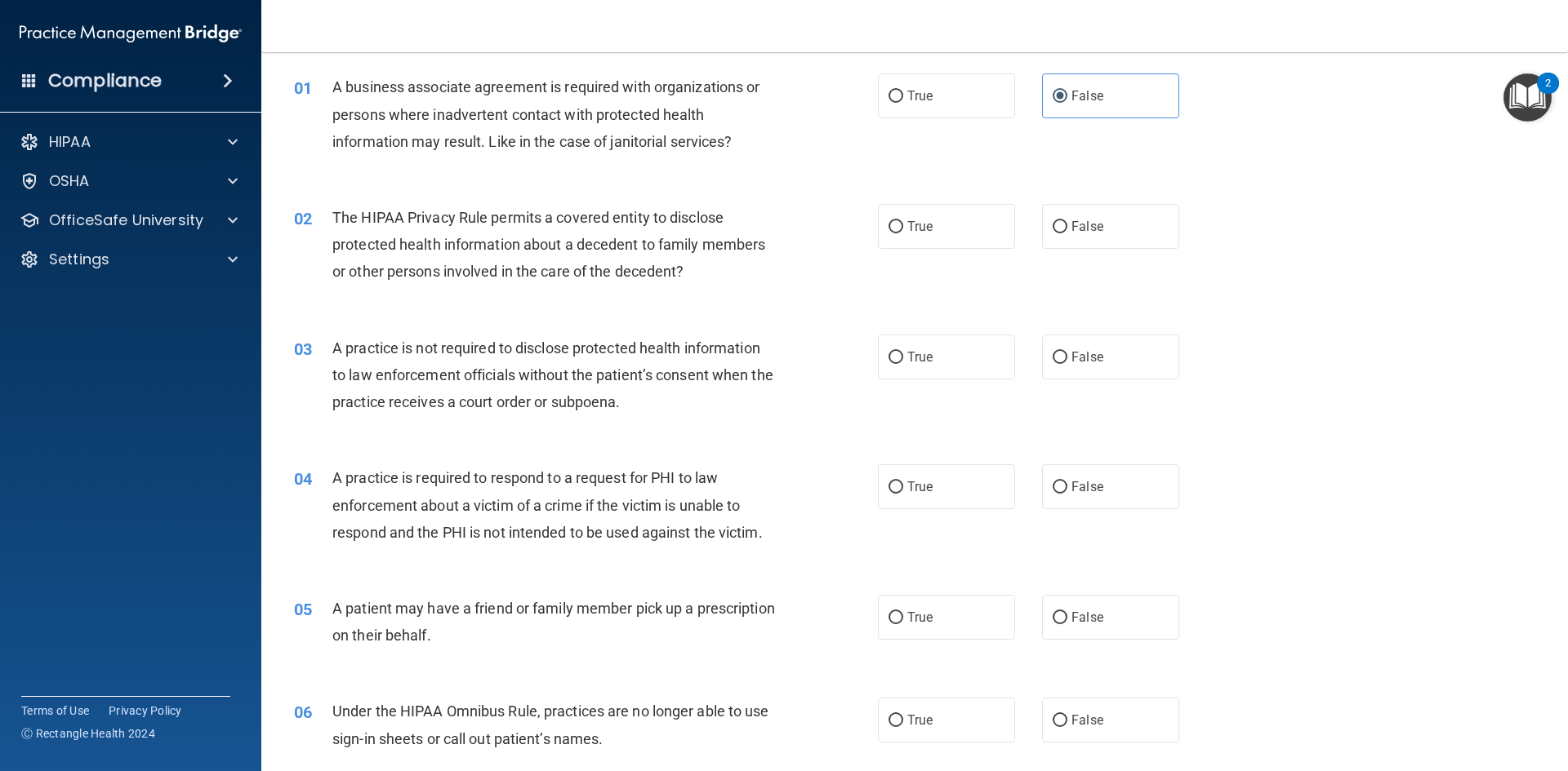
scroll to position [82, 0]
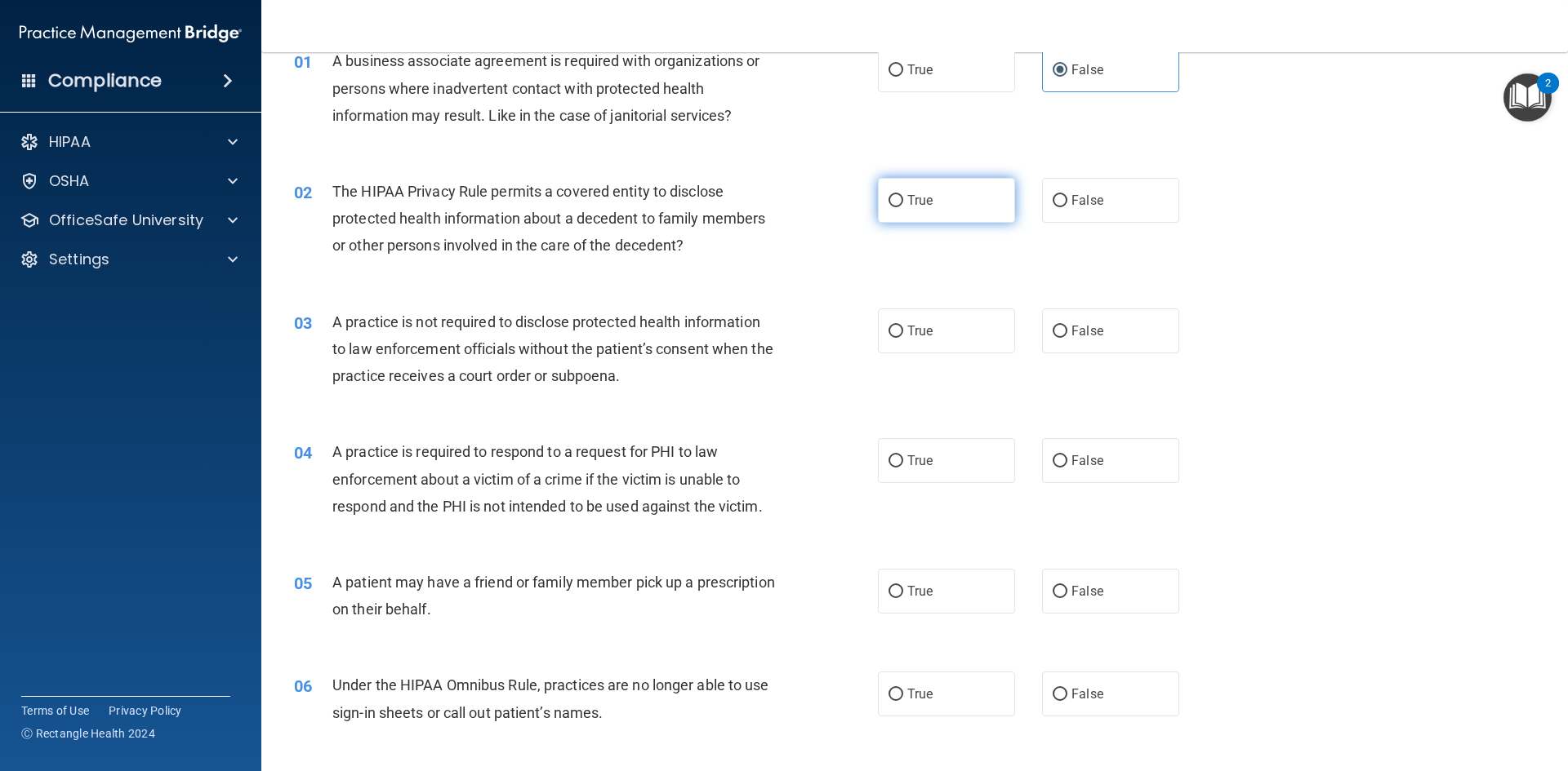
click at [907, 199] on span "True" at bounding box center [920, 200] width 26 height 16
click at [902, 199] on input "True" at bounding box center [896, 201] width 15 height 12
radio input "true"
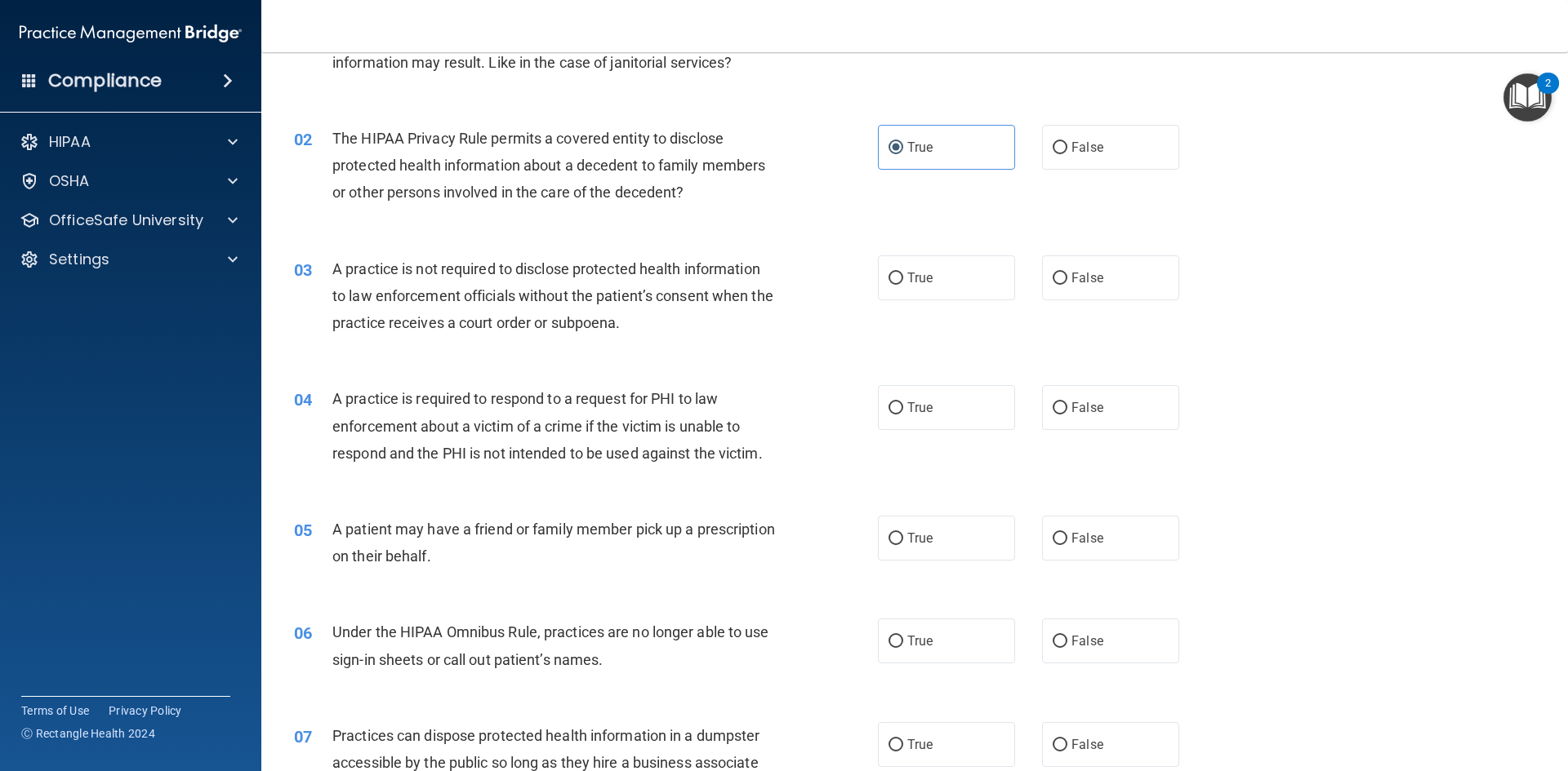
scroll to position [163, 0]
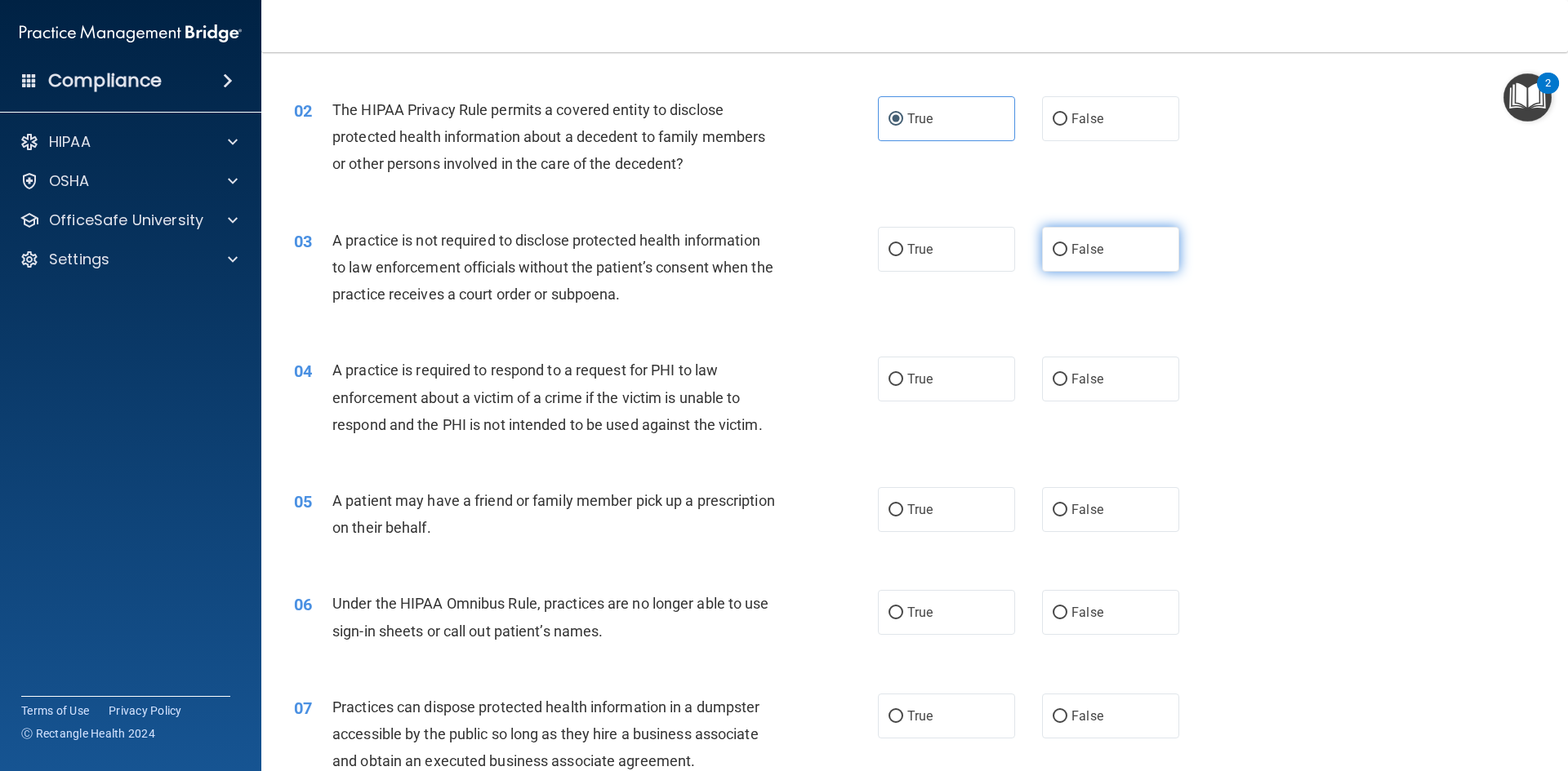
click at [1071, 251] on span "False" at bounding box center [1087, 250] width 32 height 16
click at [1067, 251] on input "False" at bounding box center [1059, 250] width 15 height 12
radio input "true"
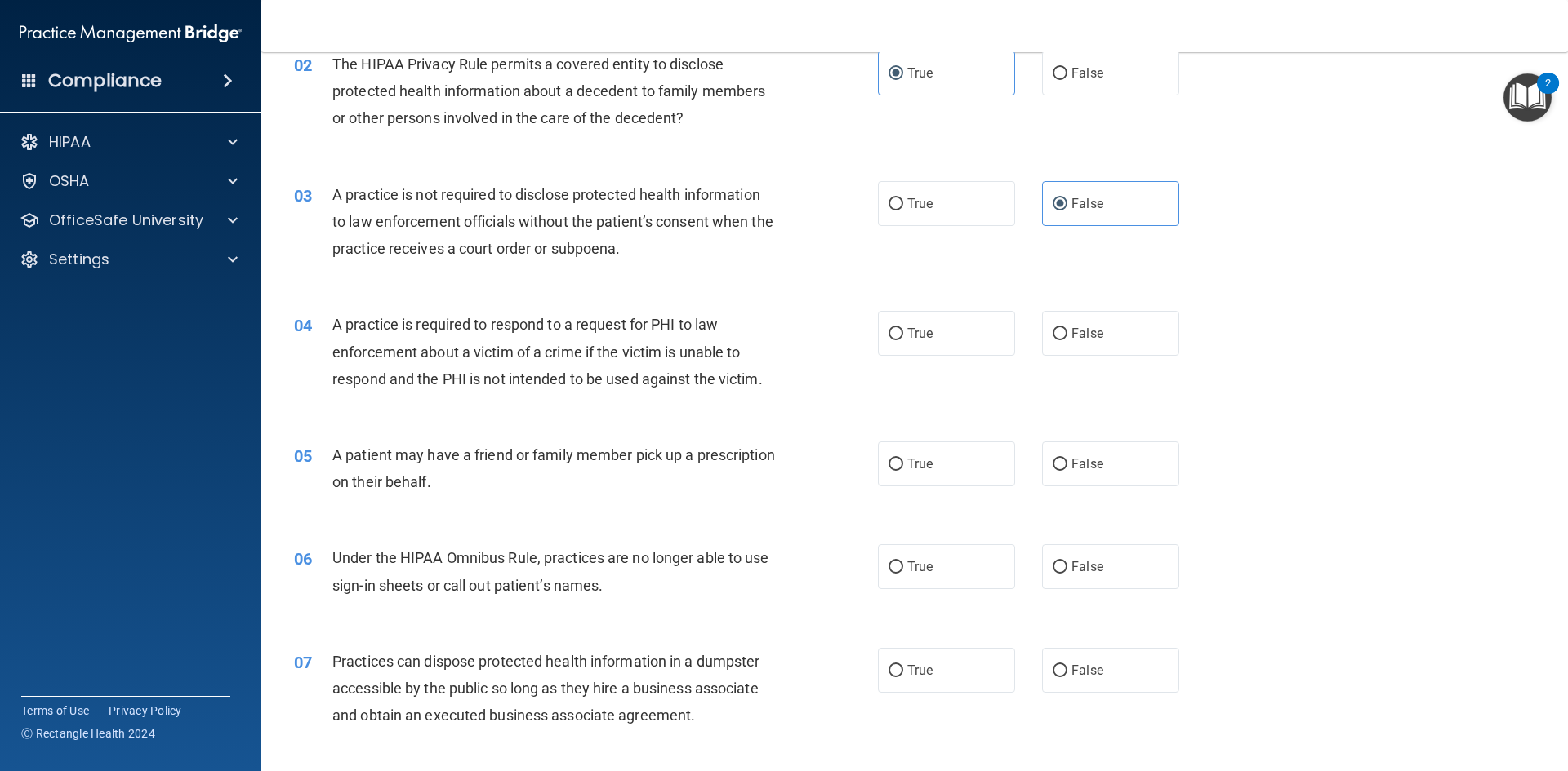
scroll to position [245, 0]
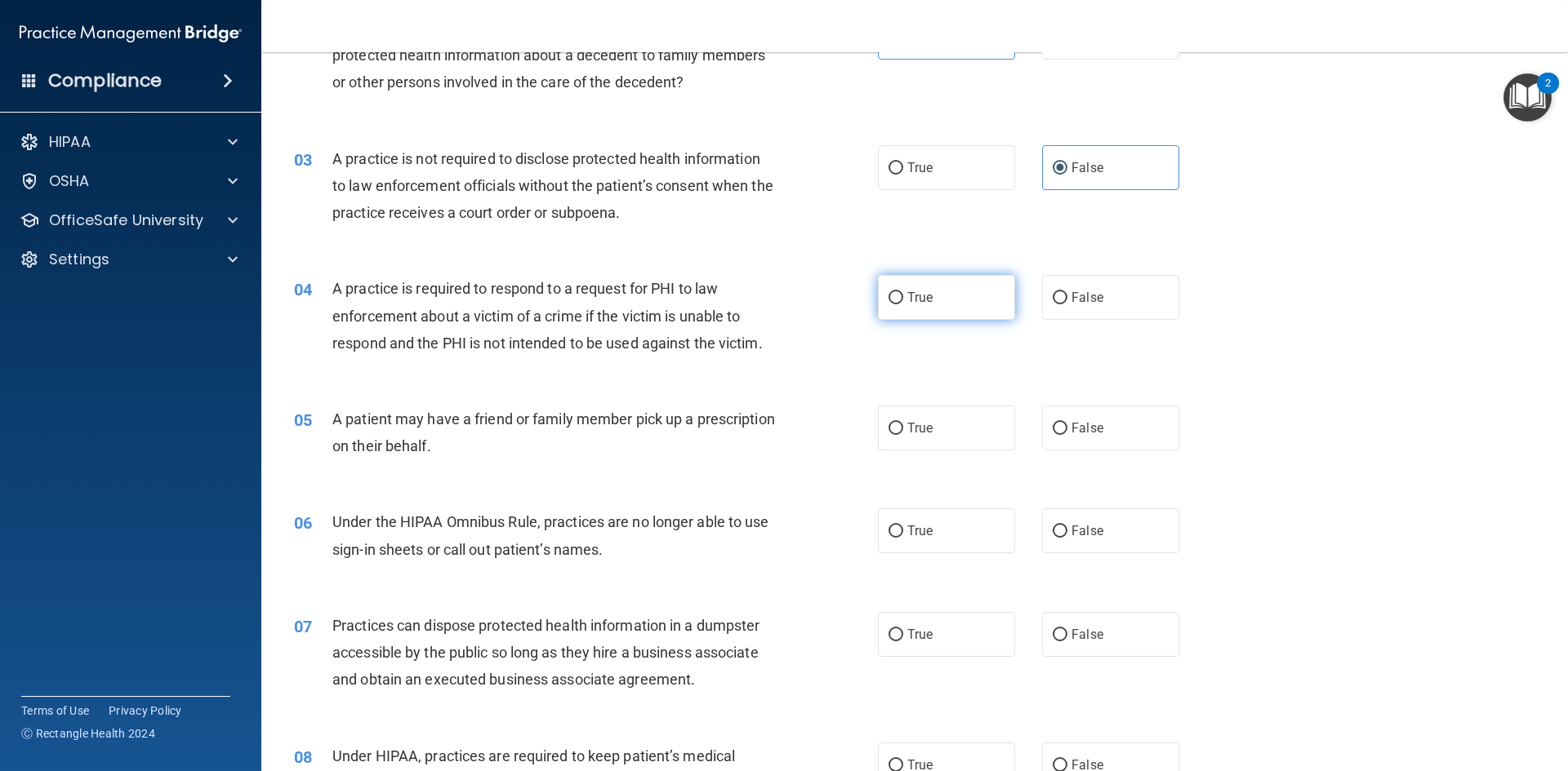
click at [894, 304] on input "True" at bounding box center [896, 298] width 15 height 12
radio input "true"
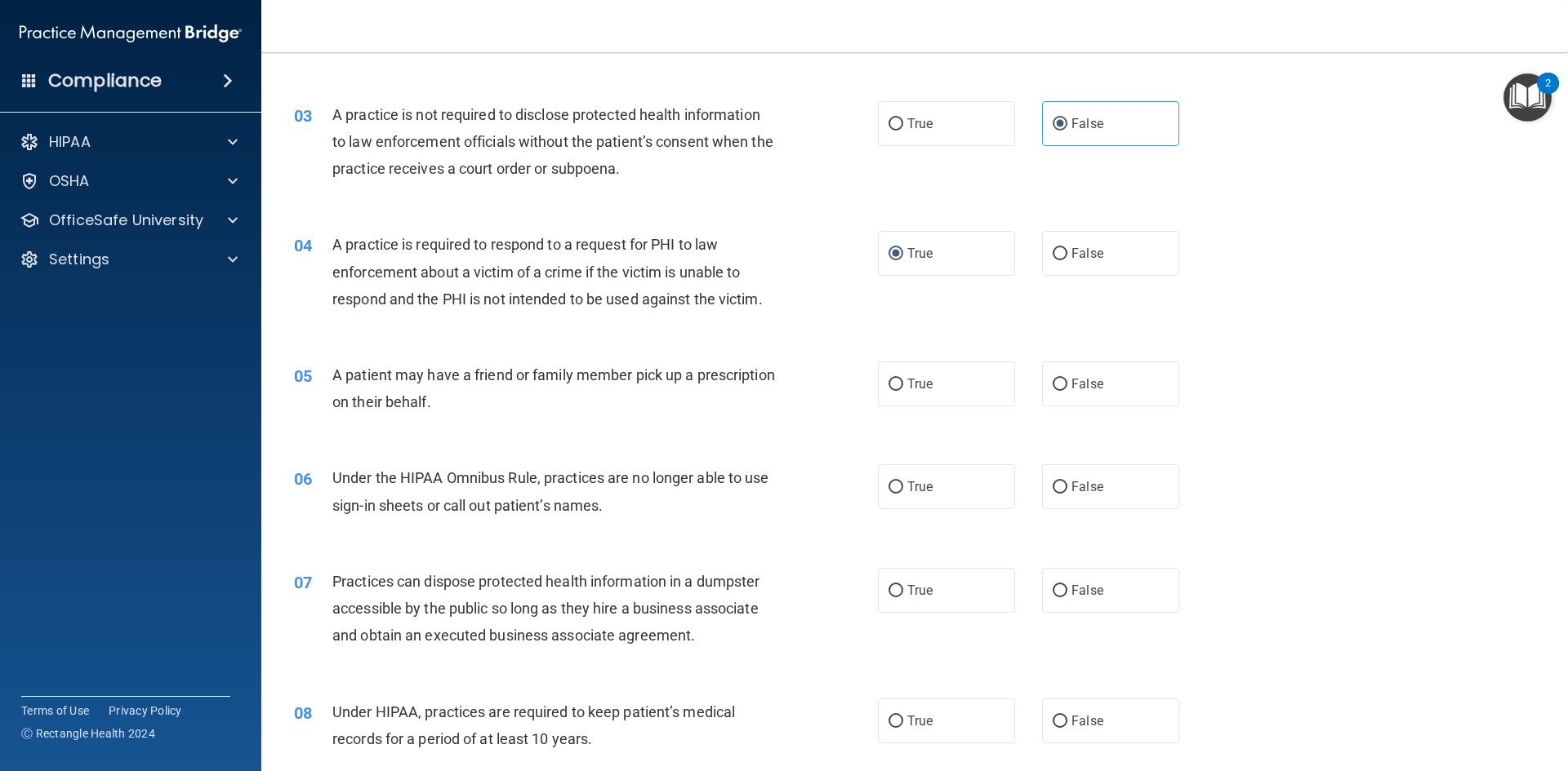
scroll to position [327, 0]
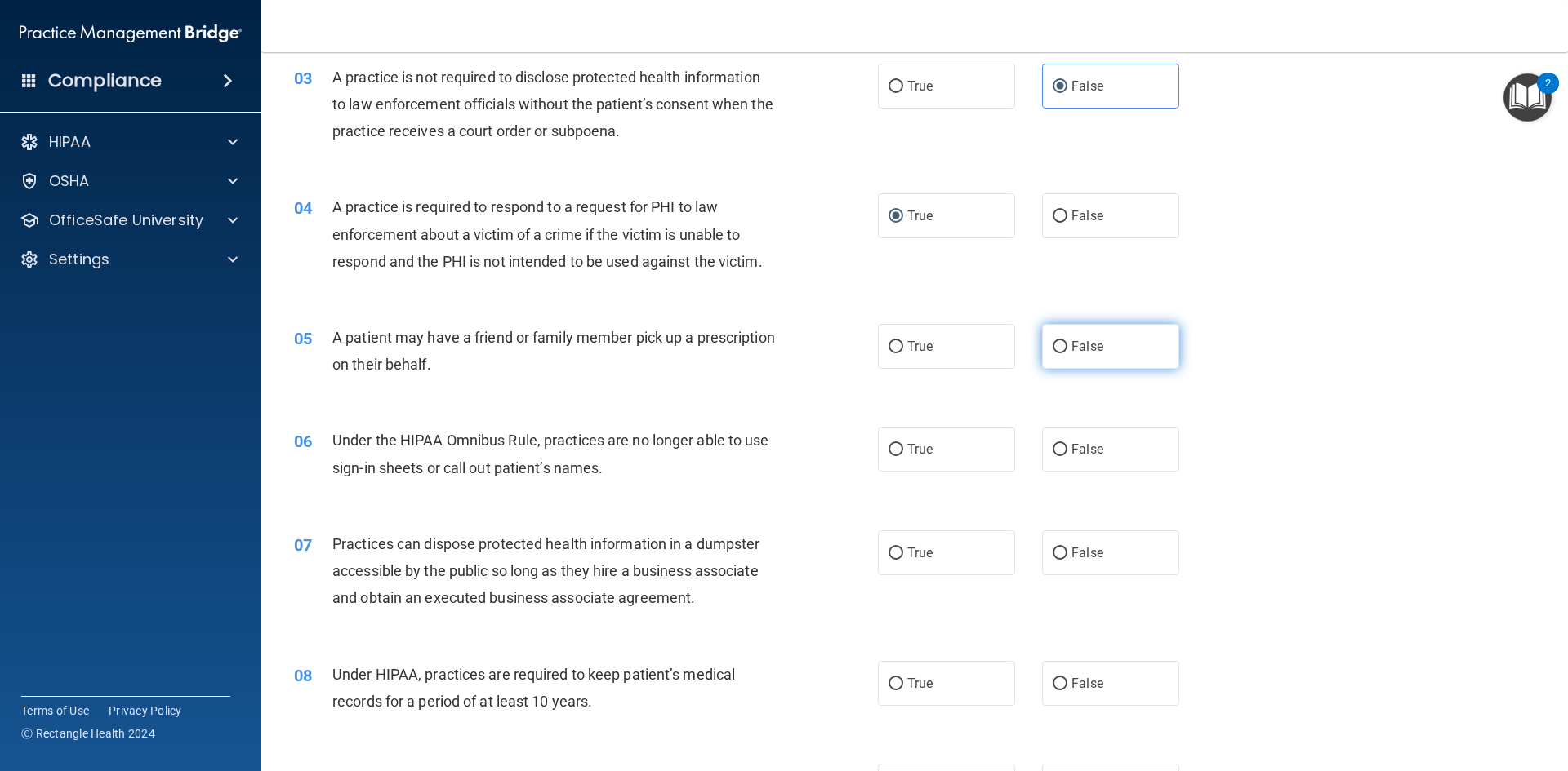
click at [1071, 342] on span "False" at bounding box center [1087, 347] width 32 height 16
click at [1067, 342] on input "False" at bounding box center [1059, 347] width 15 height 12
radio input "true"
